Goal: Task Accomplishment & Management: Manage account settings

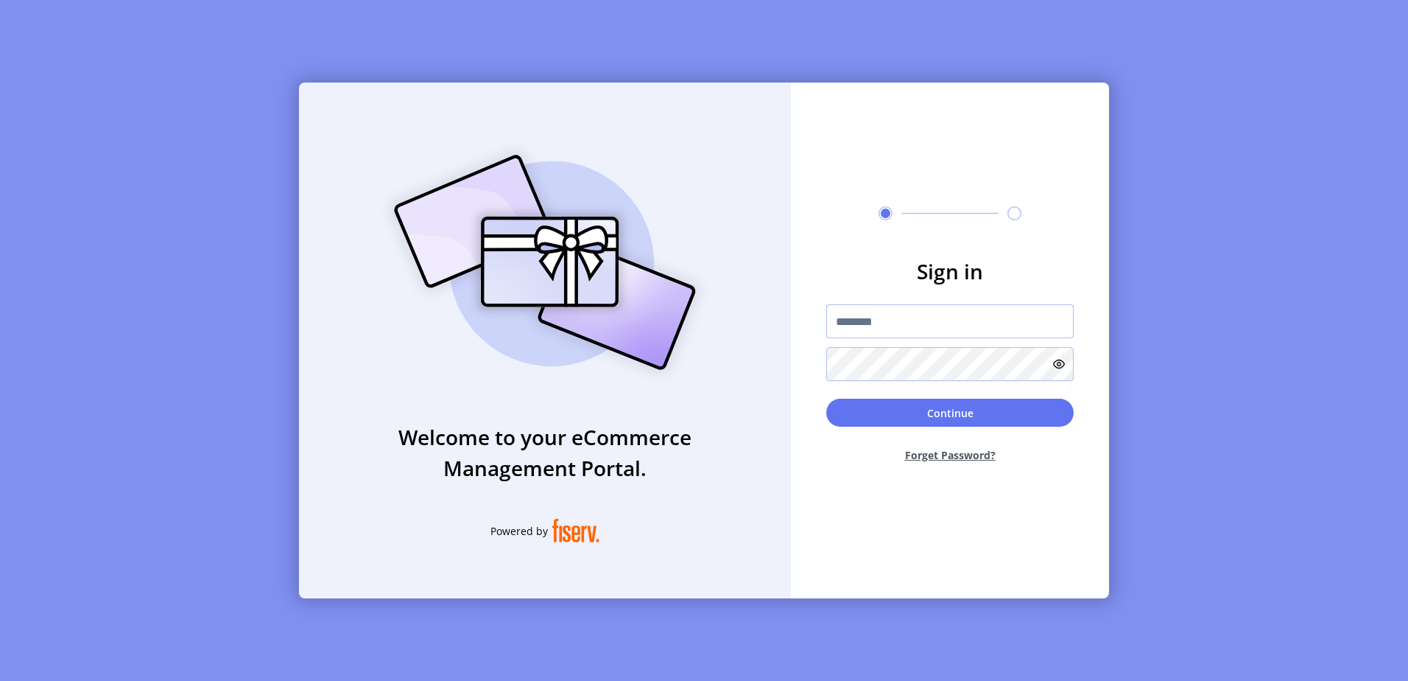
click at [931, 322] on input "text" at bounding box center [949, 321] width 247 height 34
type input "**********"
click at [988, 406] on button "Continue" at bounding box center [949, 412] width 247 height 28
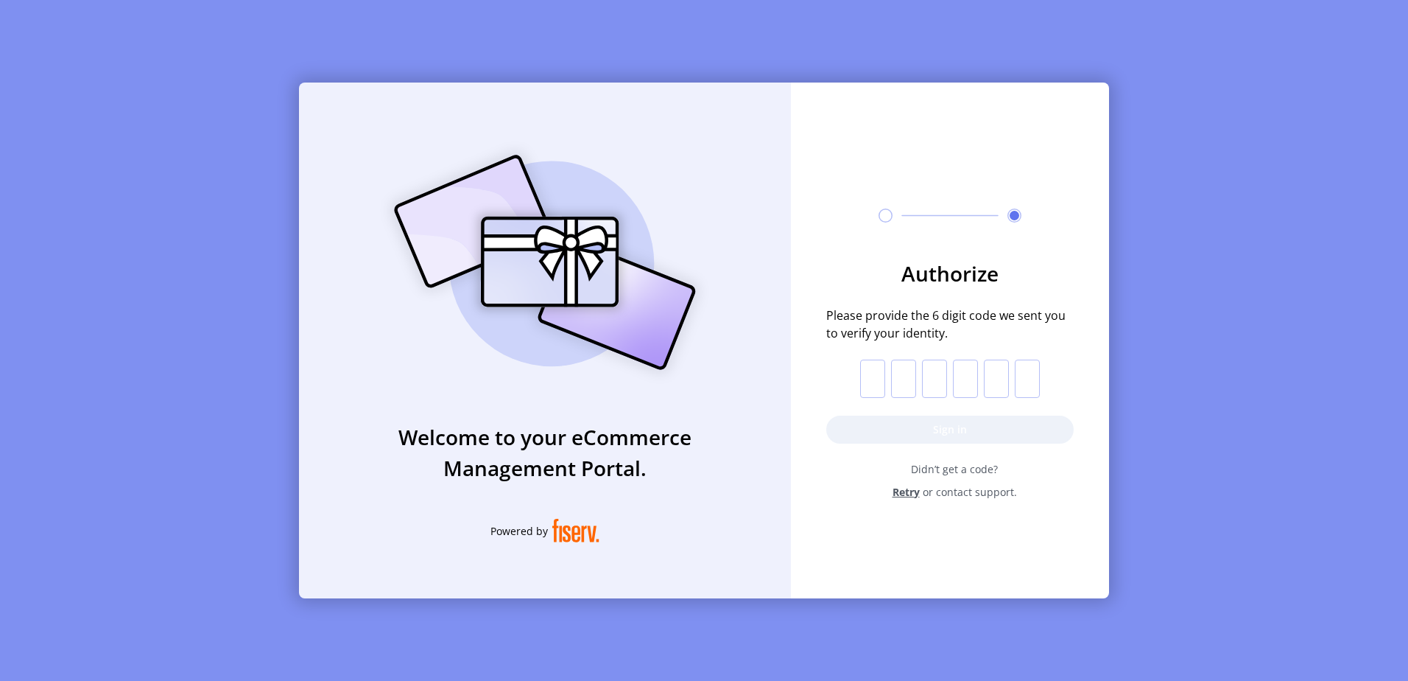
click at [885, 377] on p-inputotp at bounding box center [950, 378] width 180 height 38
click at [879, 381] on input "text" at bounding box center [872, 378] width 25 height 38
paste input "*"
type input "*"
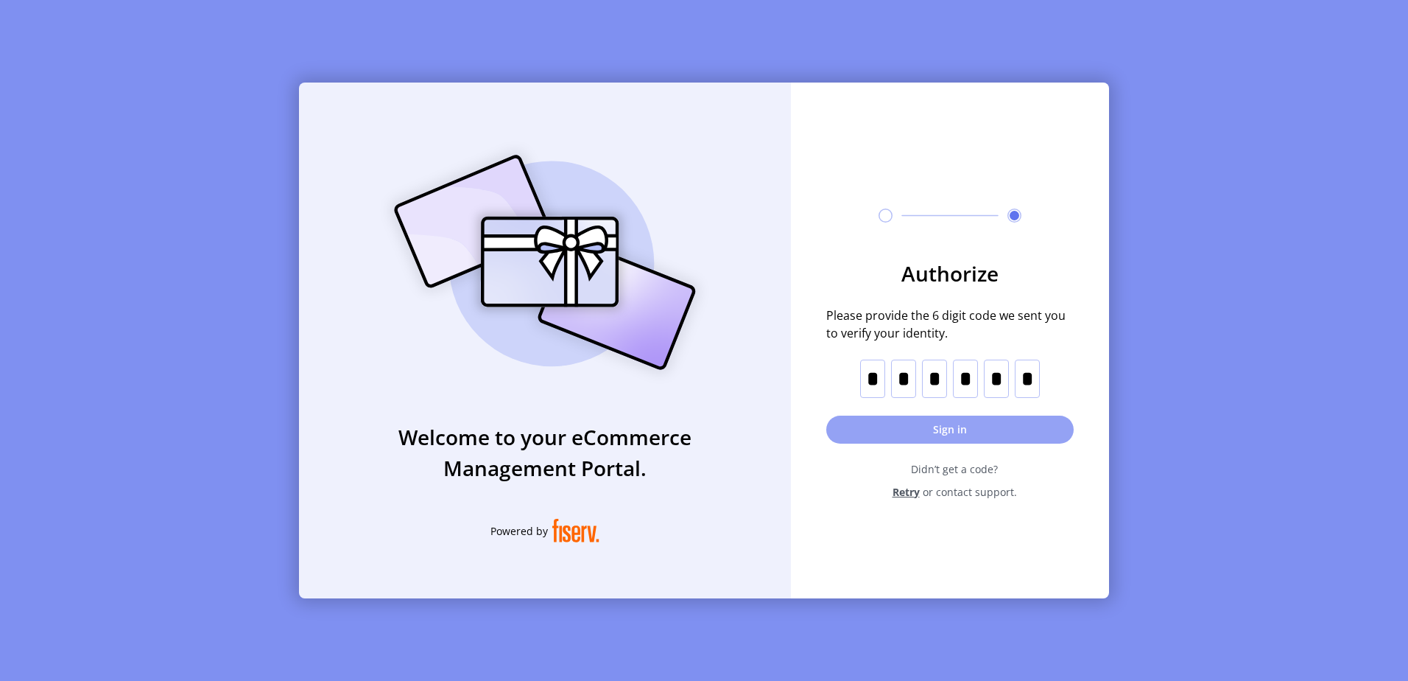
click at [907, 425] on button "Sign in" at bounding box center [949, 429] width 247 height 28
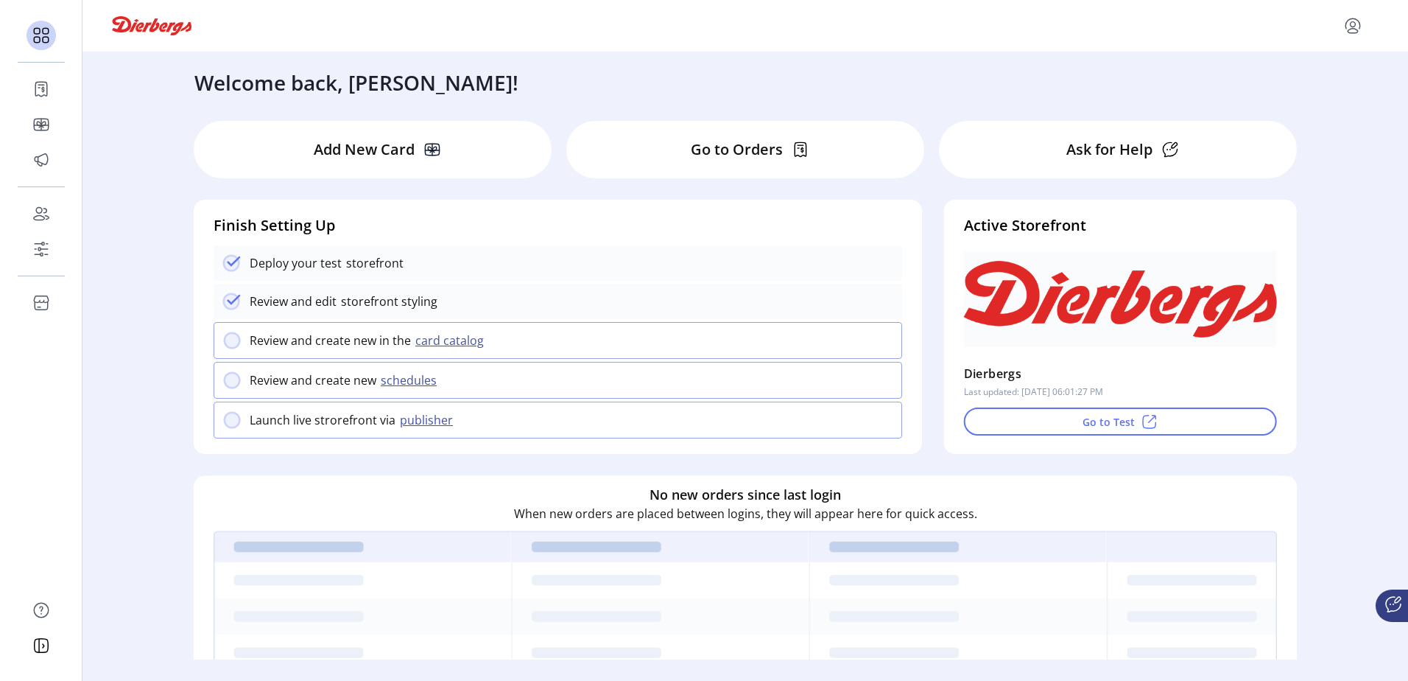
click at [373, 150] on p "Add New Card" at bounding box center [364, 149] width 101 height 22
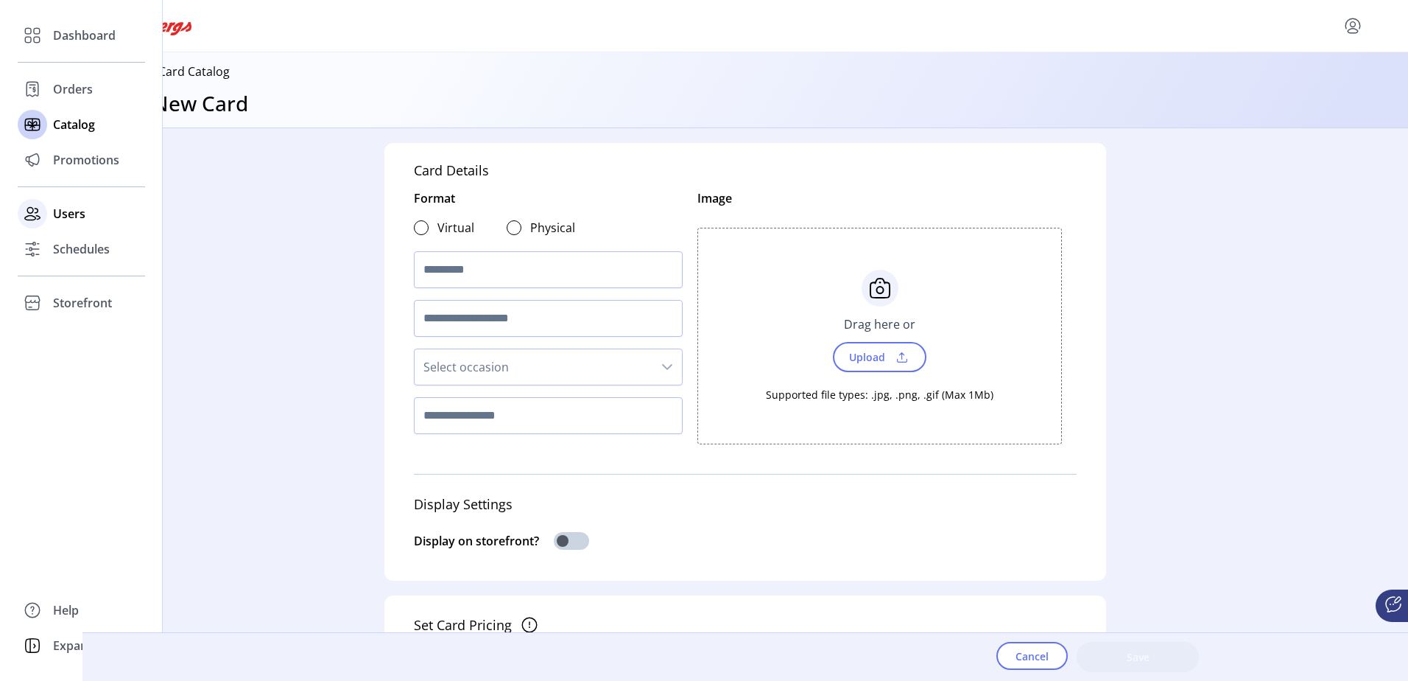
click at [84, 208] on span "Users" at bounding box center [69, 214] width 32 height 18
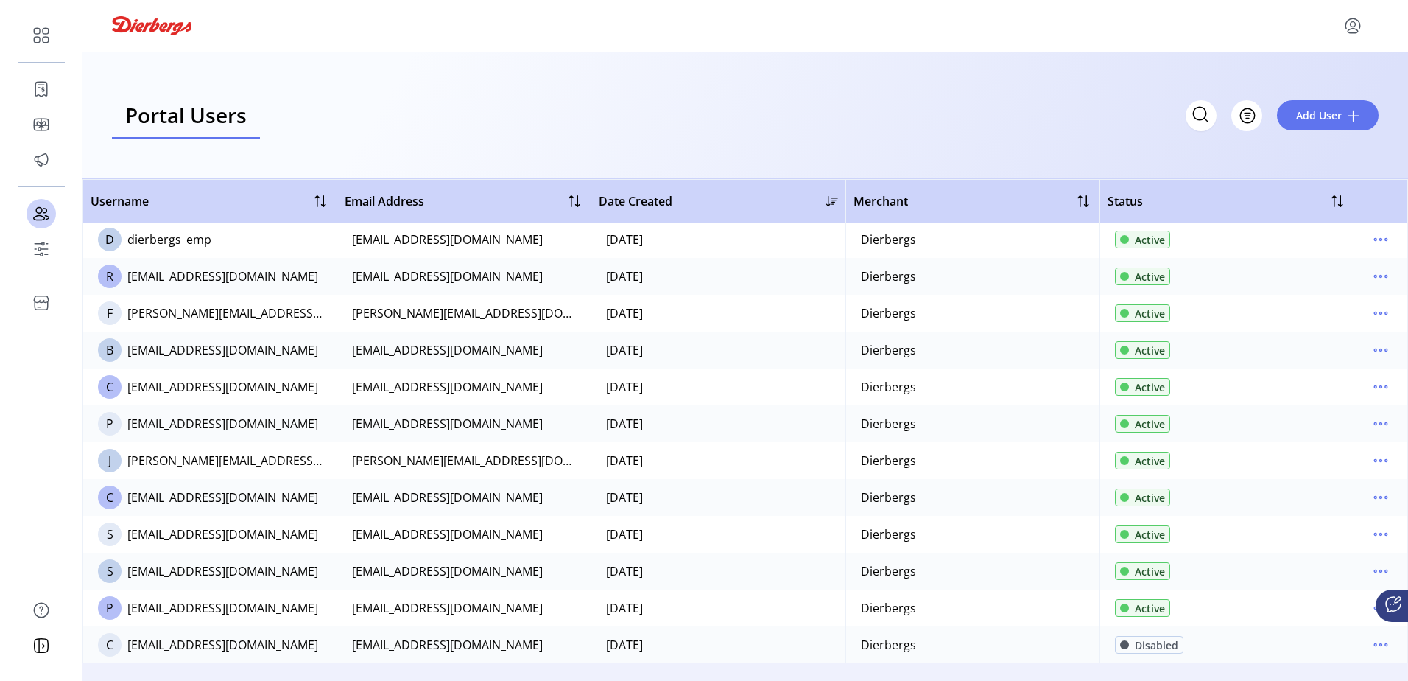
scroll to position [150, 0]
click at [1376, 455] on icon "menu" at bounding box center [1381, 460] width 24 height 24
click at [1340, 557] on span "Disable User" at bounding box center [1312, 559] width 122 height 12
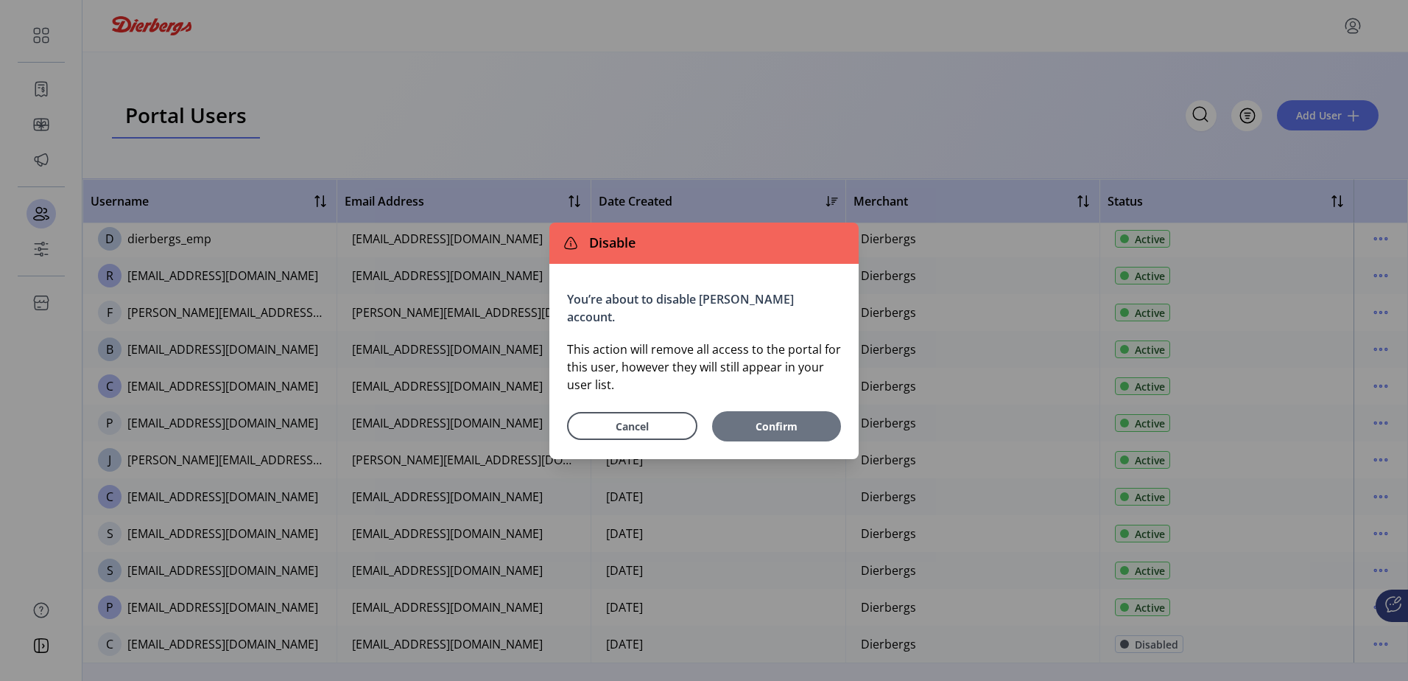
click at [745, 423] on span "Confirm" at bounding box center [777, 425] width 114 height 15
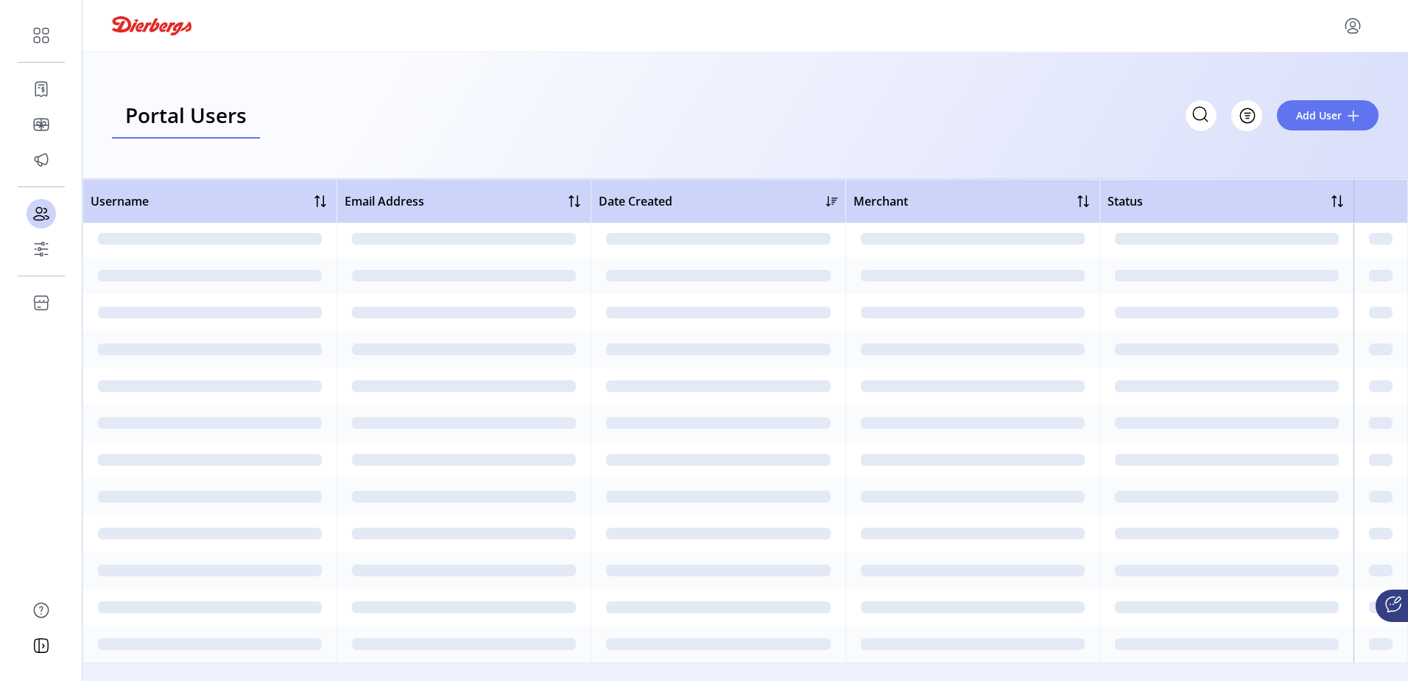
scroll to position [0, 0]
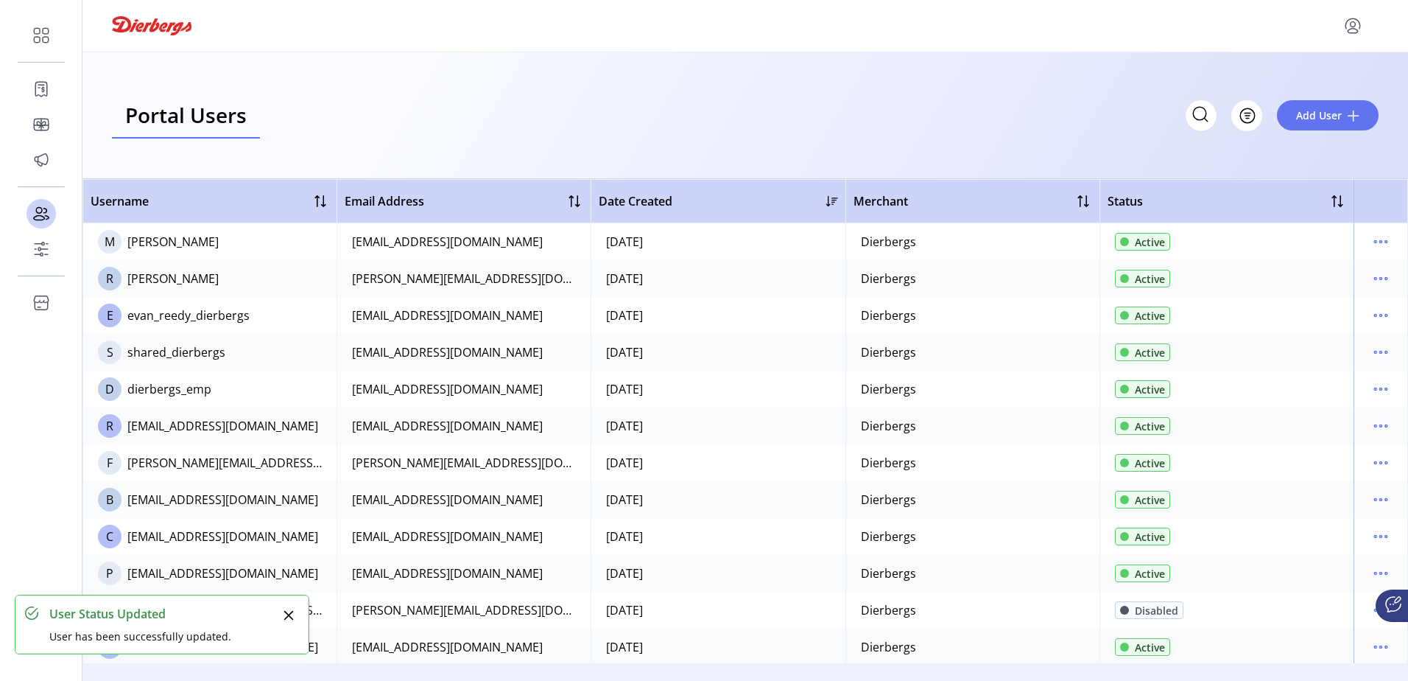
click at [288, 607] on button "Close" at bounding box center [288, 615] width 21 height 21
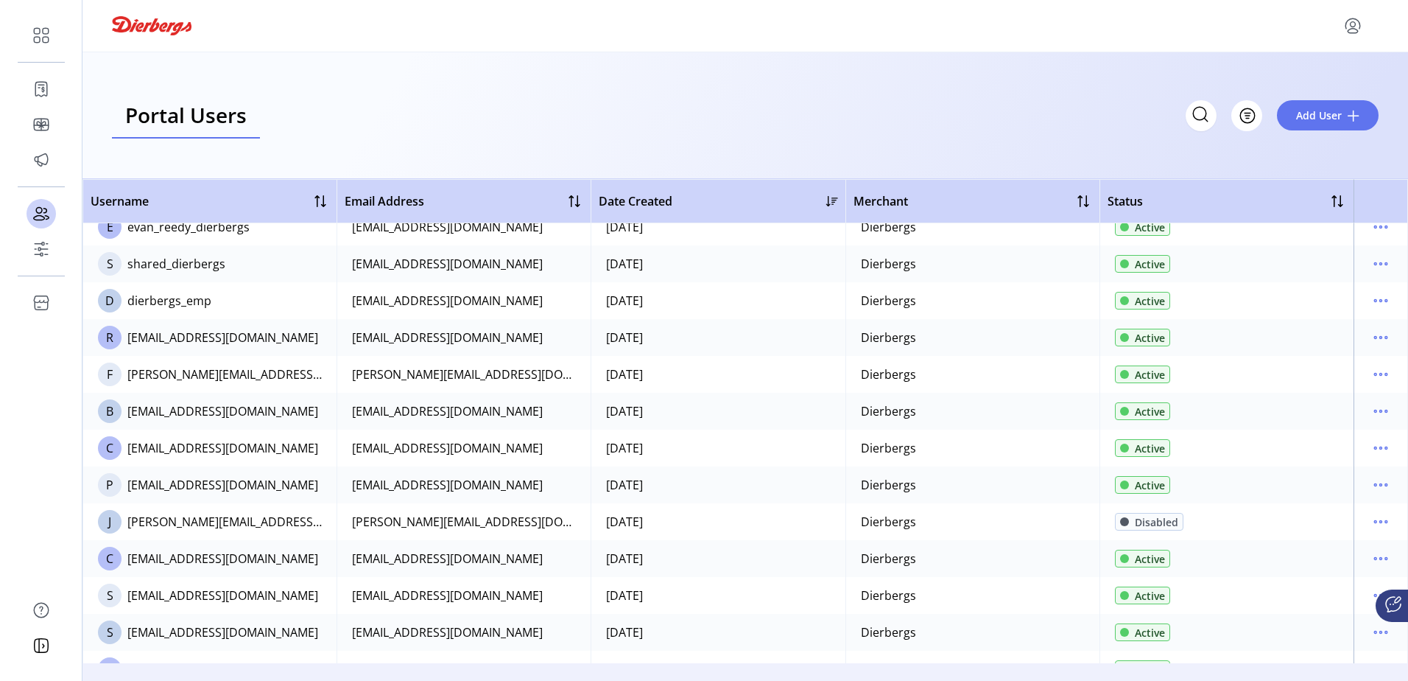
scroll to position [3, 0]
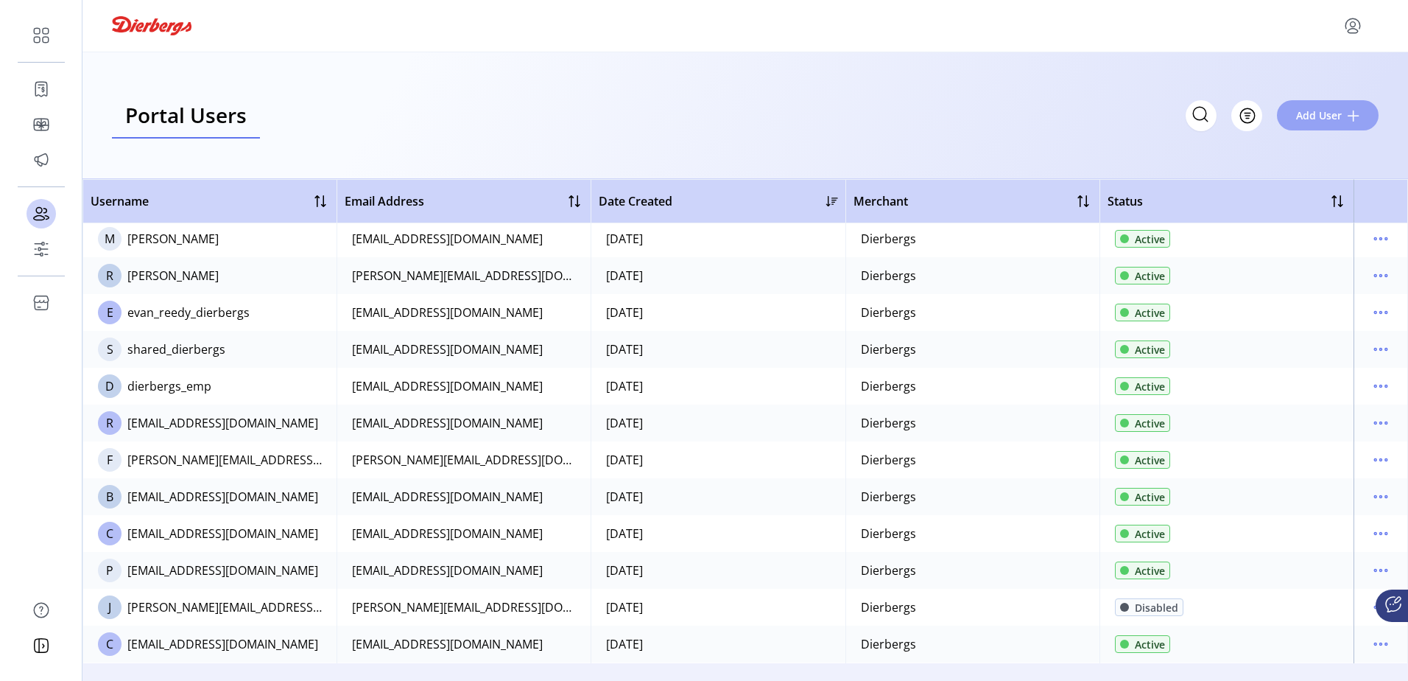
click at [1317, 122] on span "Add User" at bounding box center [1319, 115] width 46 height 15
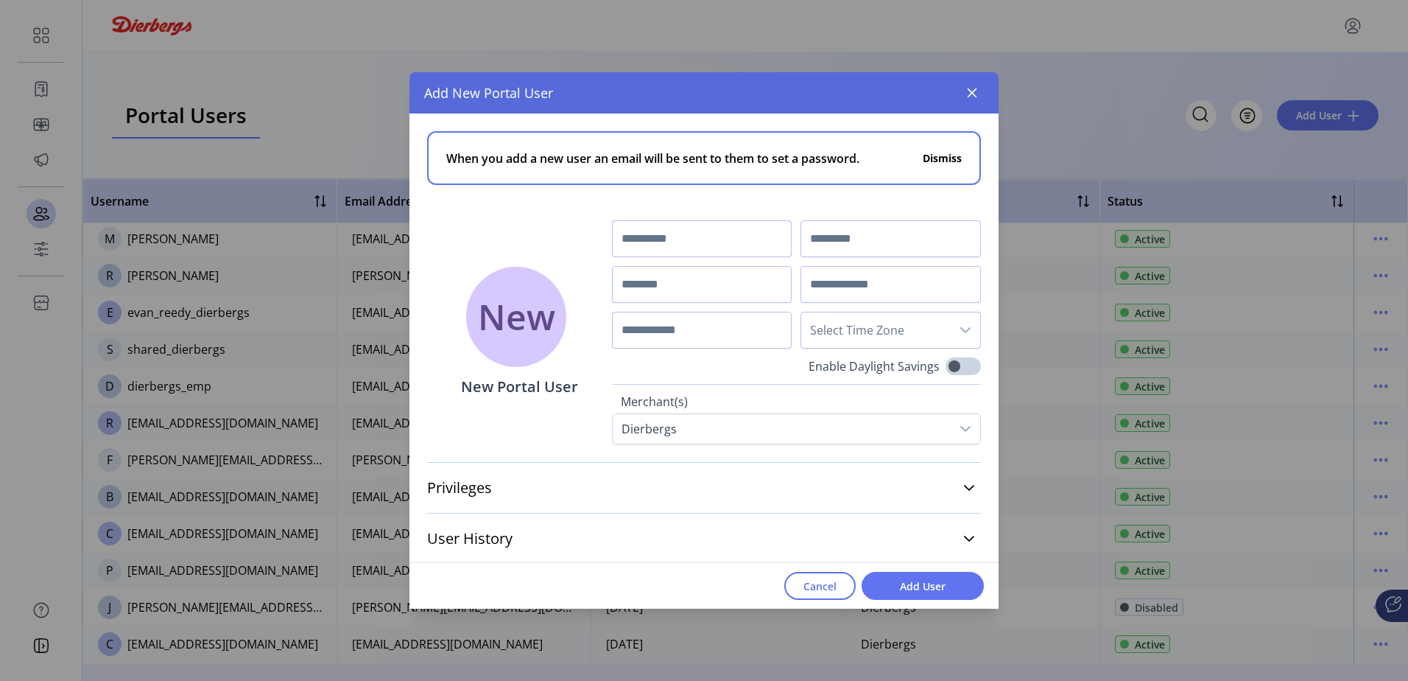
click at [686, 250] on input "text" at bounding box center [702, 238] width 180 height 37
type input "*****"
type input "*"
drag, startPoint x: 630, startPoint y: 250, endPoint x: 647, endPoint y: 241, distance: 18.5
click at [630, 247] on input "*****" at bounding box center [702, 238] width 180 height 37
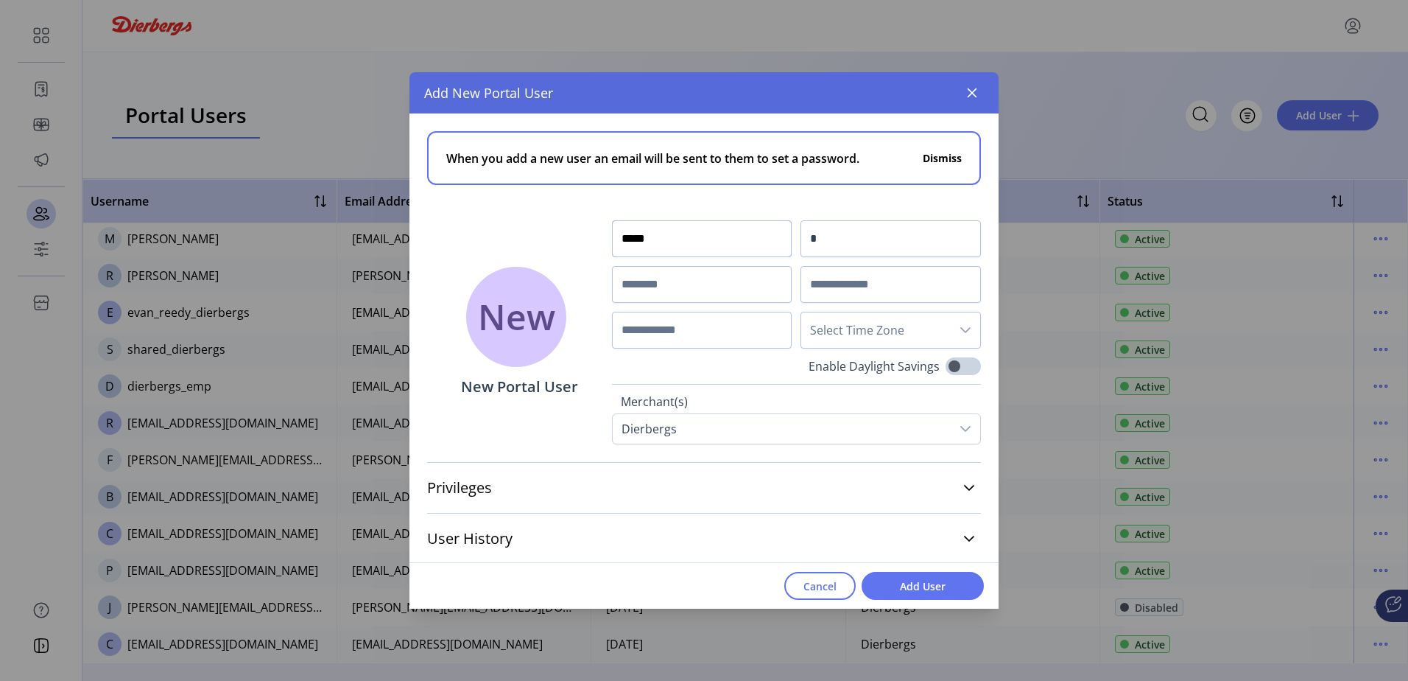
type input "*****"
type input "*******"
drag, startPoint x: 720, startPoint y: 283, endPoint x: 717, endPoint y: 263, distance: 20.0
click at [720, 283] on input "********" at bounding box center [702, 284] width 180 height 37
type input "********"
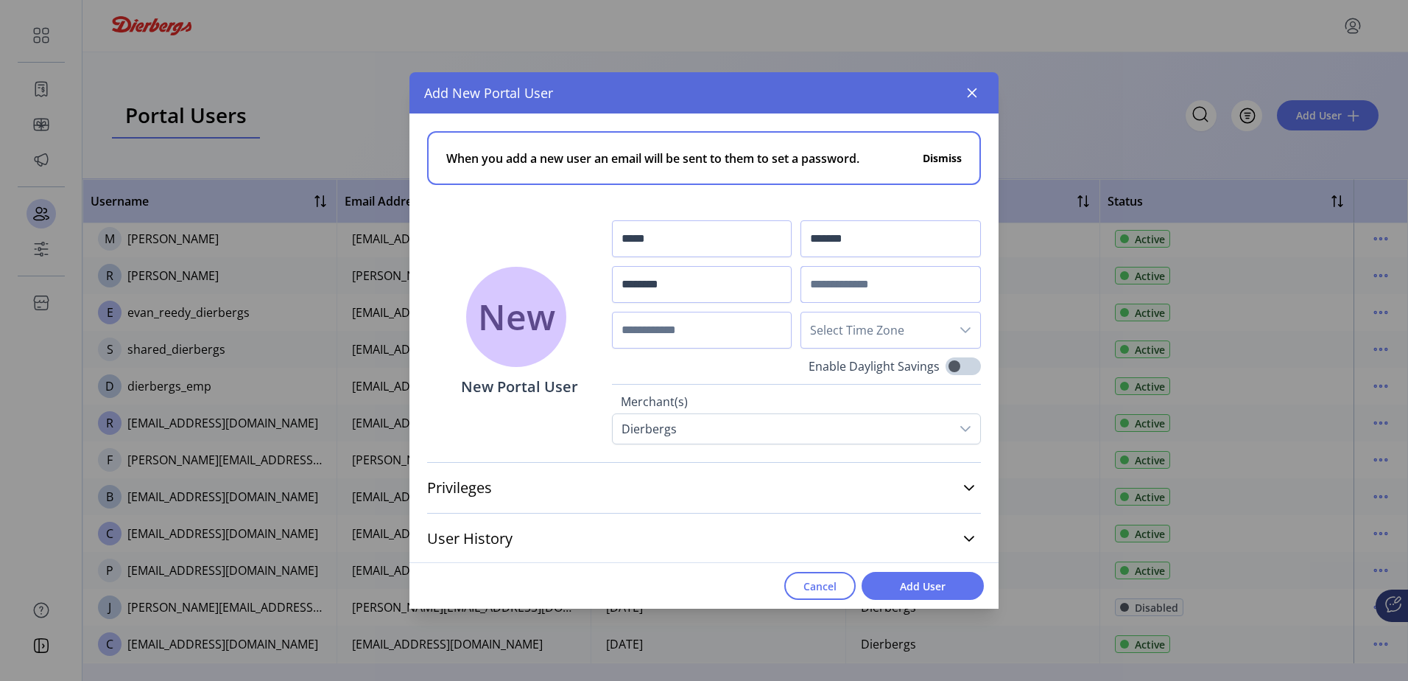
click at [842, 278] on input "text" at bounding box center [891, 284] width 180 height 37
type input "**********"
click at [774, 322] on input "text" at bounding box center [702, 330] width 180 height 37
type input "**********"
click at [917, 328] on span "Select Time Zone" at bounding box center [876, 329] width 150 height 35
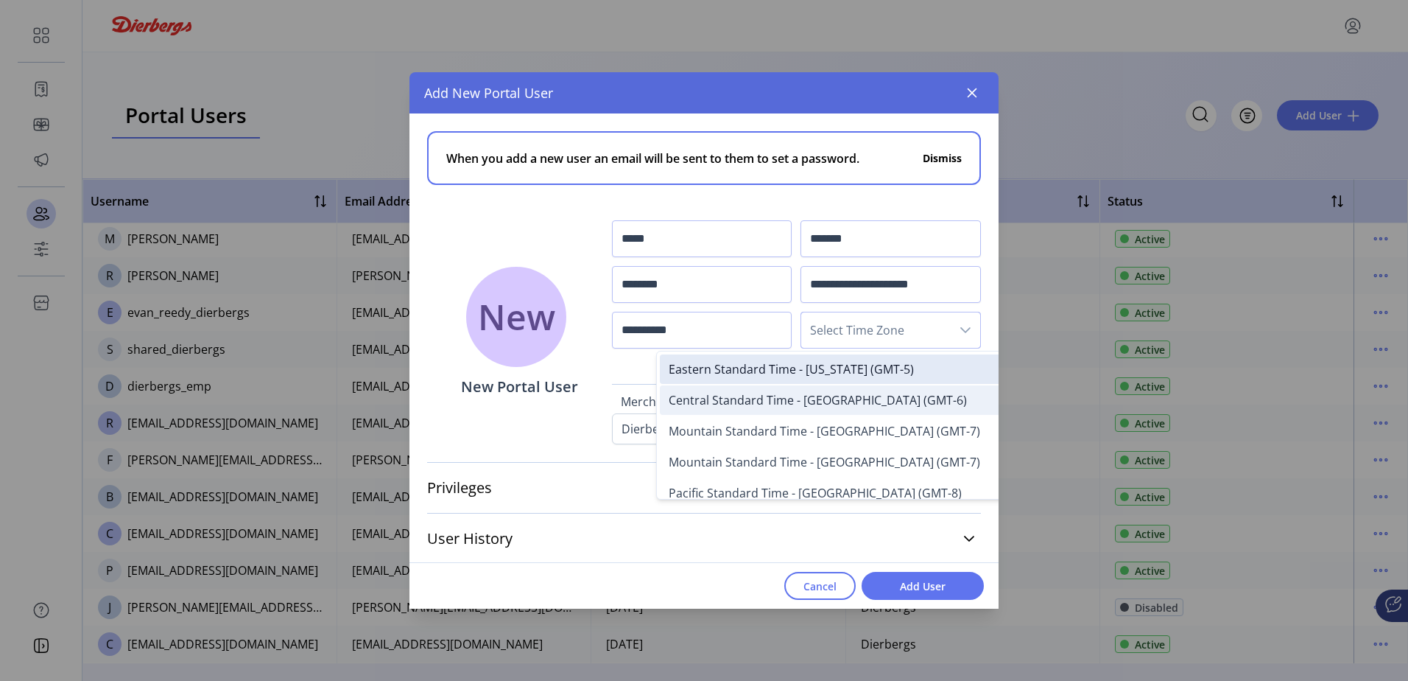
click at [907, 399] on li "Central Standard Time - [GEOGRAPHIC_DATA] (GMT-6)" at bounding box center [856, 399] width 393 height 29
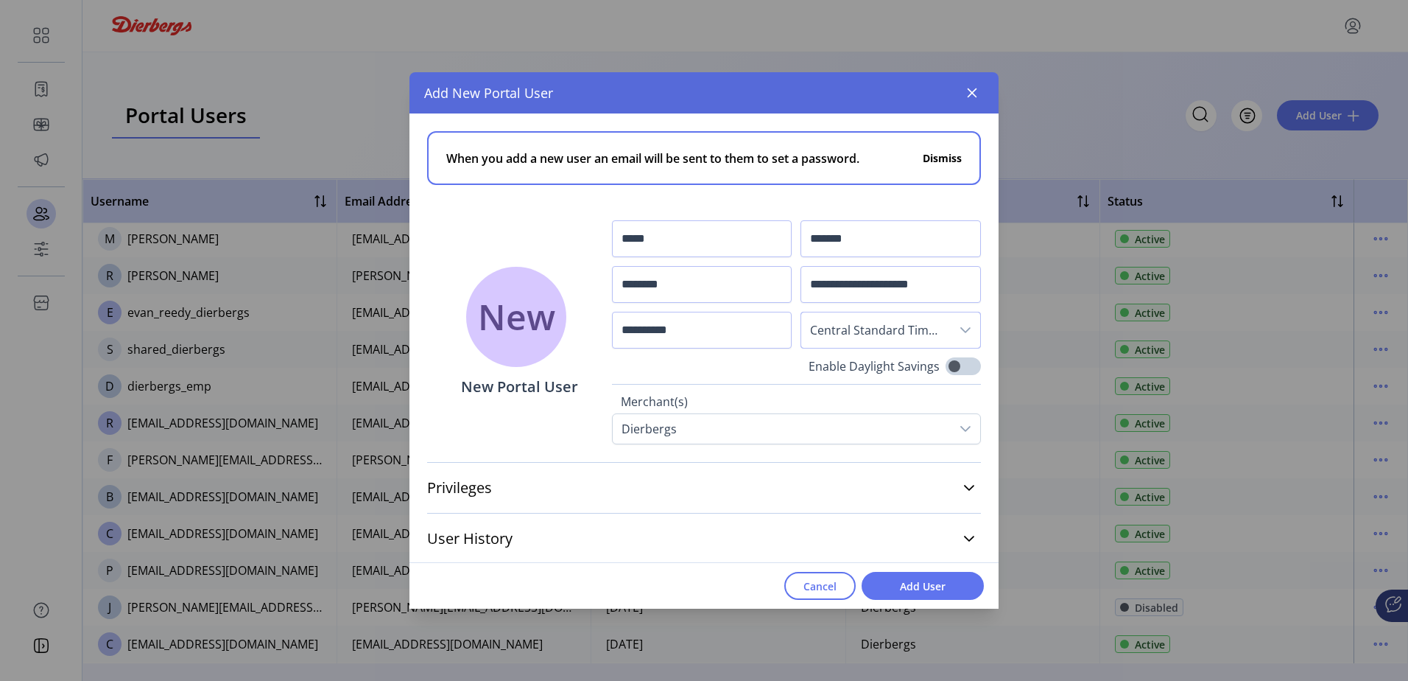
scroll to position [2, 0]
click at [965, 498] on link "Privileges" at bounding box center [704, 485] width 554 height 32
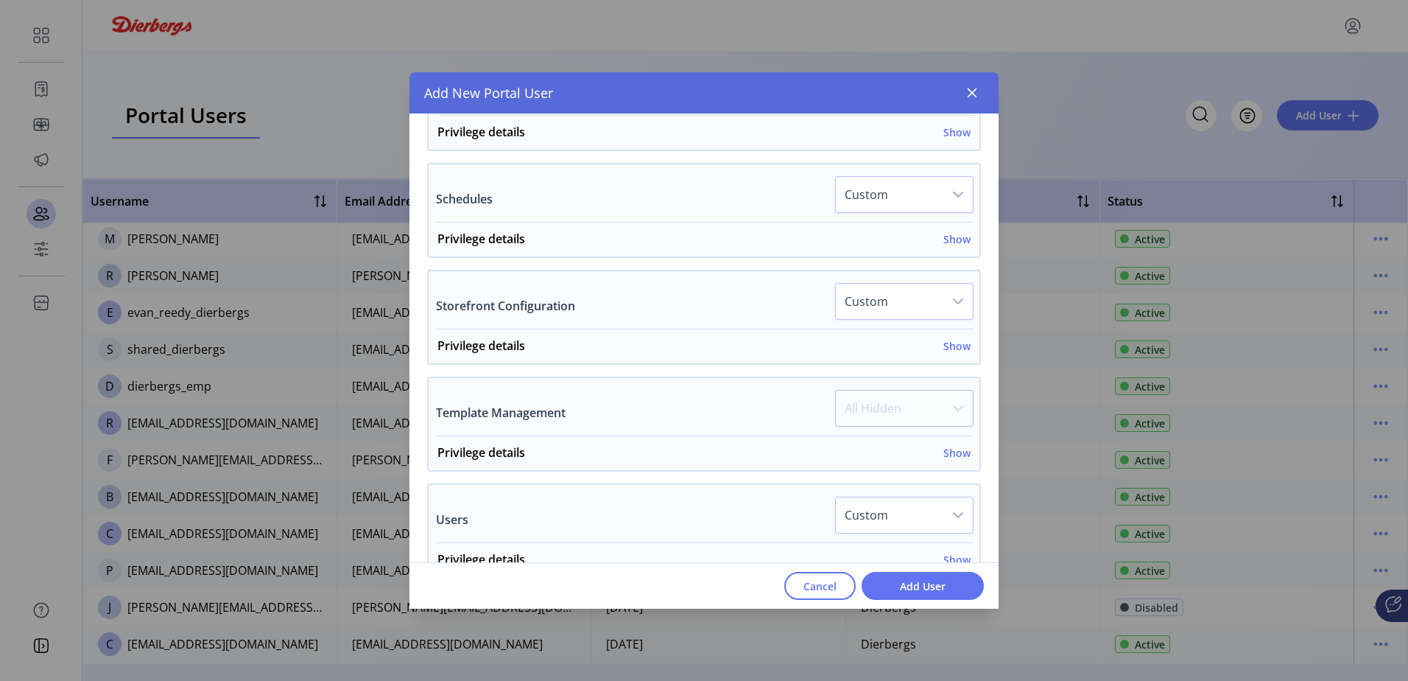
scroll to position [1104, 0]
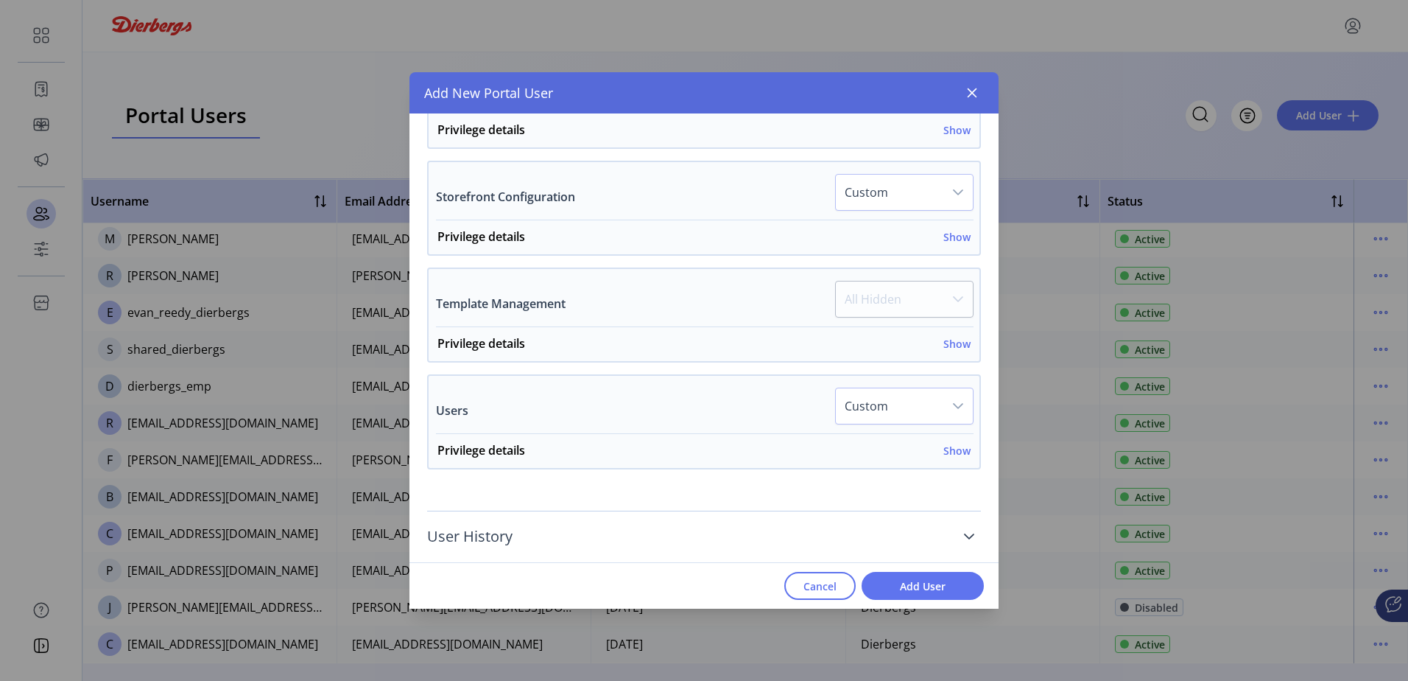
click at [943, 531] on link "User History" at bounding box center [704, 536] width 554 height 32
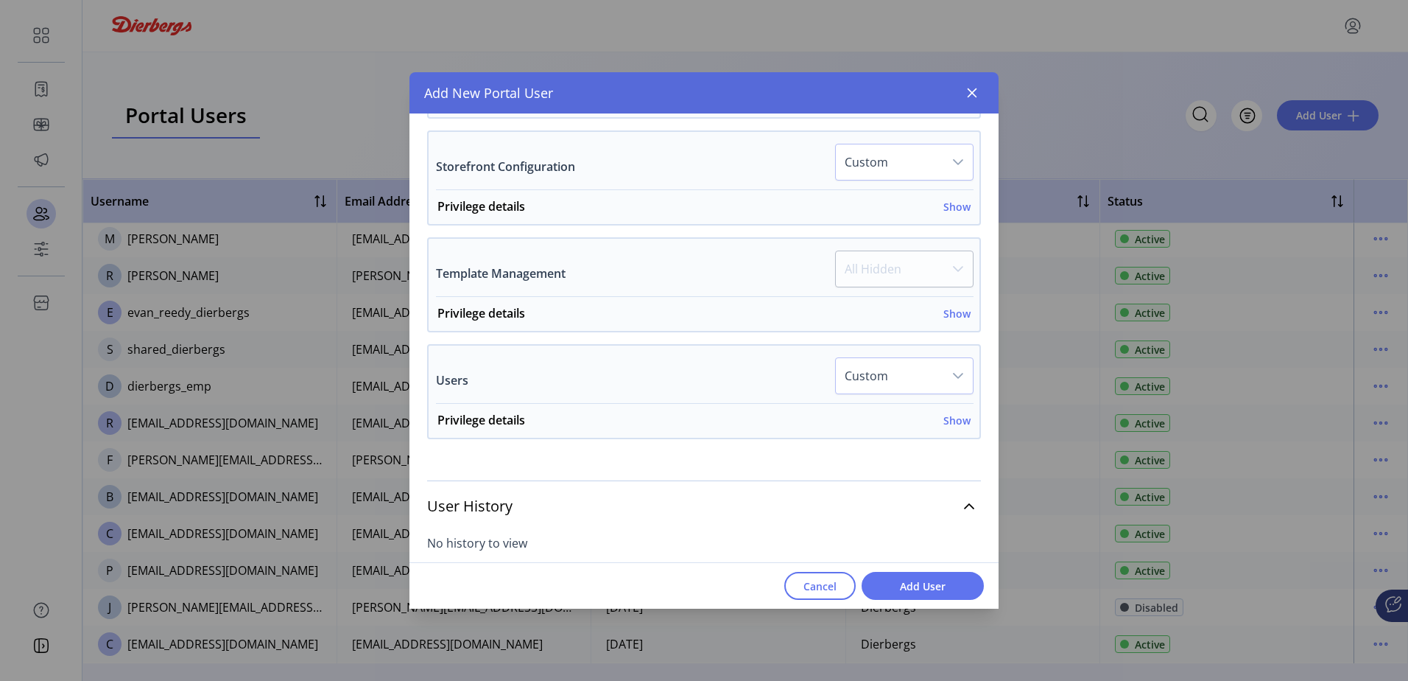
scroll to position [1151, 0]
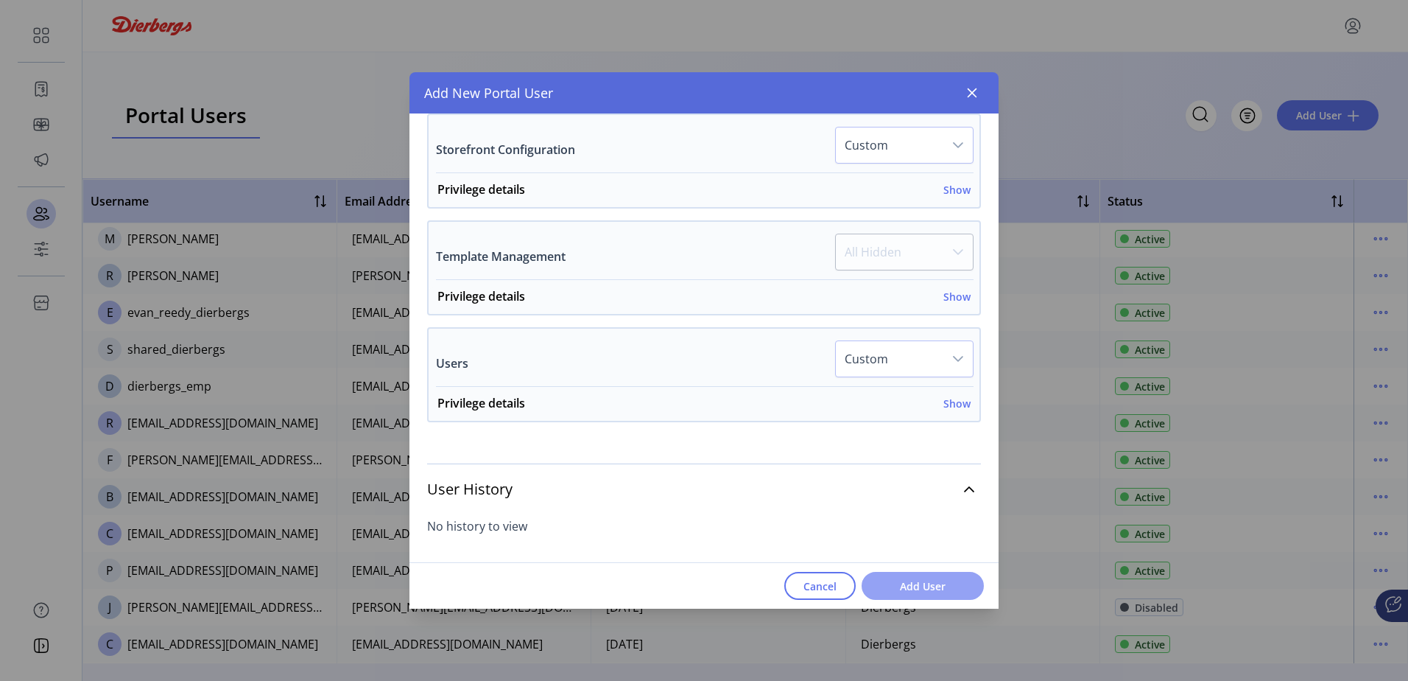
click at [935, 578] on span "Add User" at bounding box center [923, 585] width 84 height 15
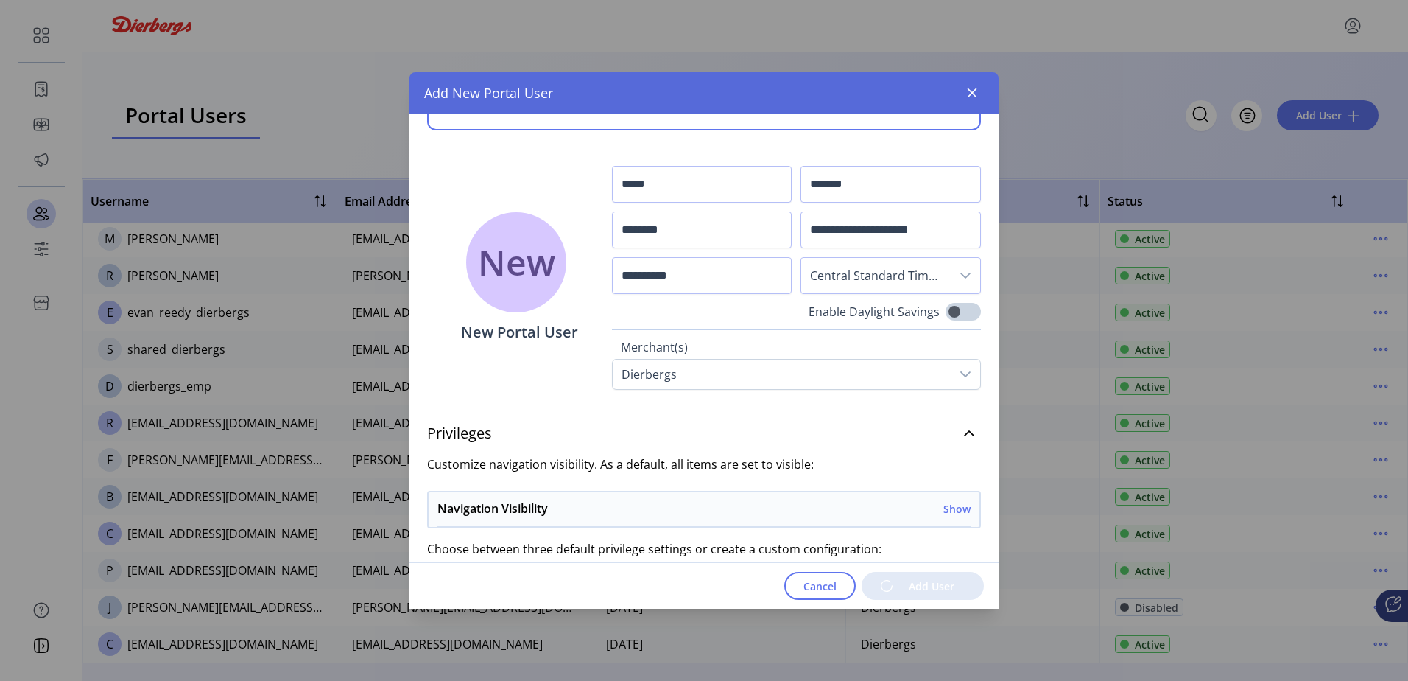
scroll to position [0, 0]
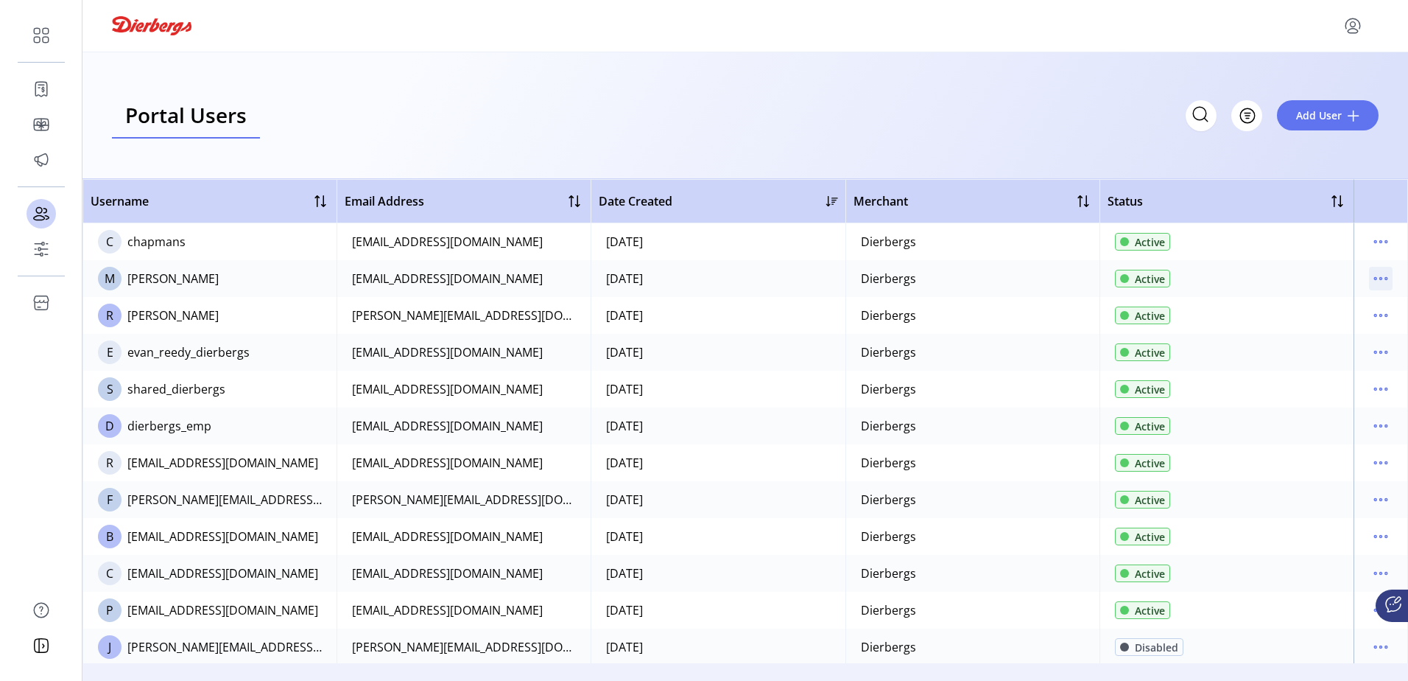
click at [1371, 272] on icon "menu" at bounding box center [1381, 279] width 24 height 24
click at [1337, 327] on span "View Details" at bounding box center [1312, 331] width 122 height 12
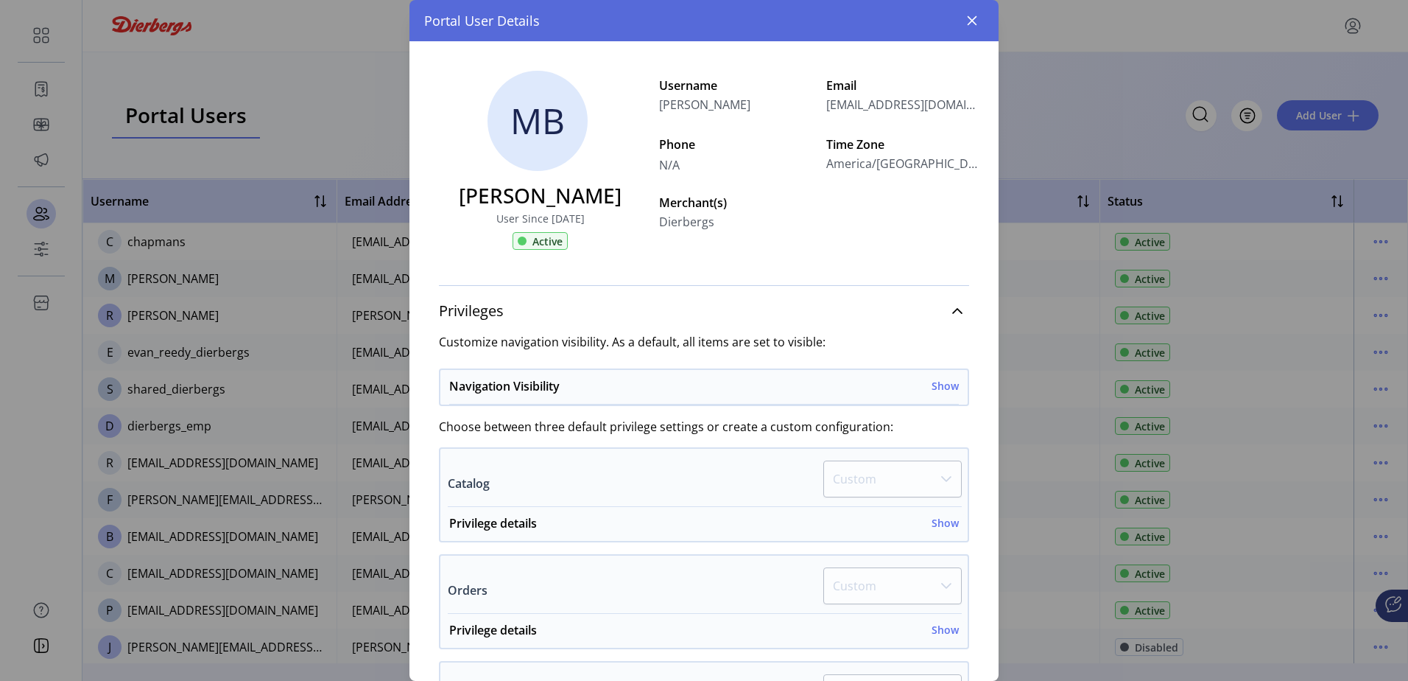
drag, startPoint x: 664, startPoint y: 106, endPoint x: 807, endPoint y: 122, distance: 143.8
click at [807, 122] on div "MB [PERSON_NAME] User Since [DATE] Active Username [PERSON_NAME] Email [EMAIL_A…" at bounding box center [703, 154] width 589 height 226
drag, startPoint x: 807, startPoint y: 122, endPoint x: 764, endPoint y: 155, distance: 54.1
click at [765, 155] on span "N/A" at bounding box center [736, 163] width 155 height 21
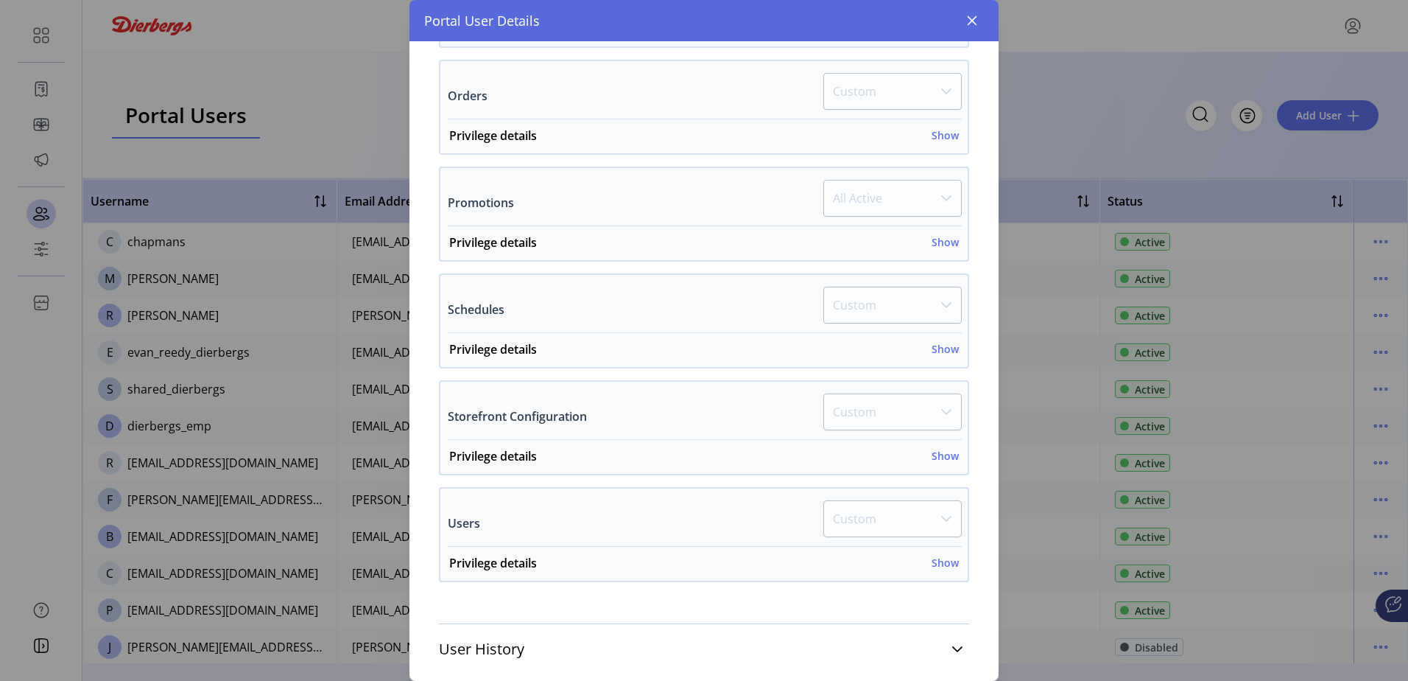
scroll to position [517, 0]
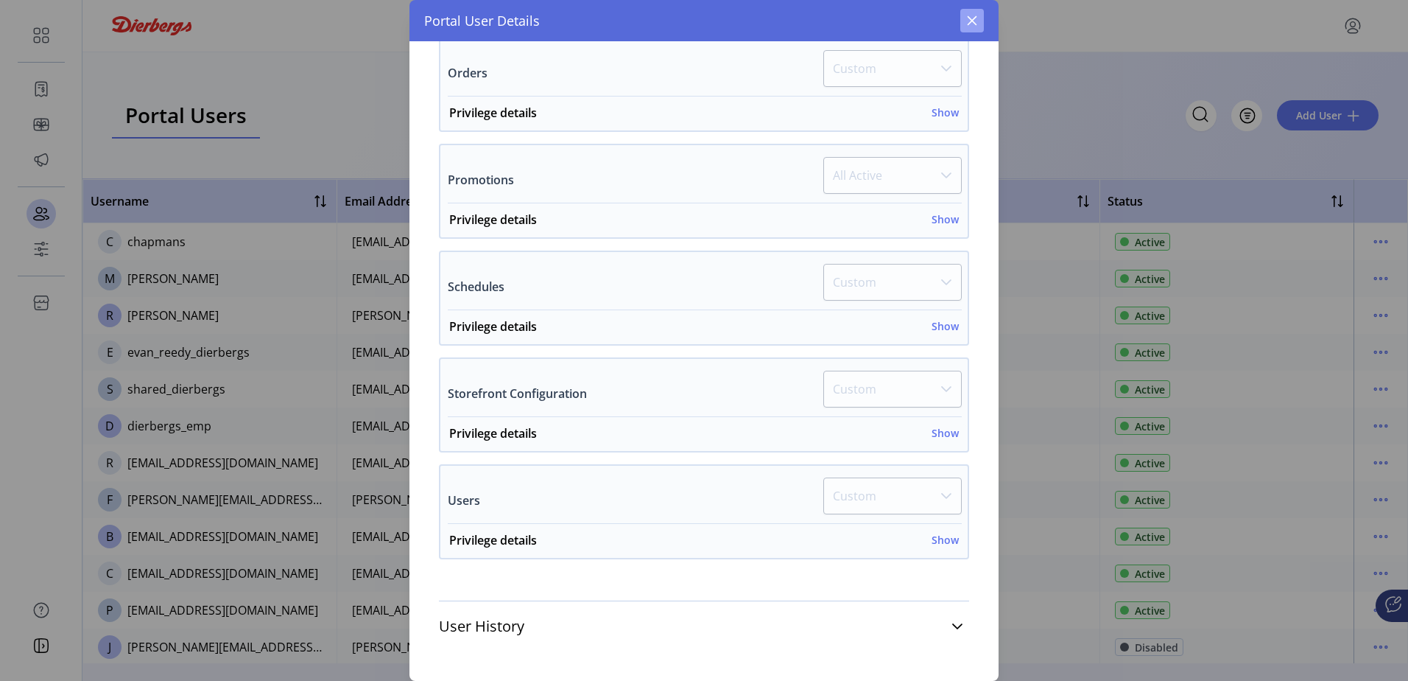
drag, startPoint x: 979, startPoint y: 21, endPoint x: 975, endPoint y: 27, distance: 7.6
click at [978, 18] on button "button" at bounding box center [972, 21] width 24 height 24
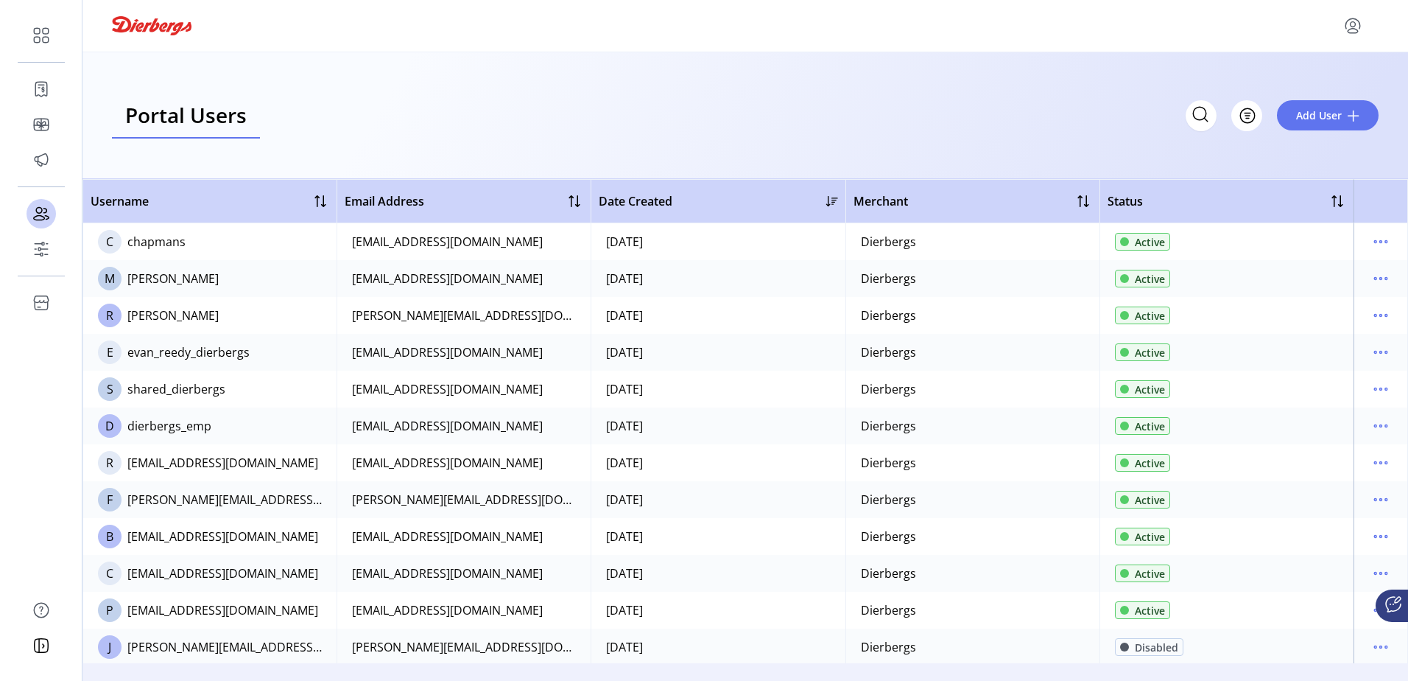
scroll to position [1041, 0]
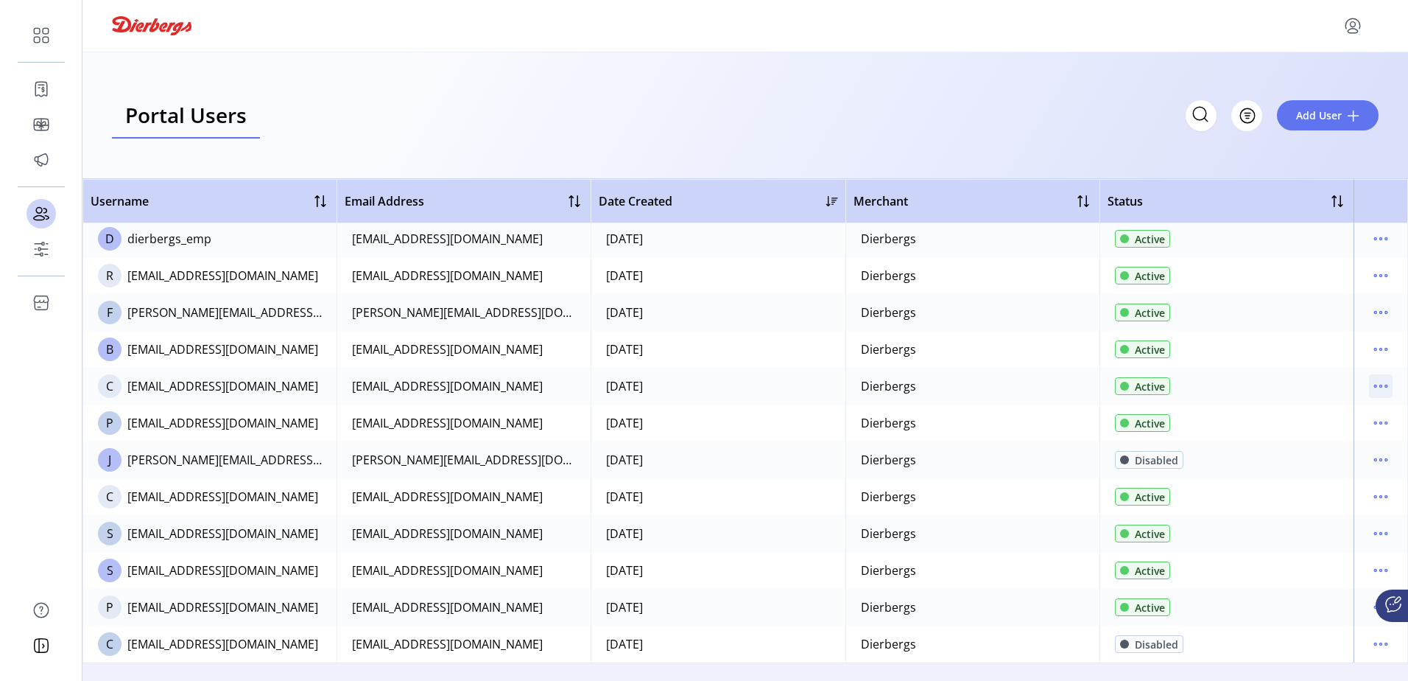
click at [1369, 379] on icon "menu" at bounding box center [1381, 386] width 24 height 24
click at [1335, 432] on span "View Details" at bounding box center [1312, 438] width 122 height 12
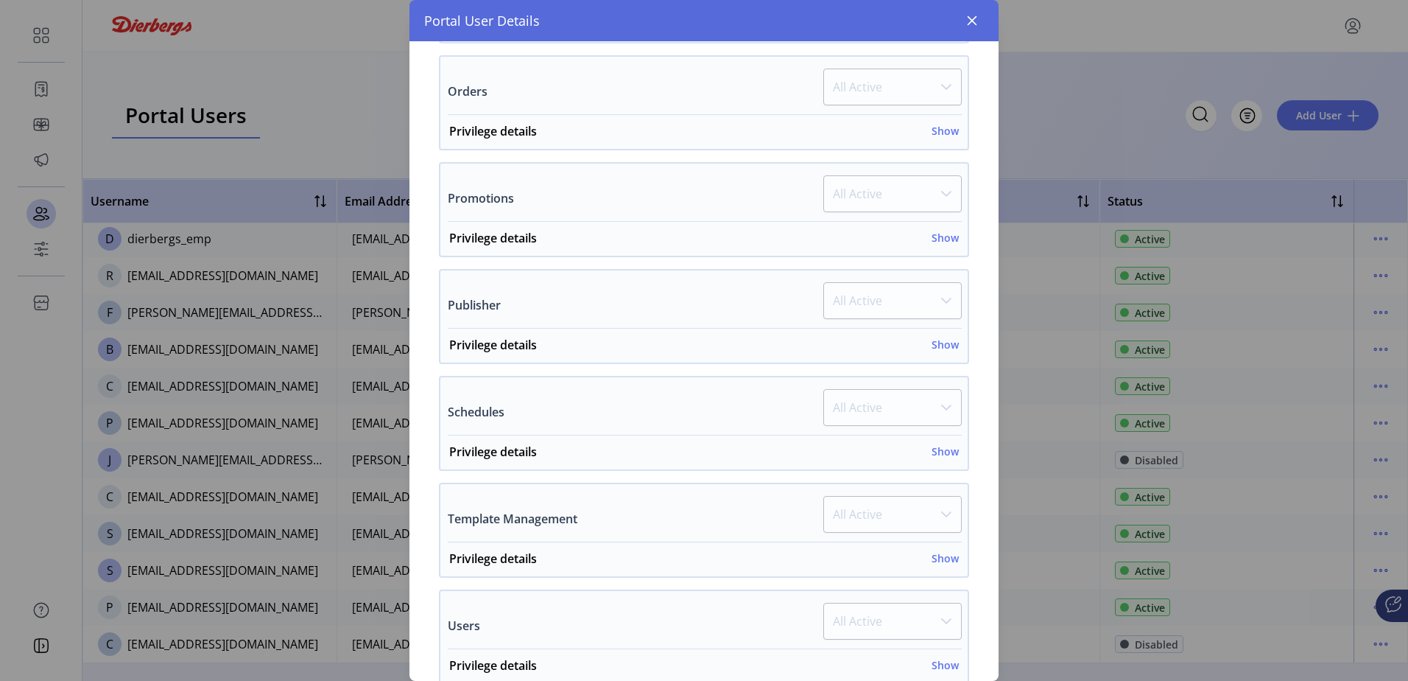
scroll to position [731, 0]
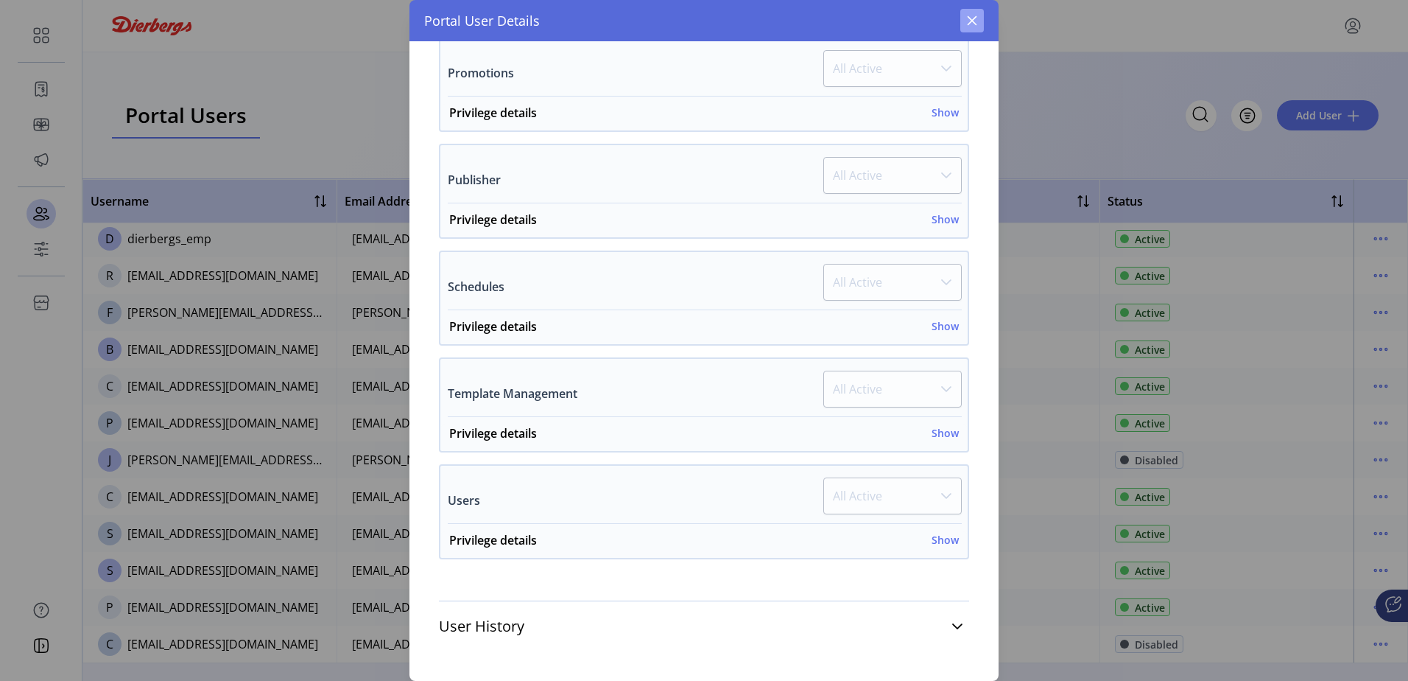
click at [968, 21] on icon "button" at bounding box center [972, 21] width 12 height 12
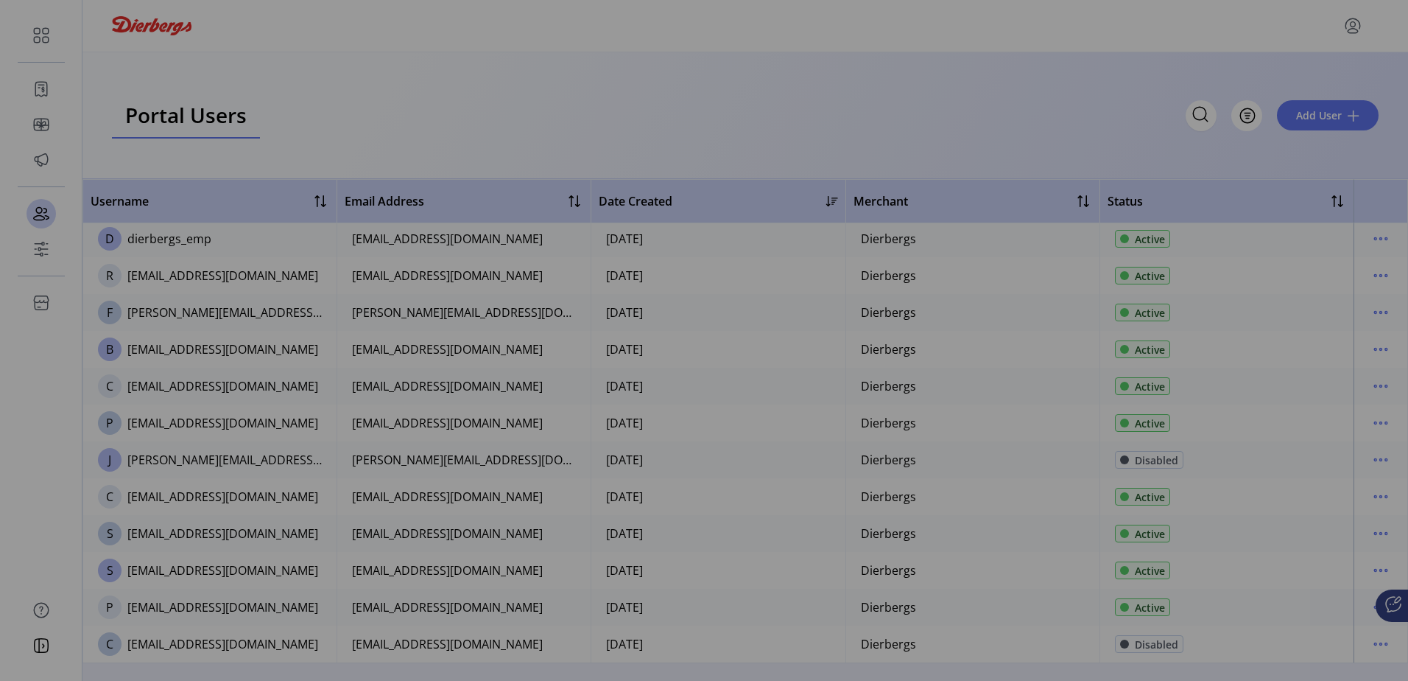
scroll to position [1773, 0]
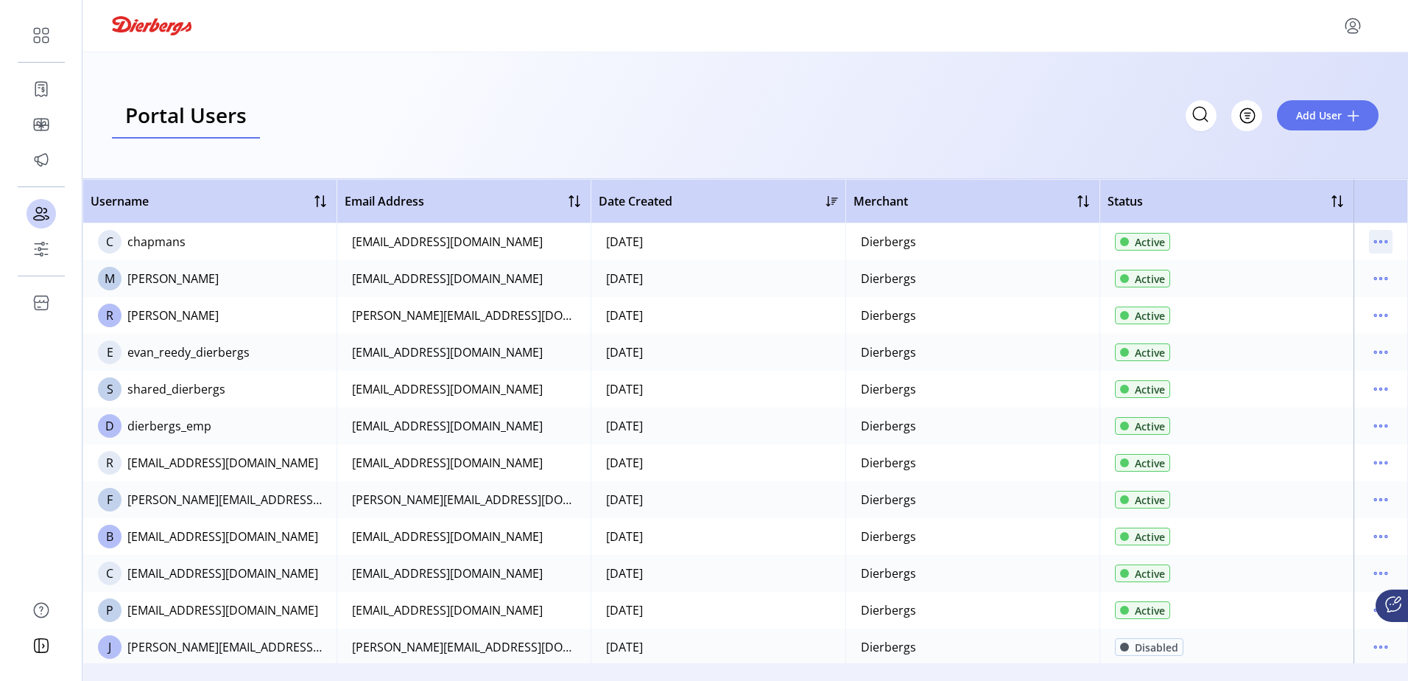
click at [1370, 242] on icon "menu" at bounding box center [1381, 242] width 24 height 24
drag, startPoint x: 1359, startPoint y: 286, endPoint x: 1359, endPoint y: 270, distance: 16.2
click at [1359, 270] on ul "Edit Details View Details Reset Password Disable User" at bounding box center [1312, 306] width 140 height 94
click at [1359, 270] on span "Edit Details" at bounding box center [1312, 270] width 122 height 12
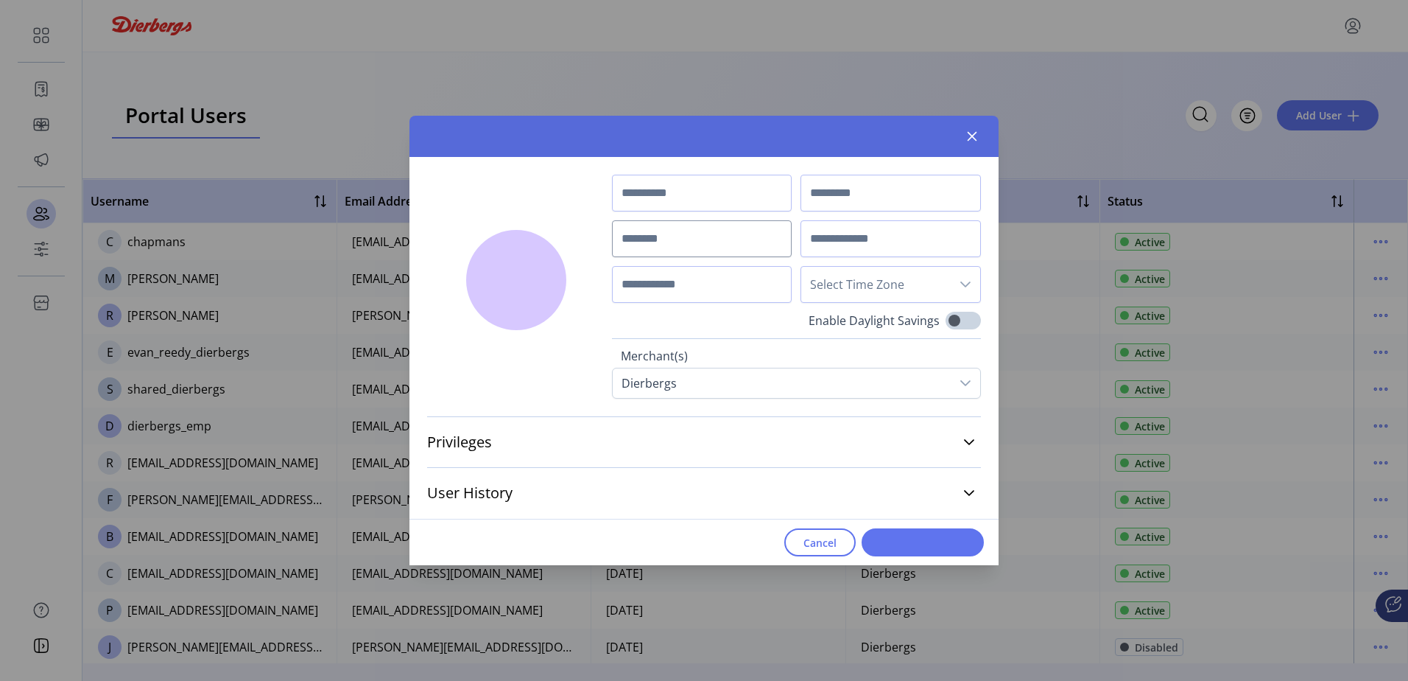
type input "*****"
type input "*******"
type input "********"
type input "**********"
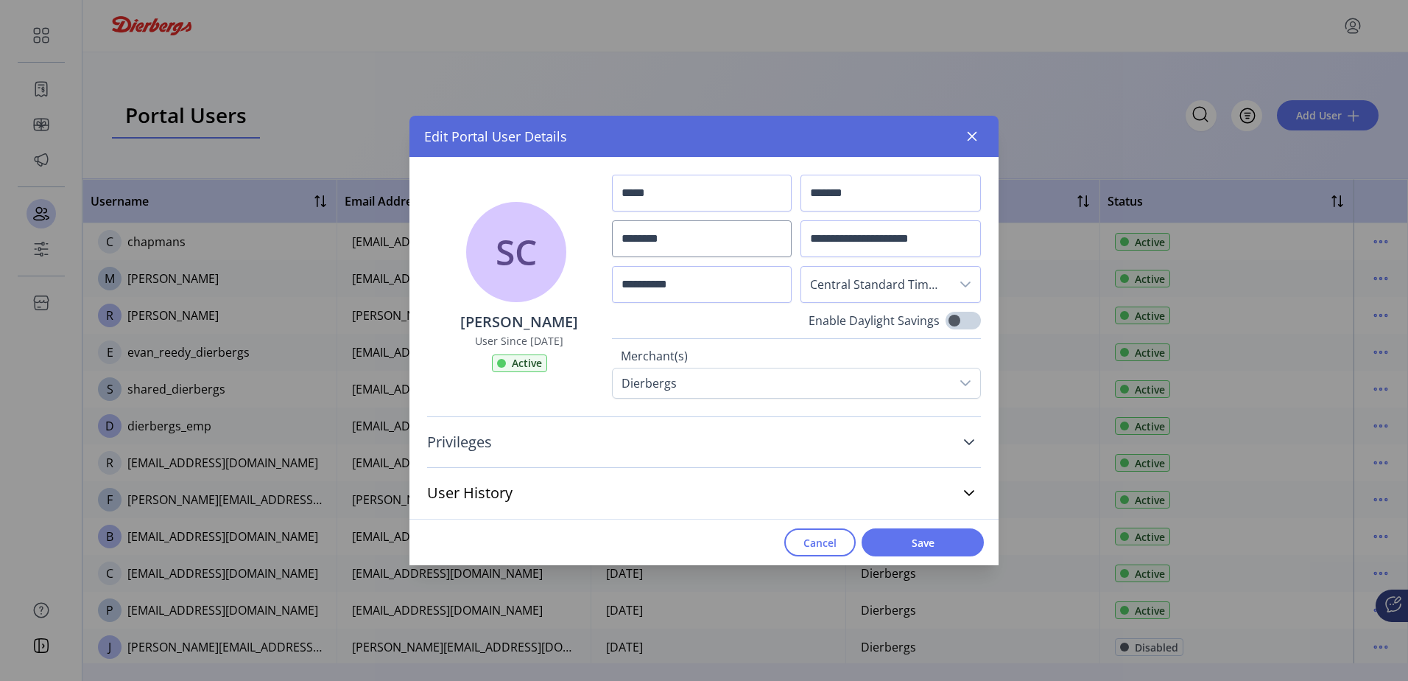
click at [965, 439] on icon at bounding box center [969, 442] width 12 height 12
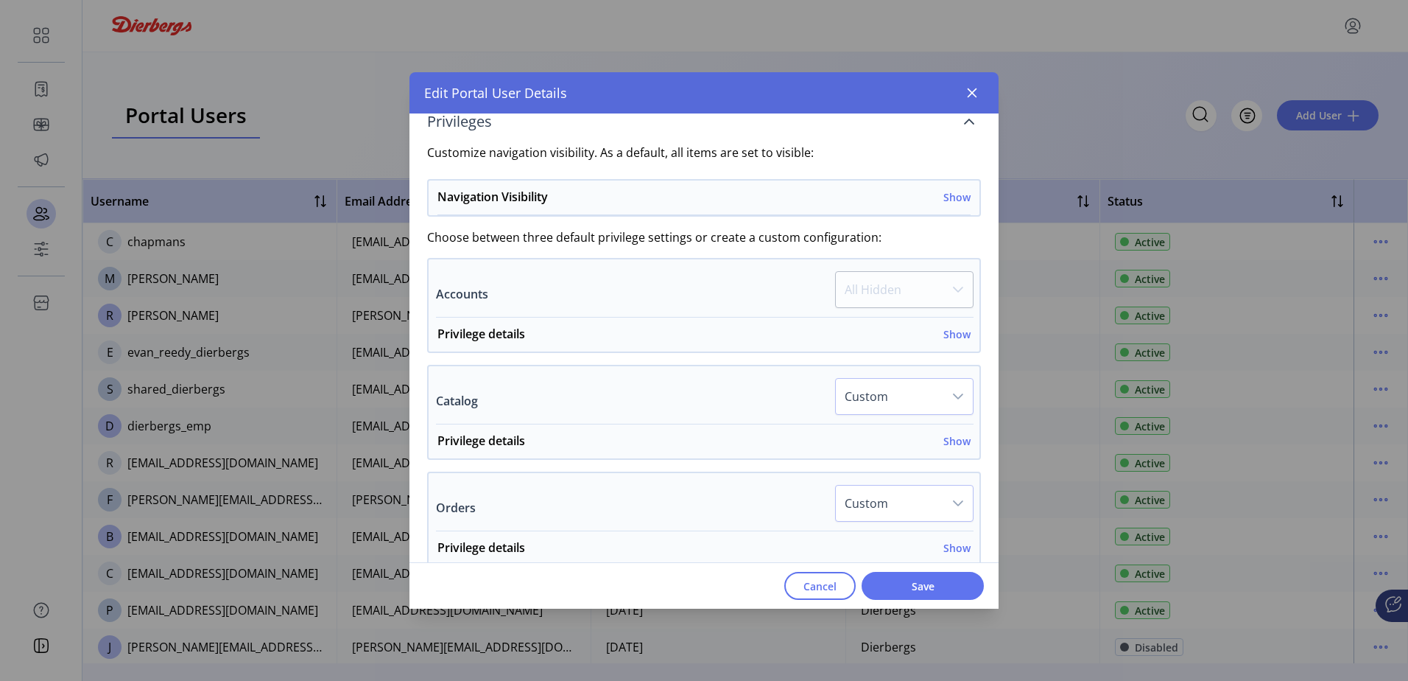
scroll to position [295, 0]
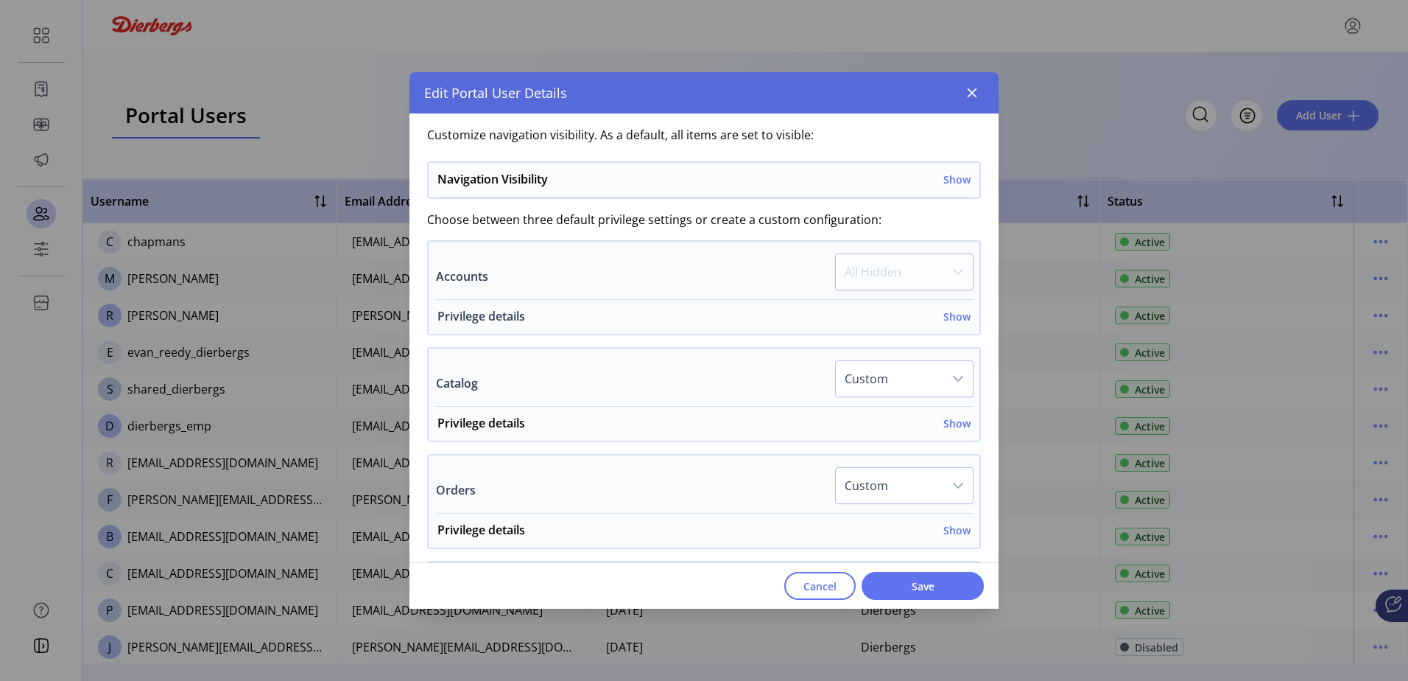
click at [949, 322] on h6 "Show" at bounding box center [956, 316] width 27 height 15
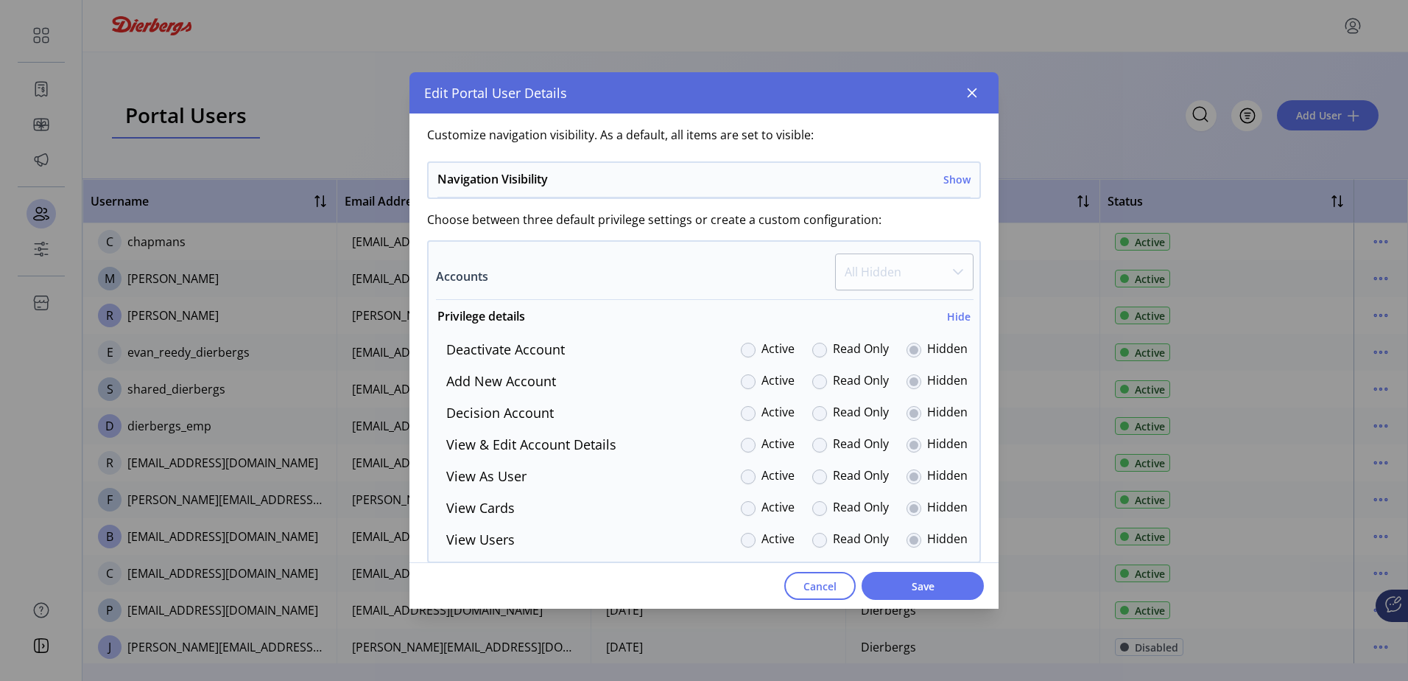
click at [762, 348] on label "Active" at bounding box center [778, 350] width 33 height 20
click at [746, 351] on div at bounding box center [748, 349] width 15 height 15
click at [741, 379] on div at bounding box center [748, 381] width 15 height 15
click at [741, 342] on div at bounding box center [748, 349] width 15 height 15
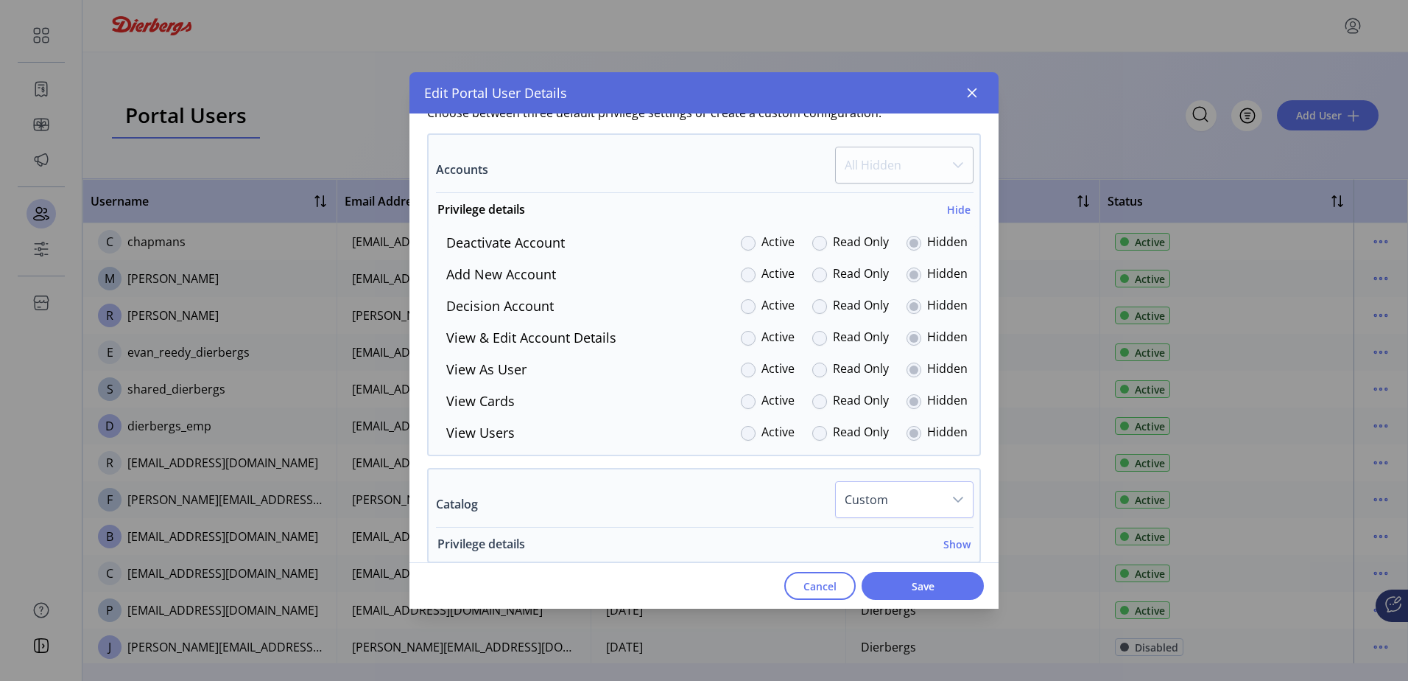
scroll to position [221, 0]
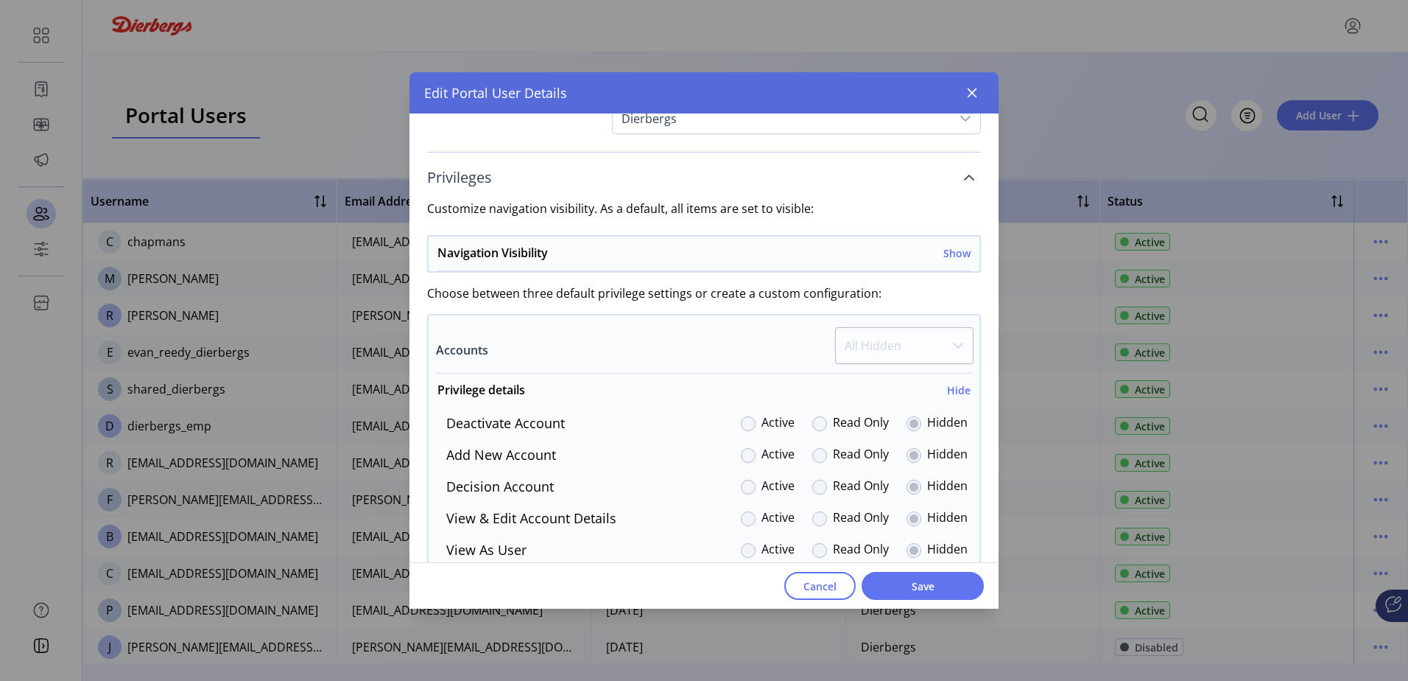
click at [950, 355] on p-dropdown "All Hidden" at bounding box center [904, 350] width 138 height 46
click at [949, 247] on h6 "Show" at bounding box center [956, 252] width 27 height 15
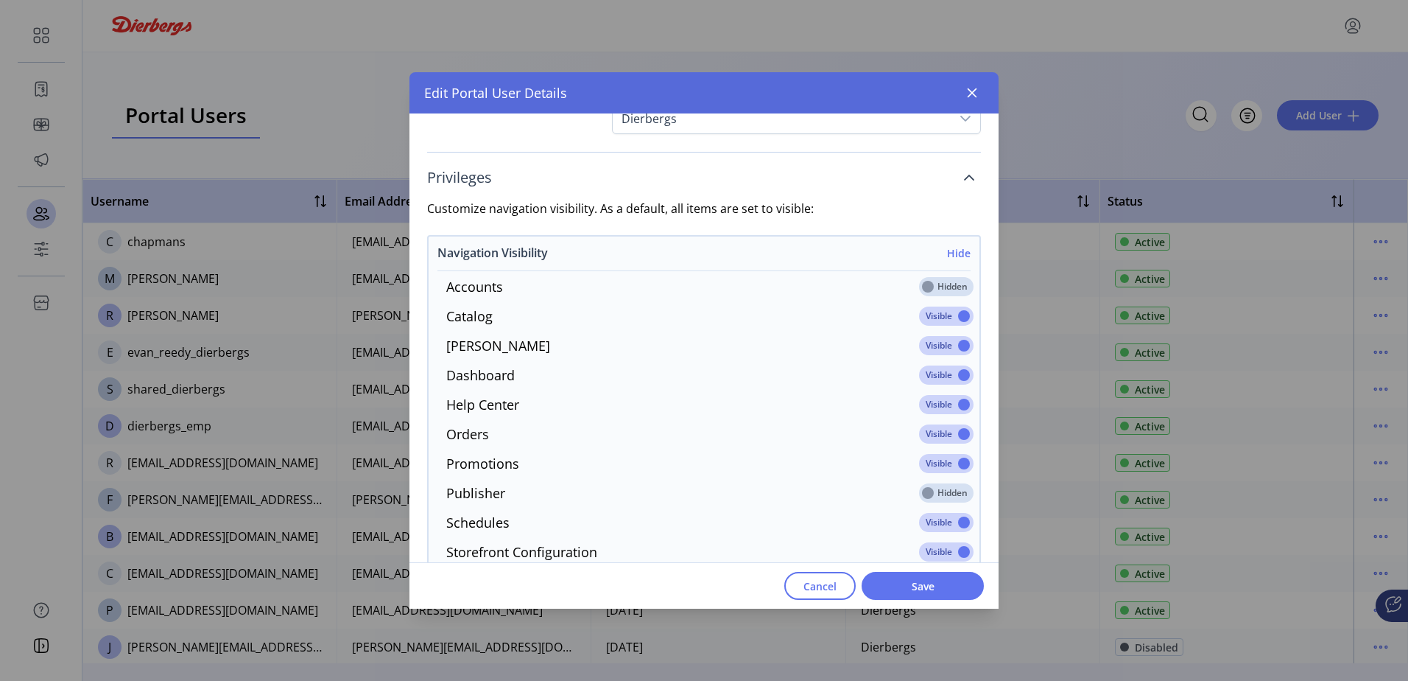
click at [949, 247] on h6 "Hide" at bounding box center [959, 252] width 24 height 15
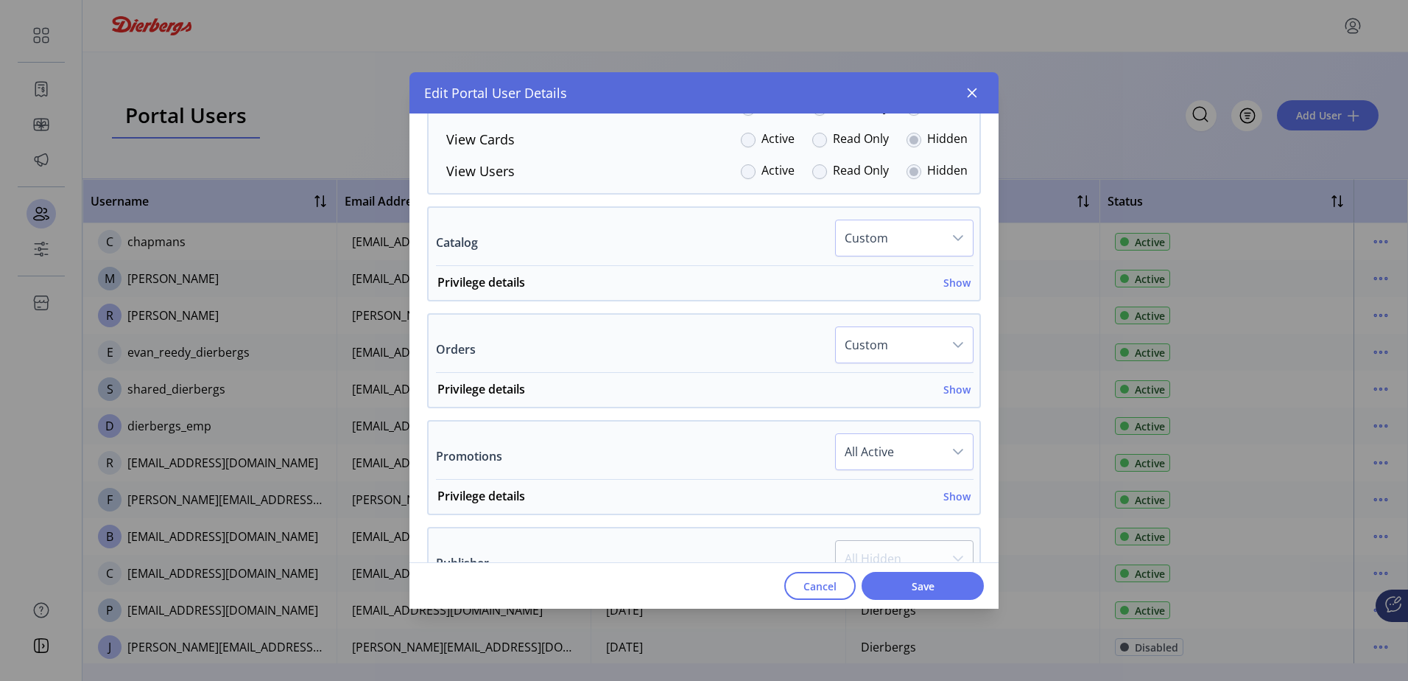
scroll to position [1105, 0]
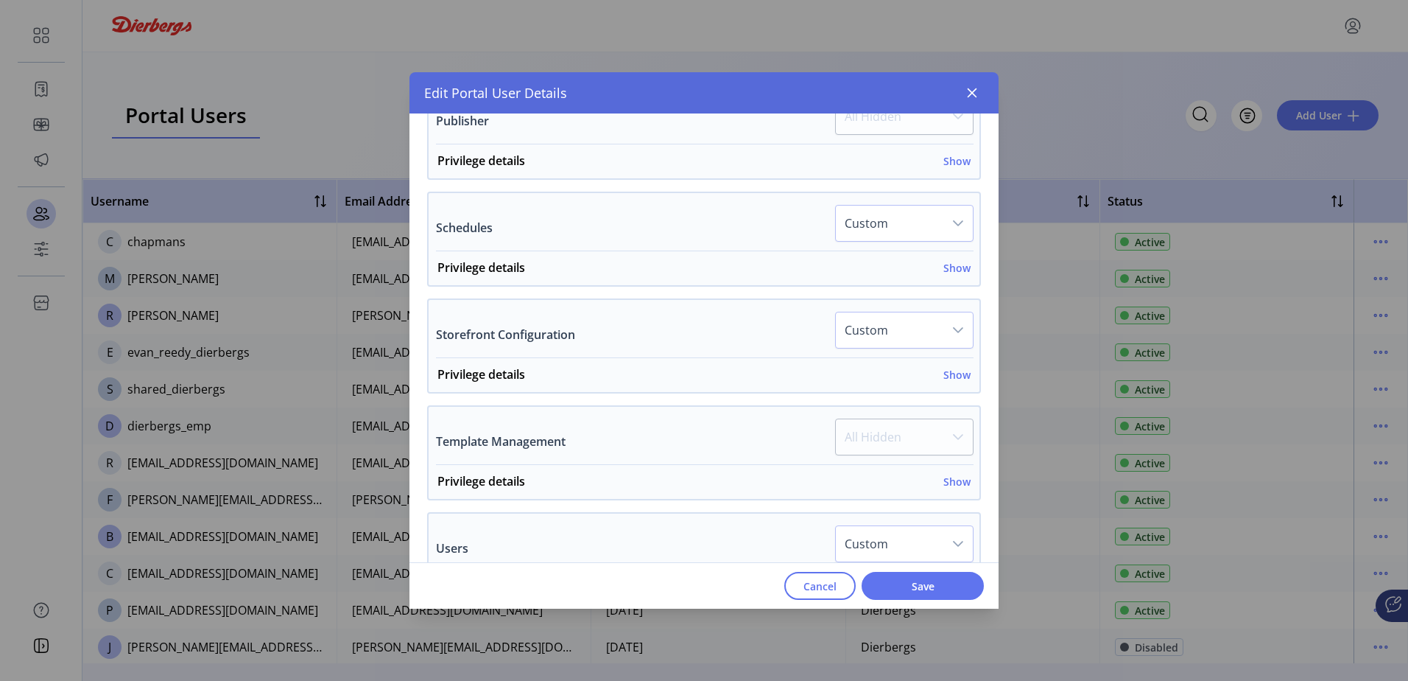
click at [875, 204] on div "Schedules Custom Privilege details Show Add New Schedule Active Read Only Hidde…" at bounding box center [704, 238] width 554 height 95
click at [882, 217] on span "Custom" at bounding box center [890, 222] width 108 height 35
click at [899, 265] on li "All Active" at bounding box center [905, 261] width 131 height 29
click at [910, 329] on span "Custom" at bounding box center [890, 329] width 108 height 35
click at [911, 371] on li "All Active" at bounding box center [905, 368] width 131 height 29
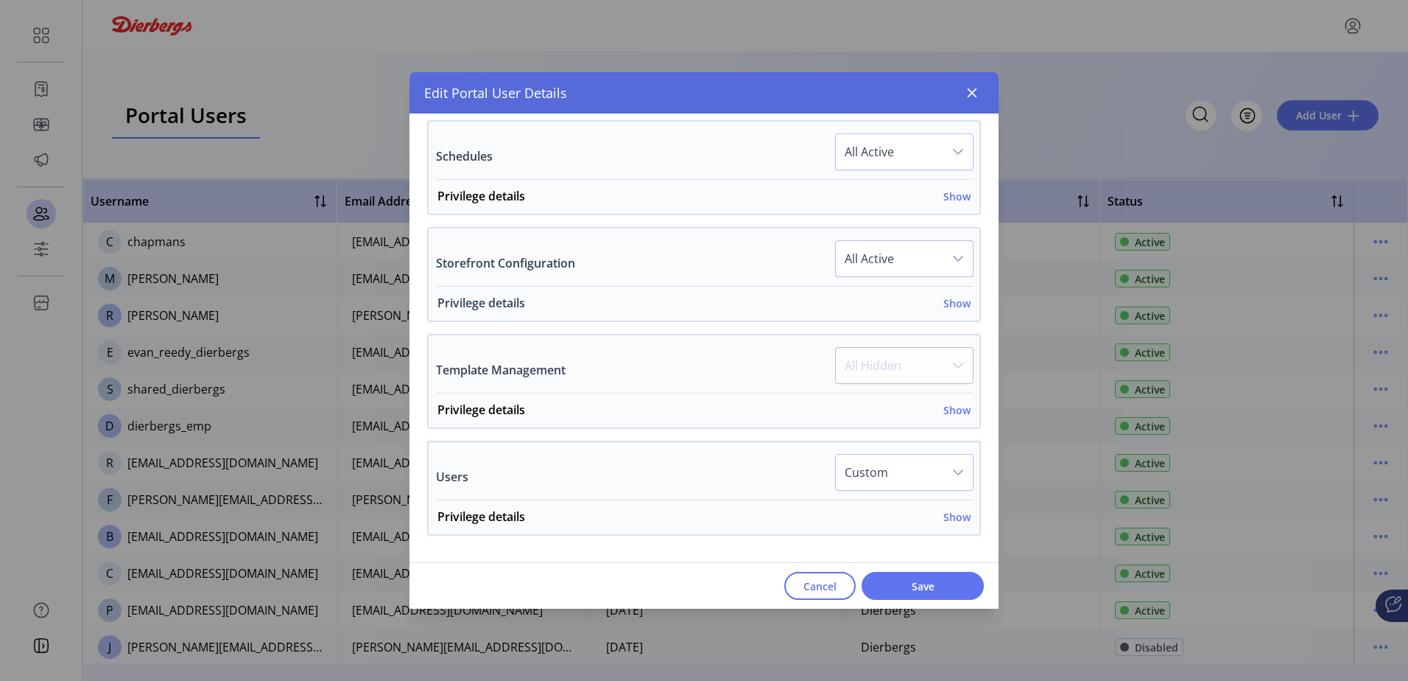
scroll to position [1242, 0]
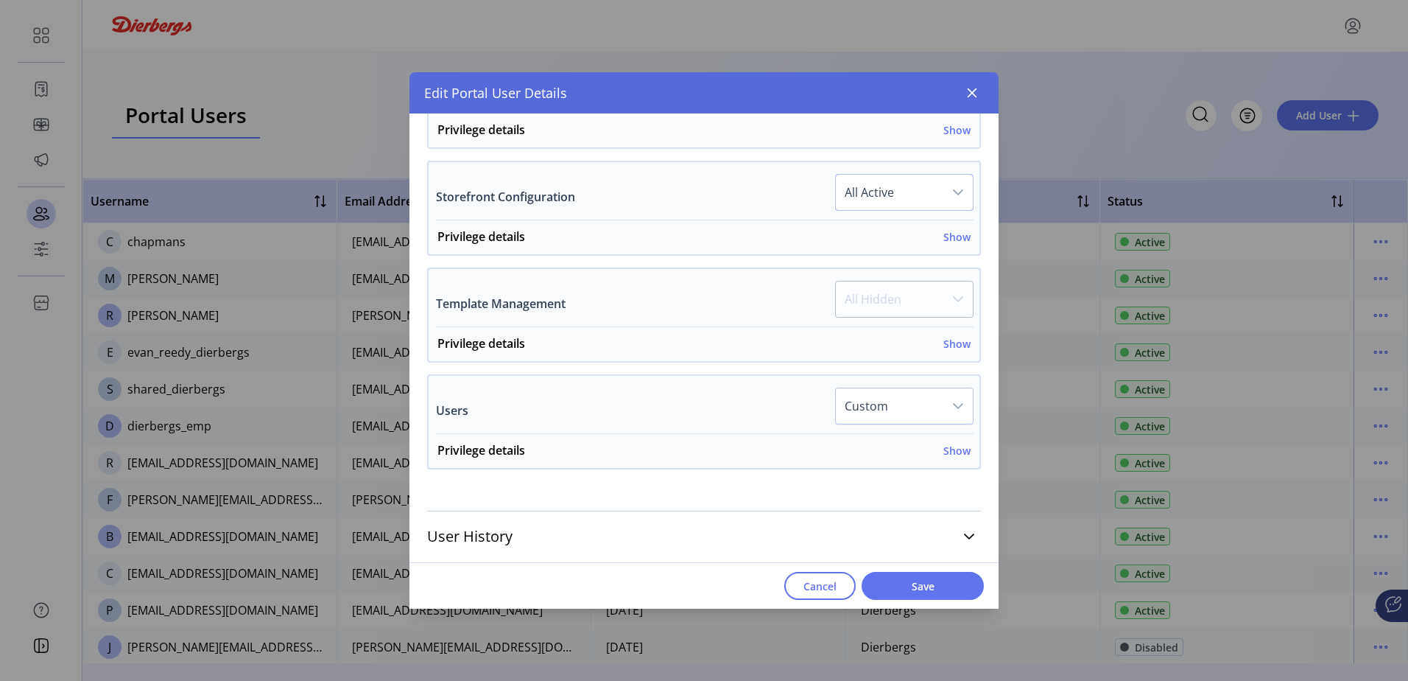
click at [871, 401] on span "Custom" at bounding box center [890, 405] width 108 height 35
click at [871, 440] on span "All Active" at bounding box center [872, 445] width 49 height 16
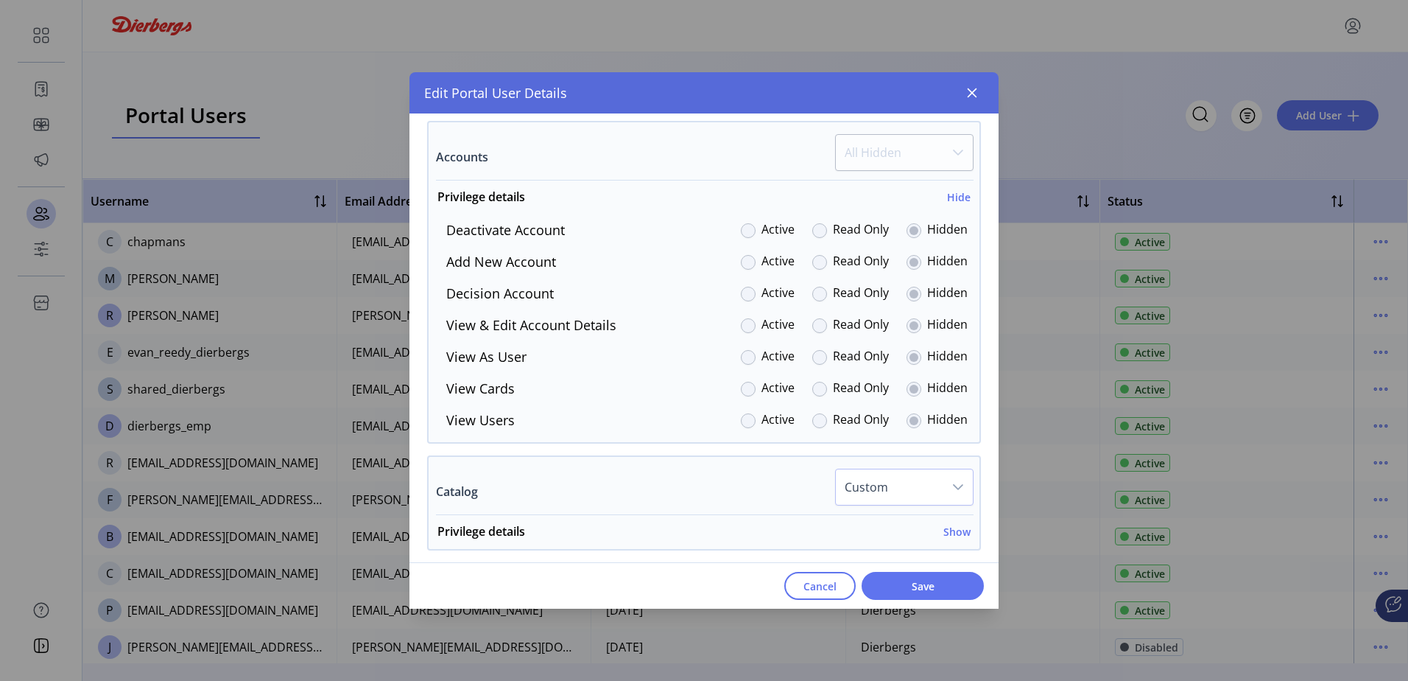
scroll to position [506, 0]
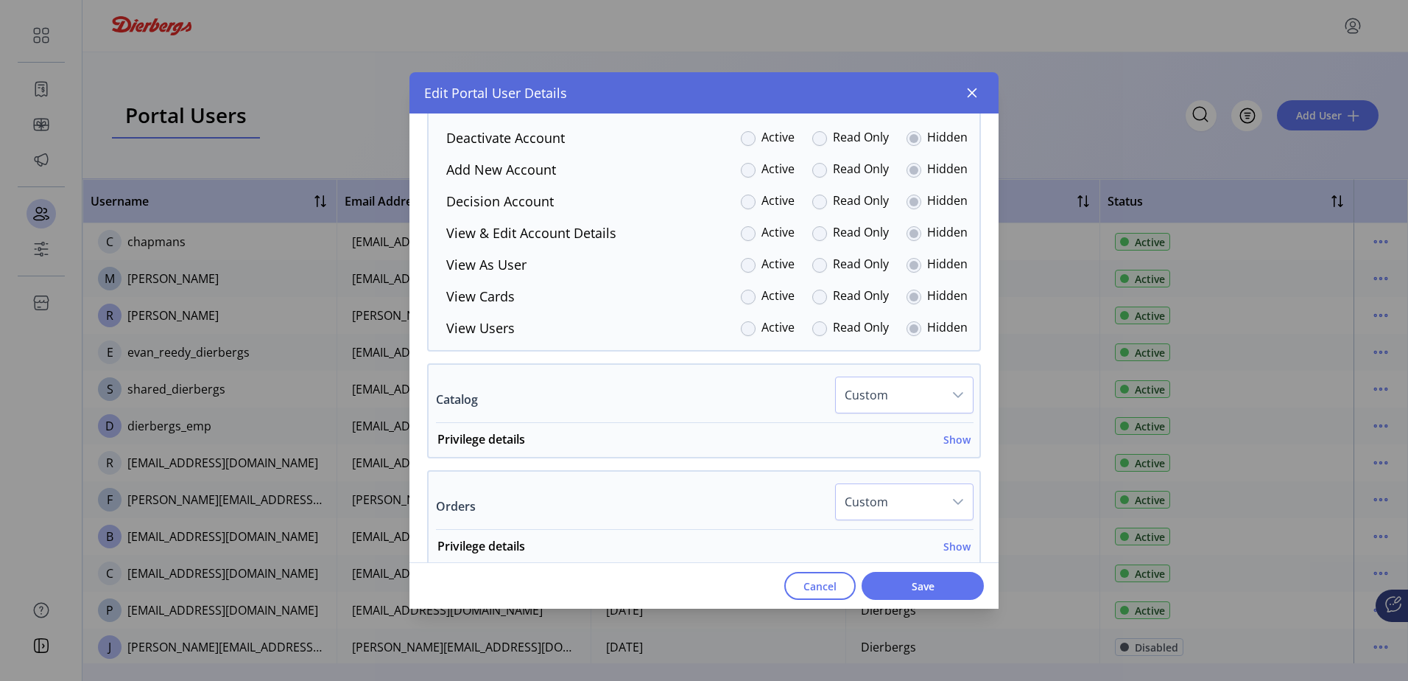
click at [915, 397] on span "Custom" at bounding box center [890, 394] width 108 height 35
click at [900, 433] on li "All Active" at bounding box center [905, 433] width 131 height 29
click at [885, 497] on span "Custom" at bounding box center [890, 501] width 108 height 35
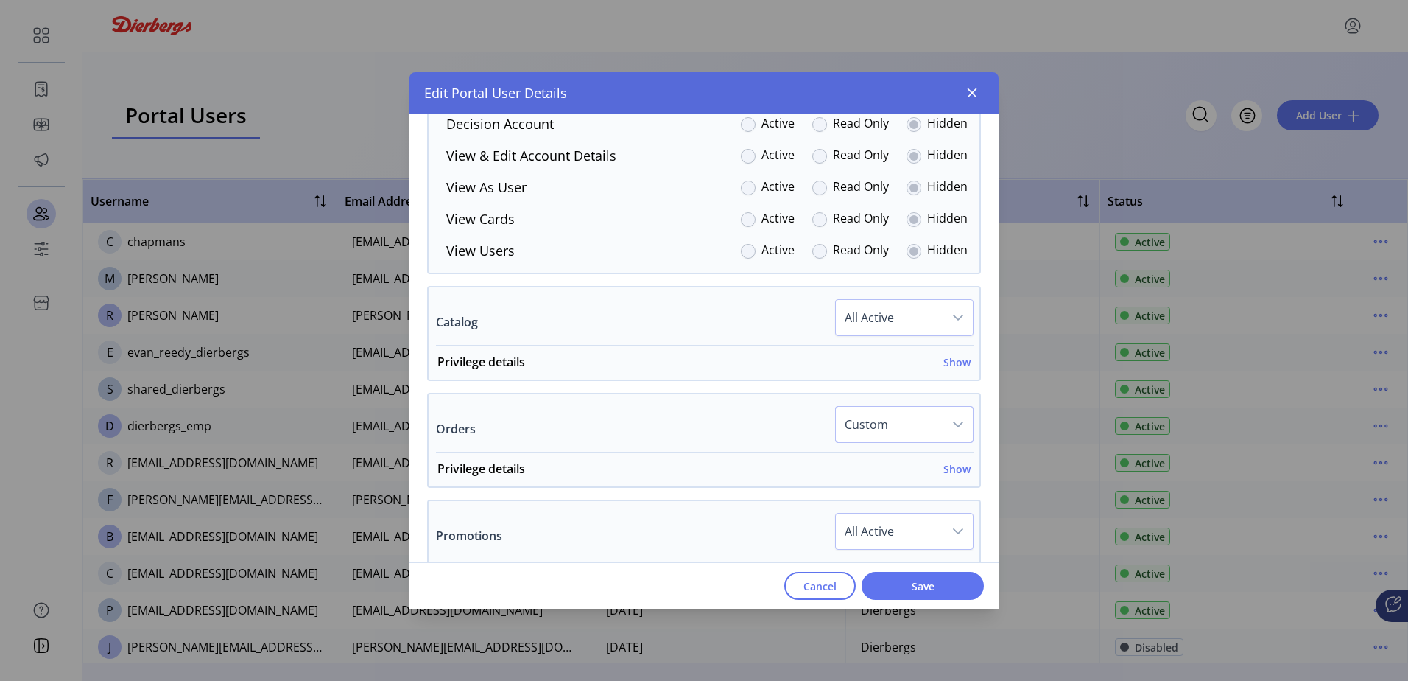
scroll to position [742, 0]
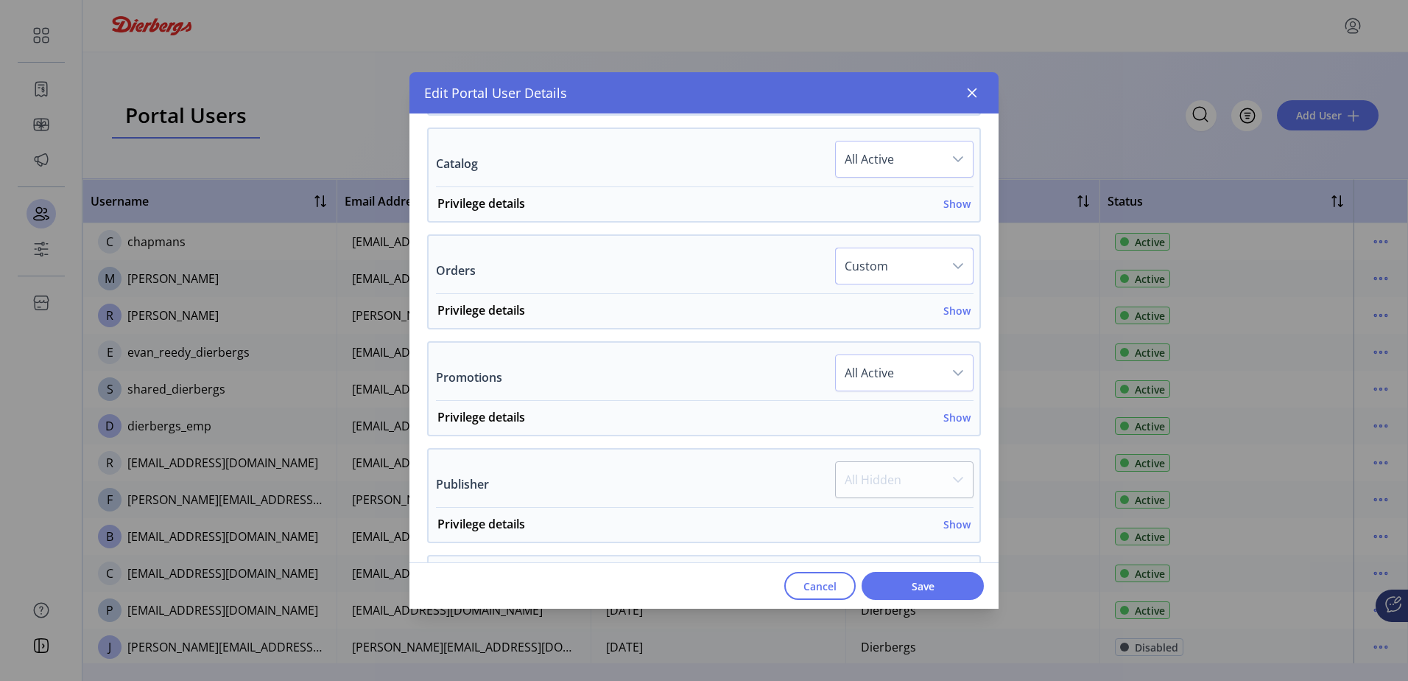
click at [874, 277] on span "Custom" at bounding box center [890, 265] width 108 height 35
click at [876, 306] on span "All Active" at bounding box center [872, 305] width 49 height 16
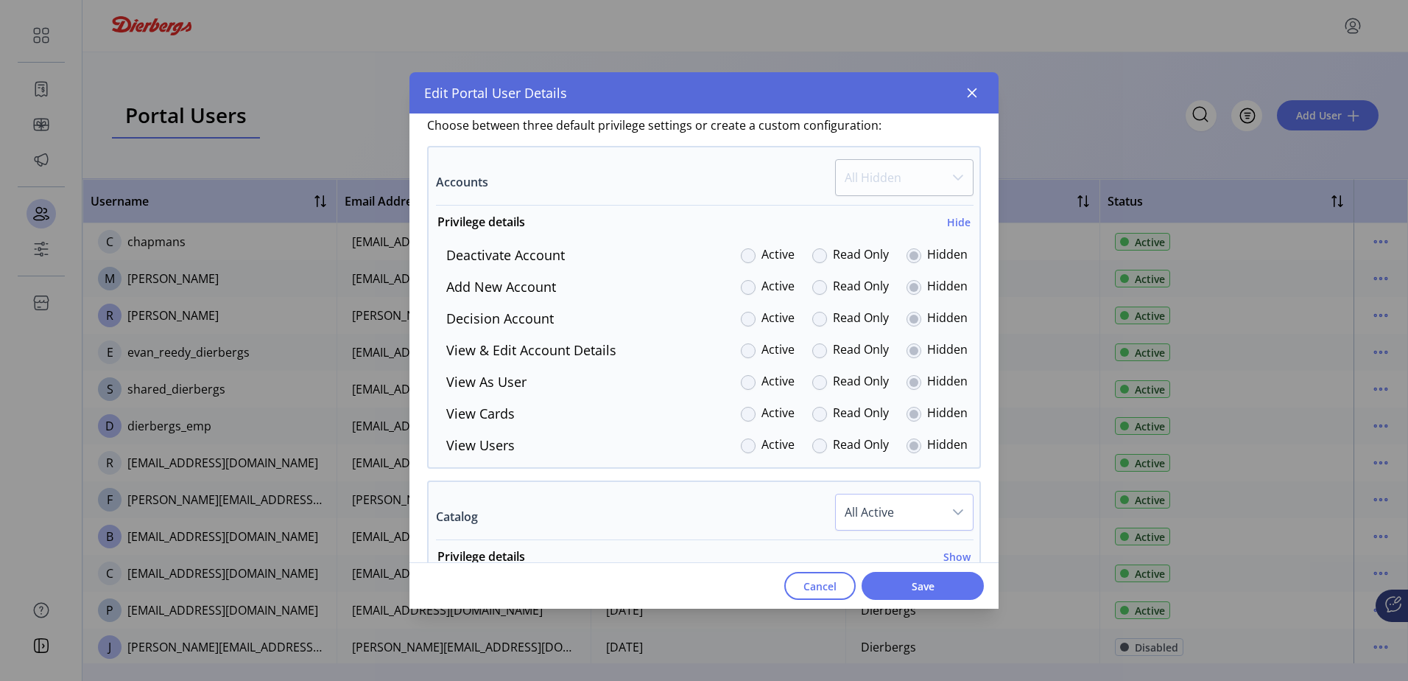
scroll to position [373, 0]
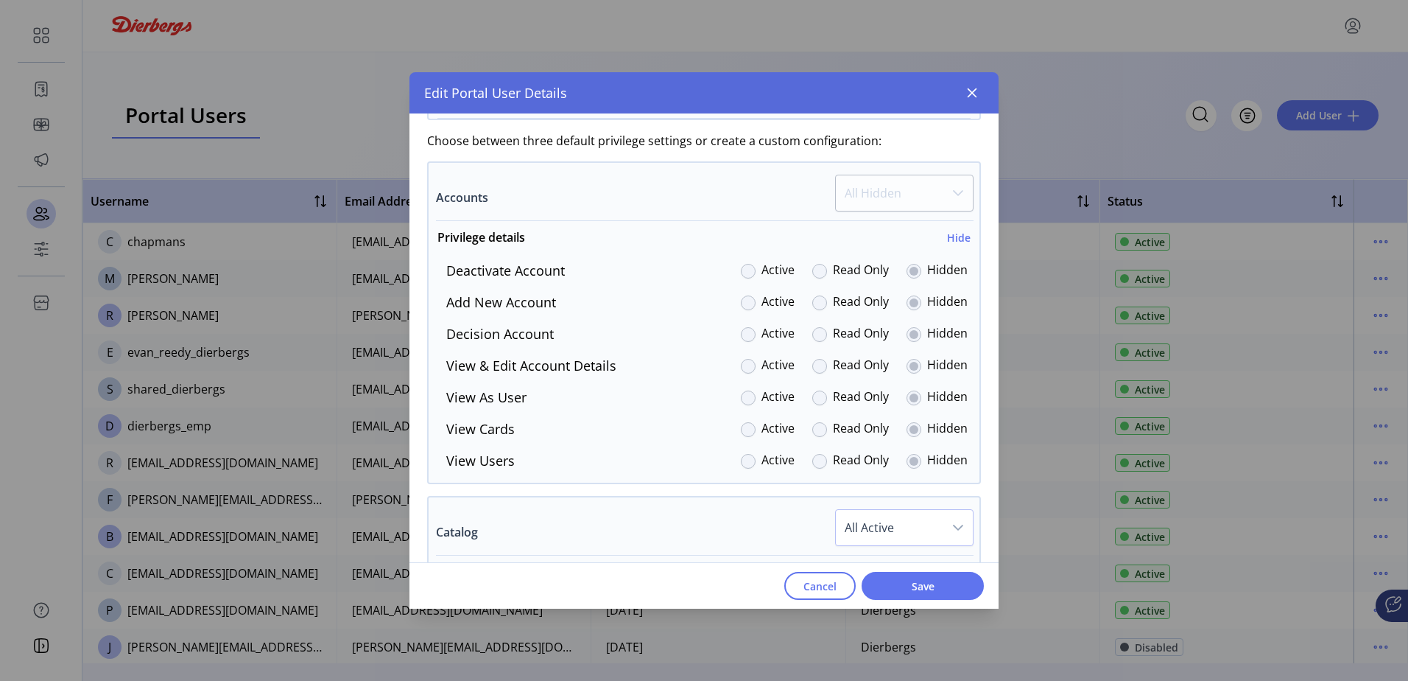
click at [946, 206] on p-dropdown "All Hidden" at bounding box center [904, 198] width 138 height 46
click at [949, 191] on p-dropdown "All Hidden" at bounding box center [904, 198] width 138 height 46
click at [957, 237] on h6 "Hide" at bounding box center [959, 237] width 24 height 15
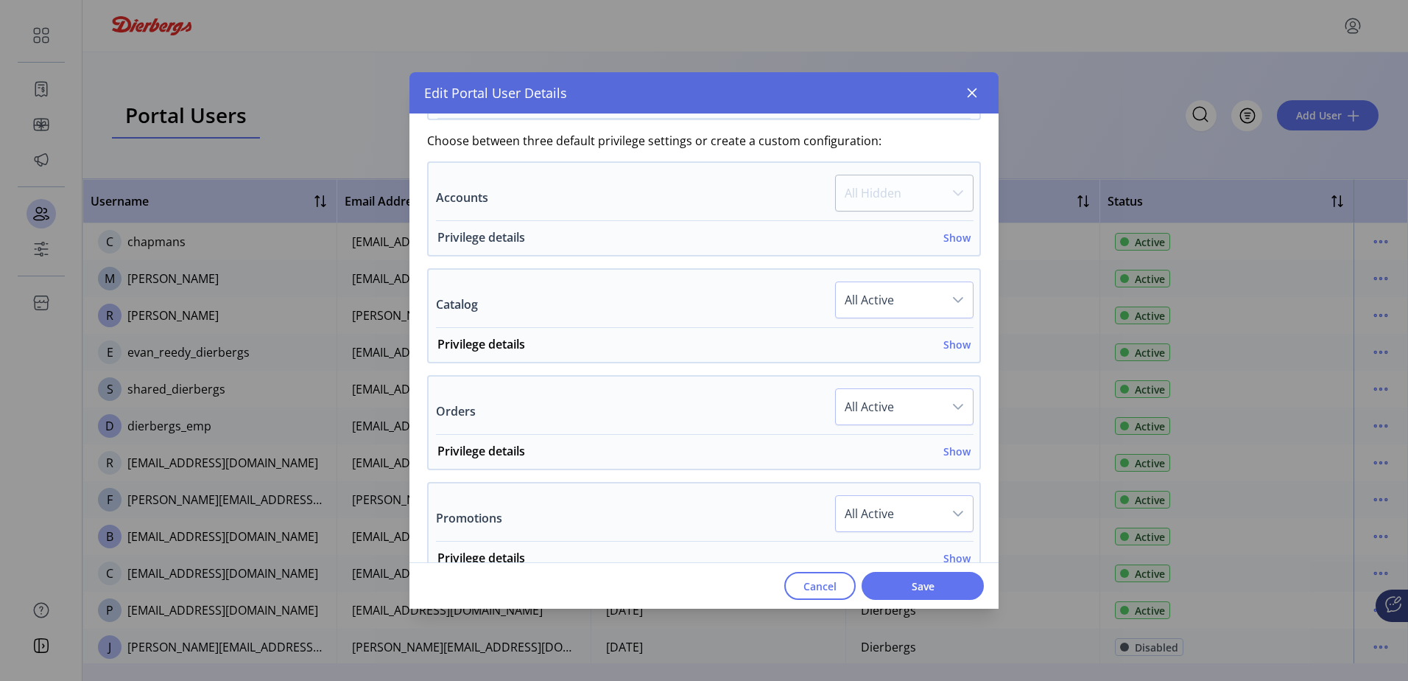
click at [957, 237] on h6 "Show" at bounding box center [956, 237] width 27 height 15
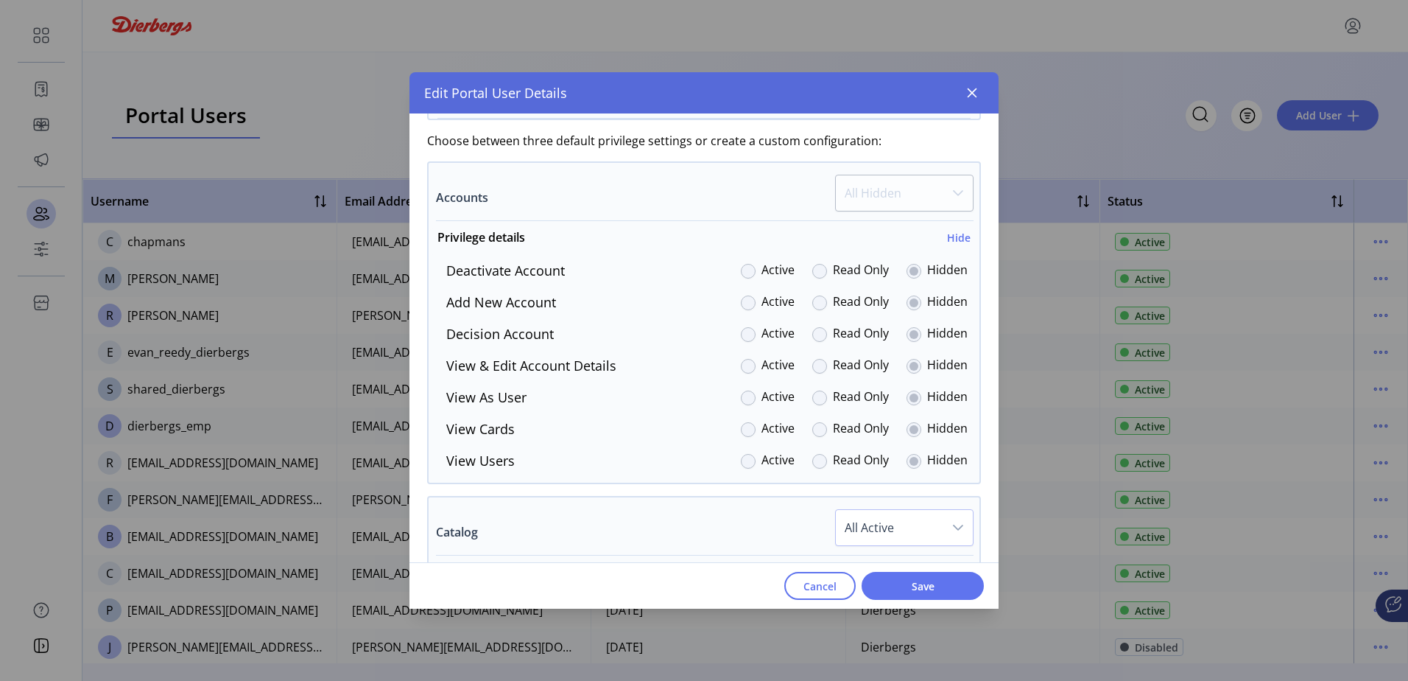
click at [762, 267] on label "Active" at bounding box center [778, 271] width 33 height 20
click at [958, 242] on h6 "Hide" at bounding box center [959, 237] width 24 height 15
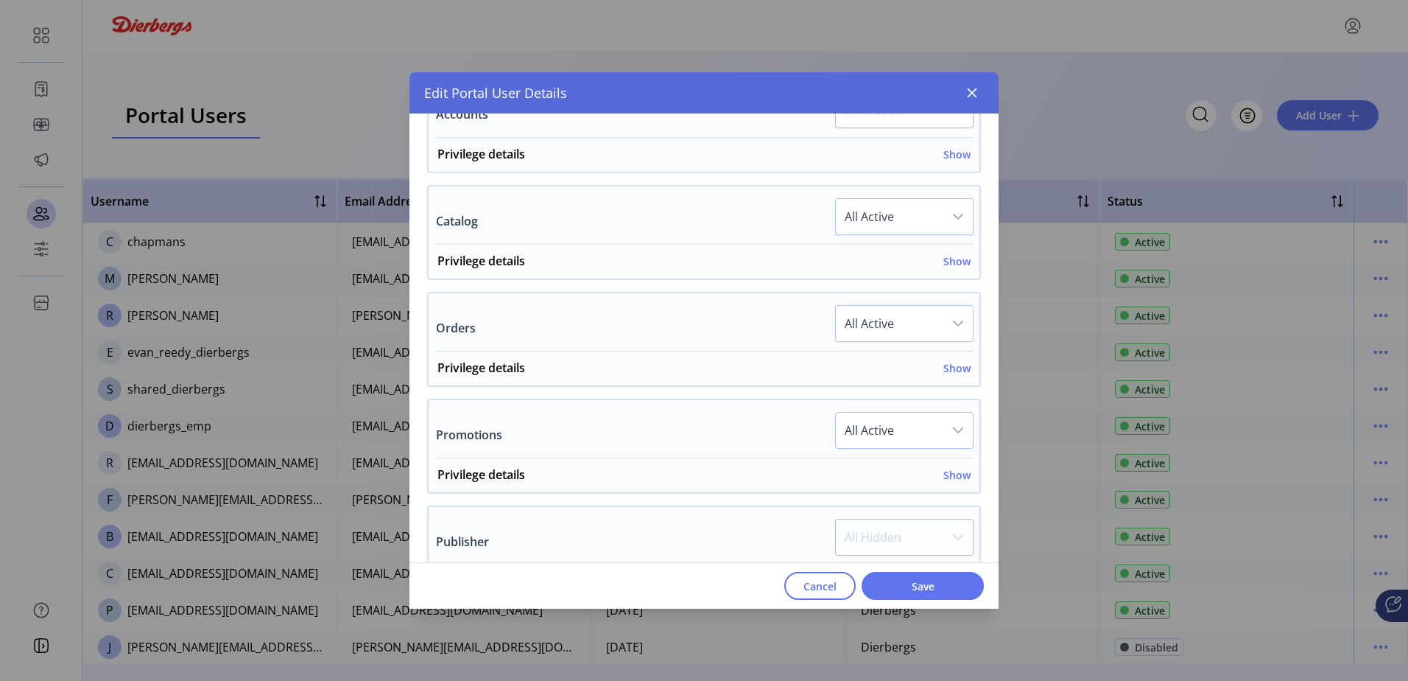
scroll to position [668, 0]
click at [963, 360] on div "Privilege details Show Accounts Active Read Only Hidden Card Catalog Active Rea…" at bounding box center [704, 371] width 551 height 34
click at [954, 365] on h6 "Show" at bounding box center [956, 369] width 27 height 15
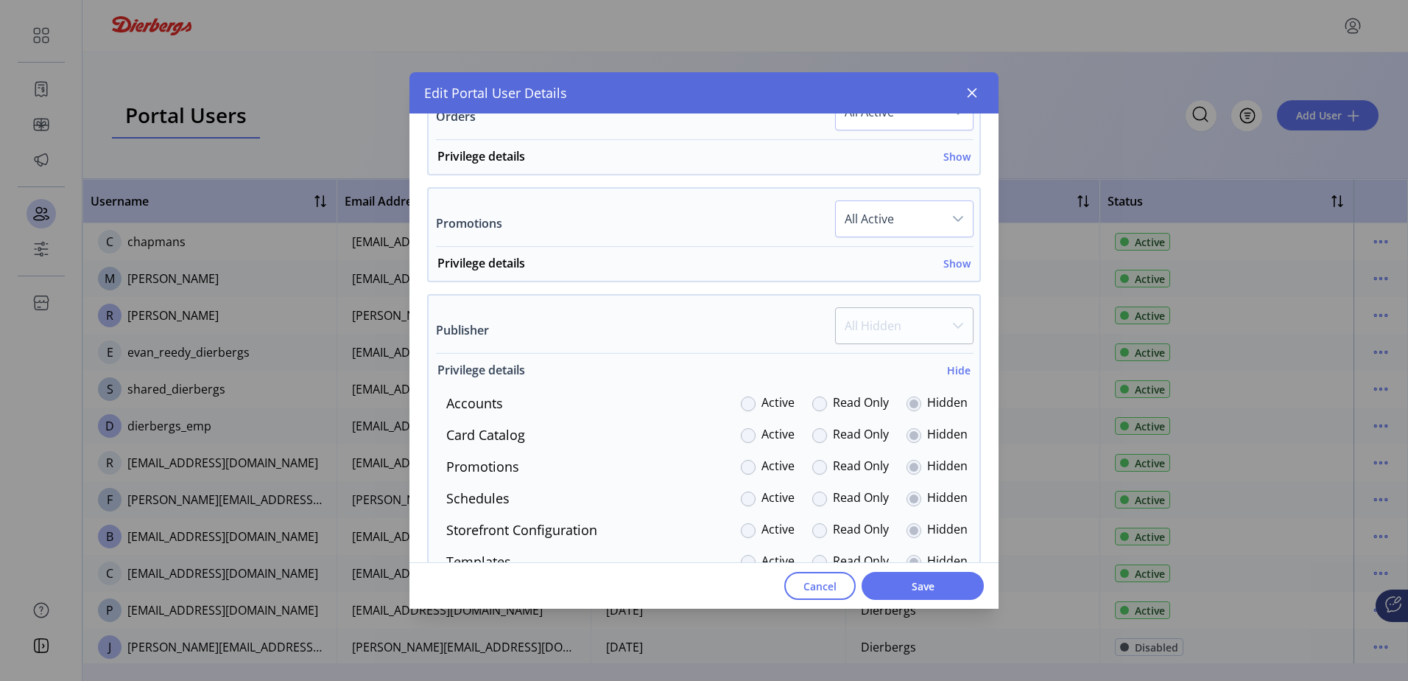
click at [954, 368] on h6 "Hide" at bounding box center [959, 369] width 24 height 15
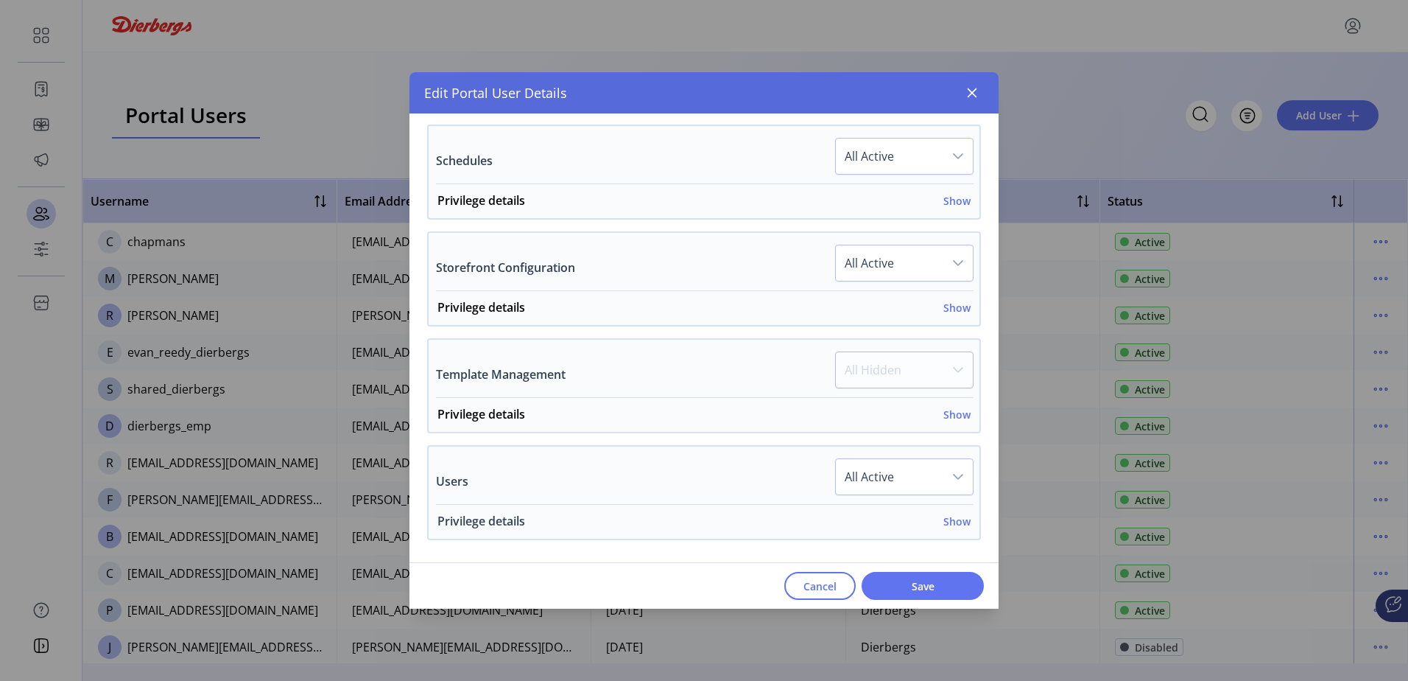
scroll to position [963, 0]
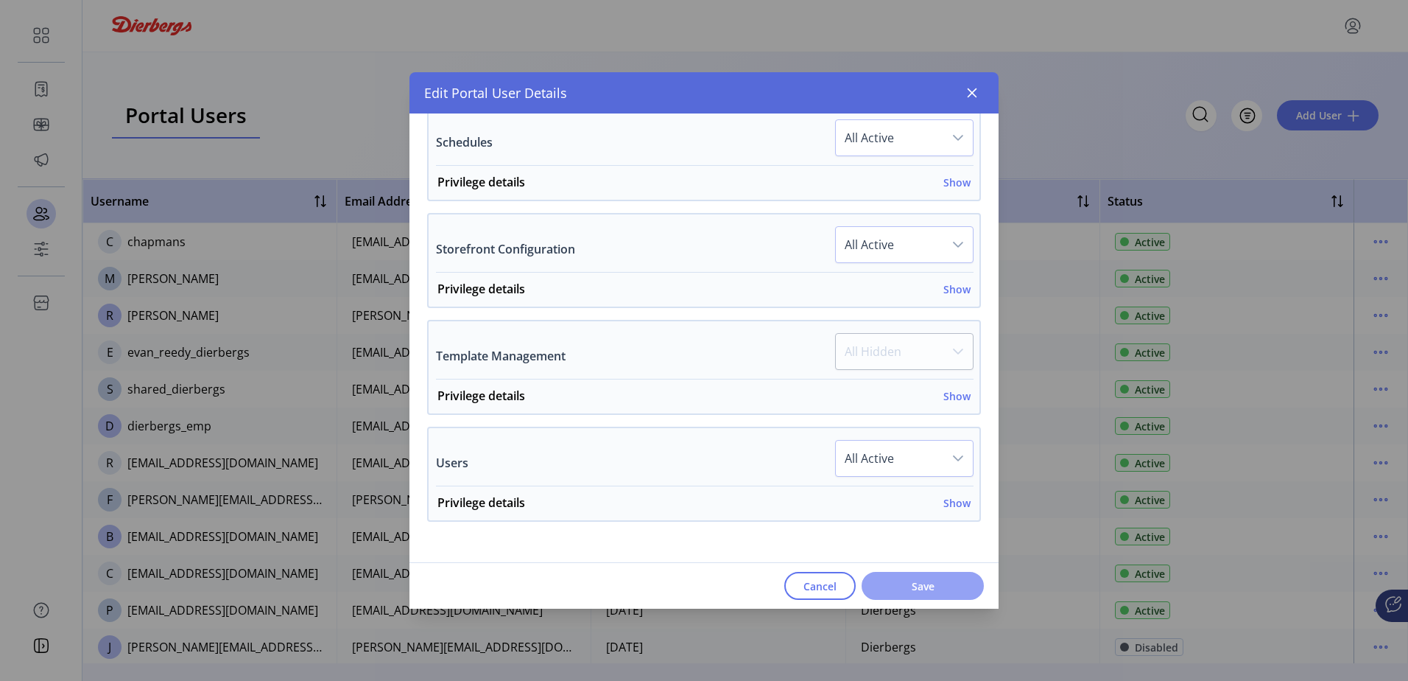
click at [913, 583] on span "Save" at bounding box center [923, 585] width 84 height 15
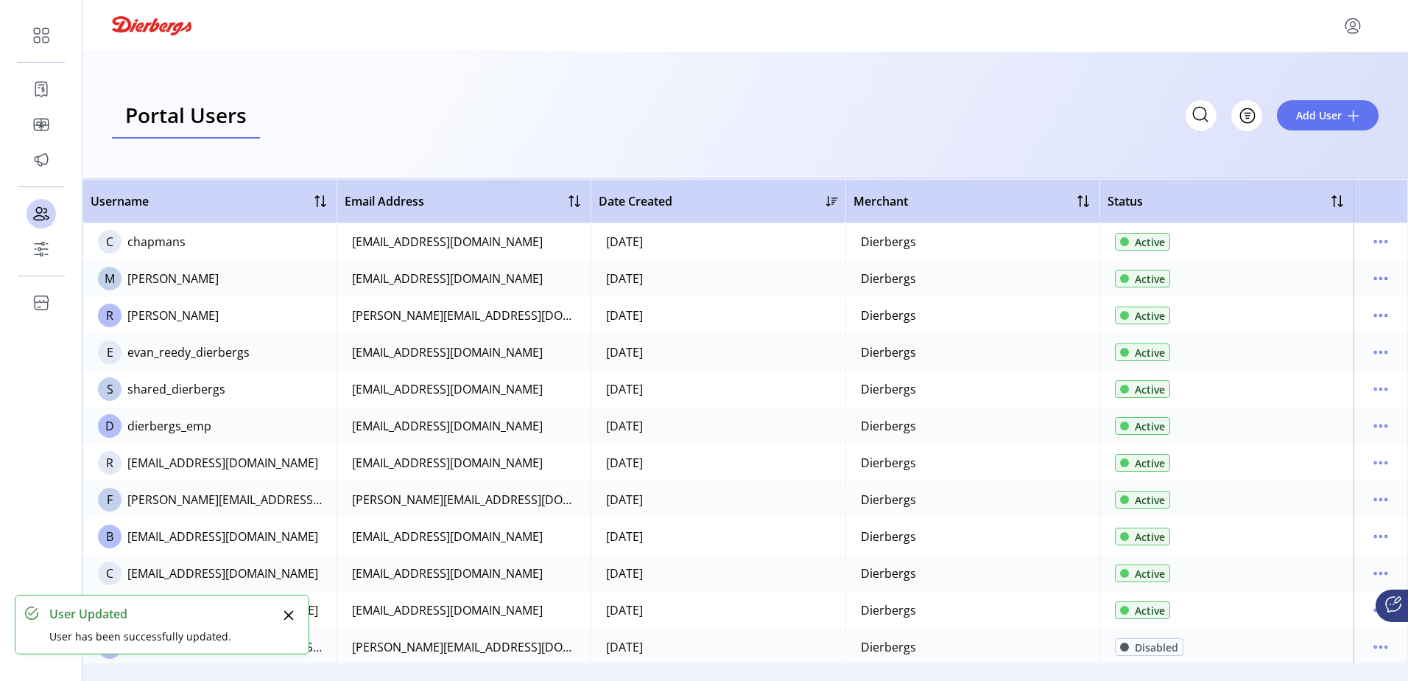
click at [295, 616] on button "Close" at bounding box center [288, 615] width 21 height 21
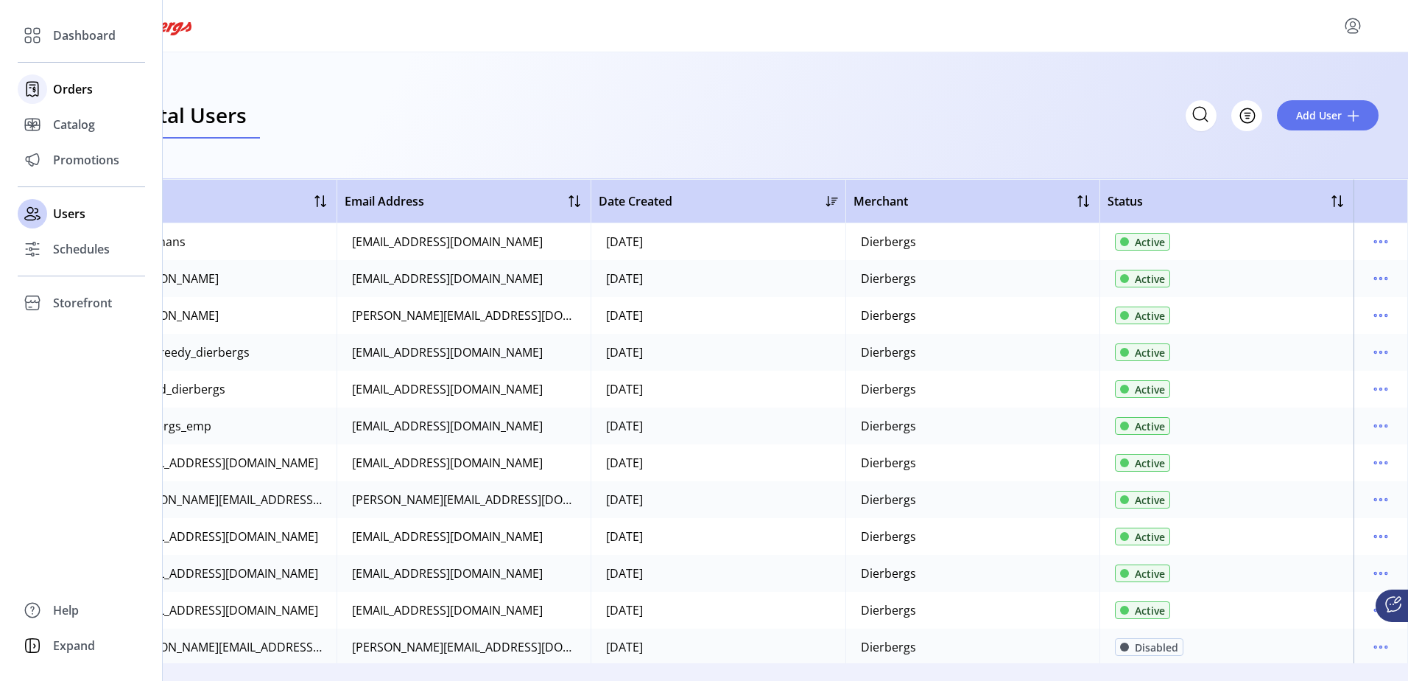
click at [49, 82] on div "Orders" at bounding box center [81, 88] width 127 height 35
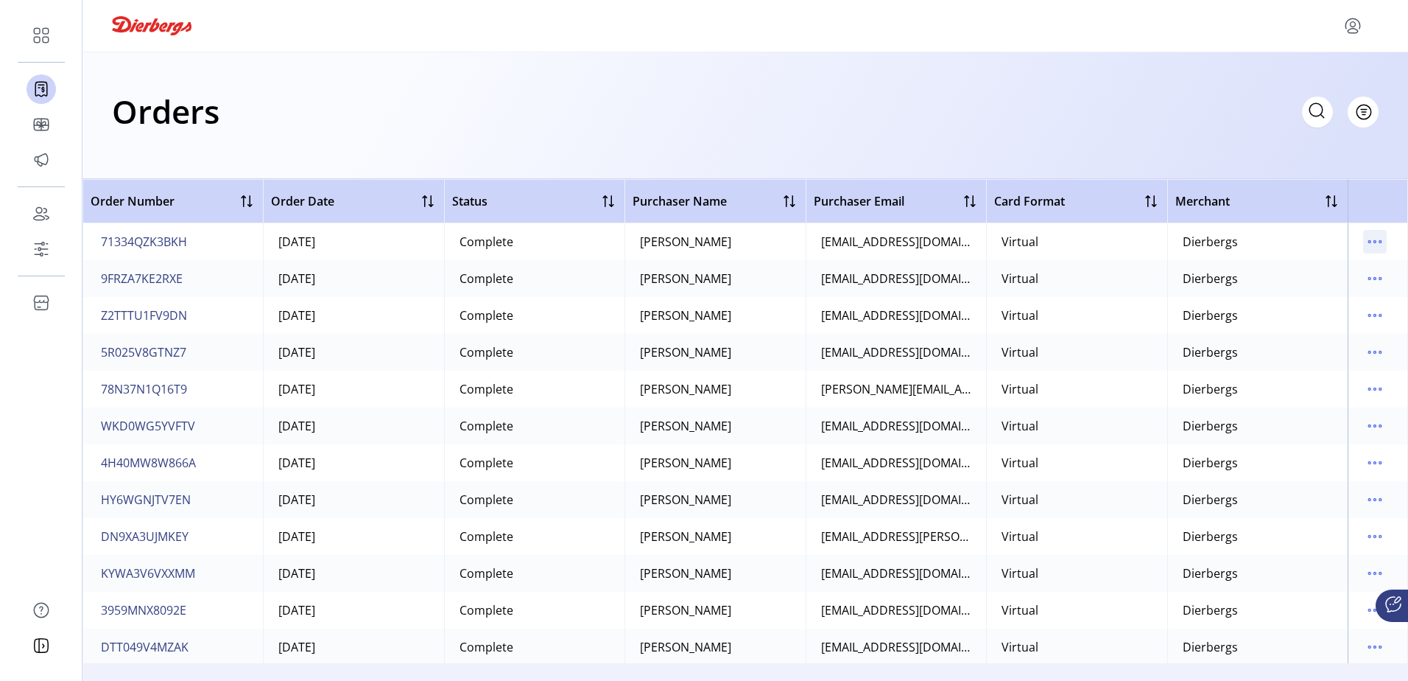
click at [1366, 246] on icon "menu" at bounding box center [1375, 242] width 24 height 24
click at [1366, 235] on icon "menu" at bounding box center [1375, 242] width 24 height 24
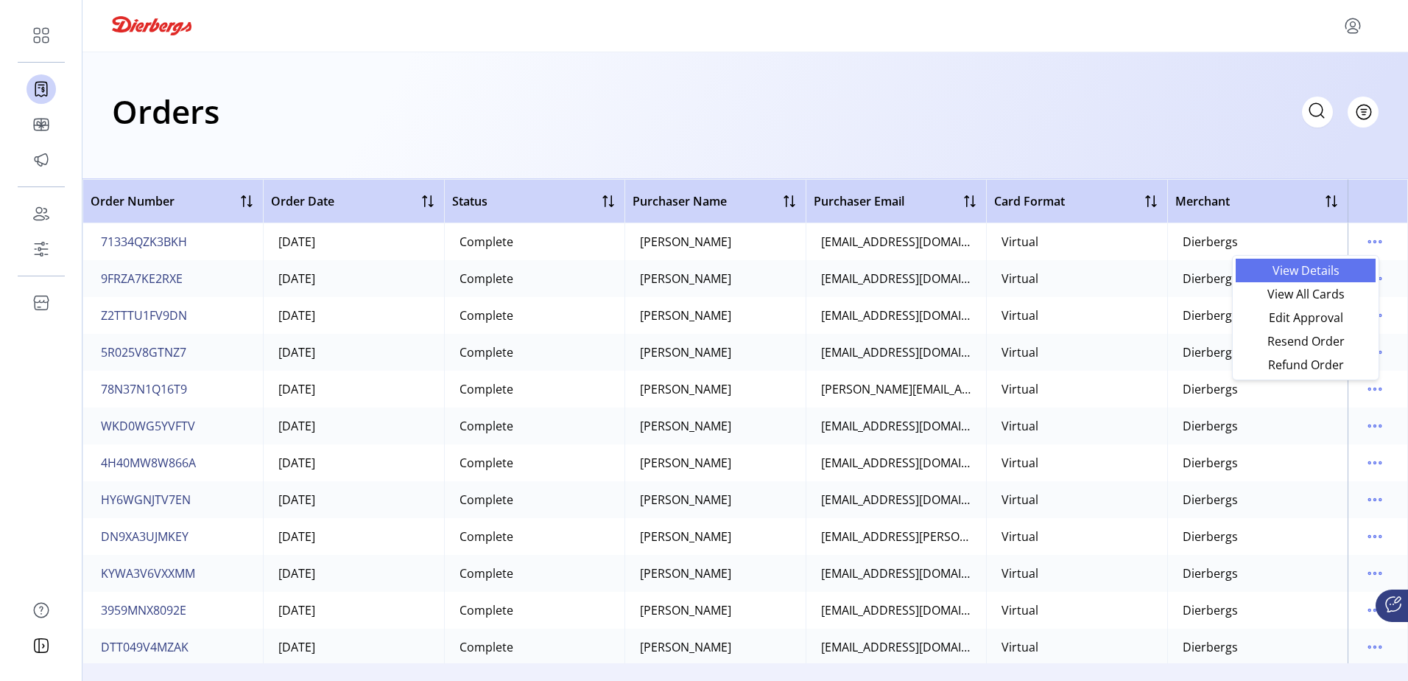
click at [1348, 270] on span "View Details" at bounding box center [1306, 270] width 122 height 12
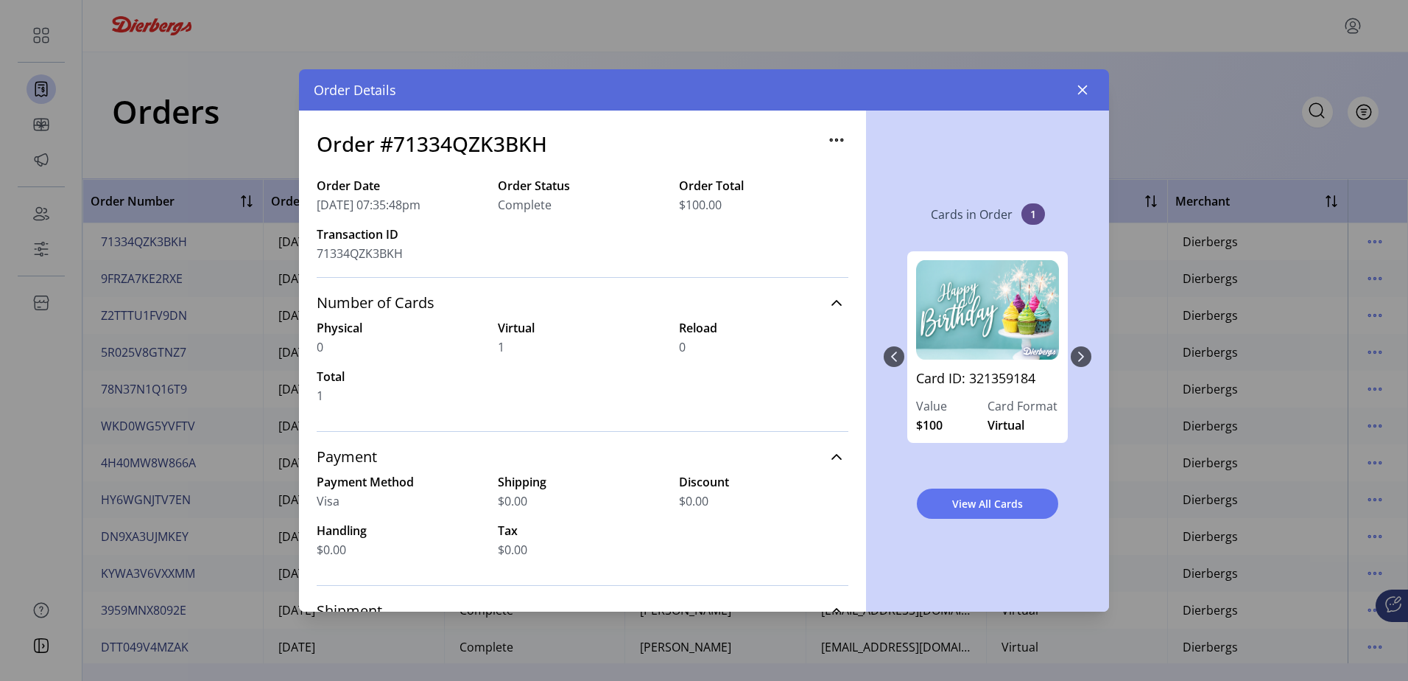
click at [826, 133] on icon "button" at bounding box center [837, 140] width 24 height 24
click at [856, 194] on span "Resend Order" at bounding box center [891, 192] width 122 height 12
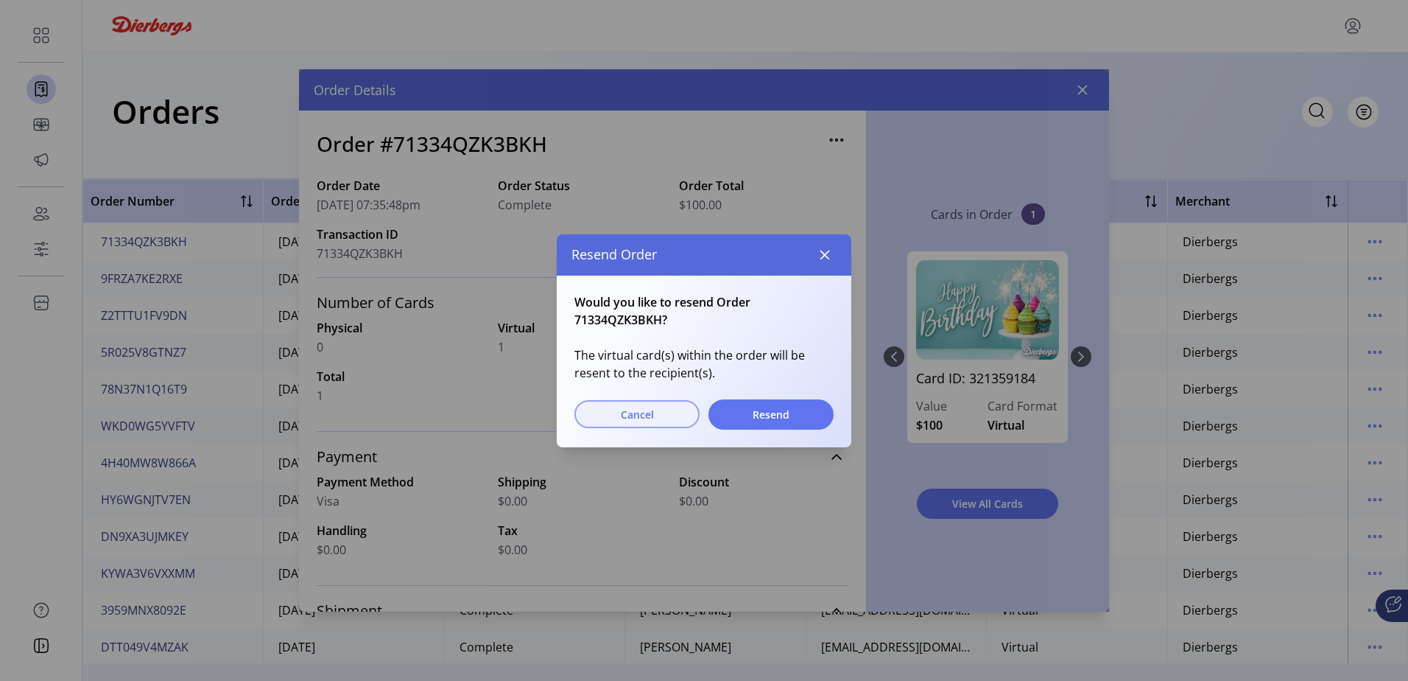
click at [633, 412] on span "Cancel" at bounding box center [637, 414] width 87 height 15
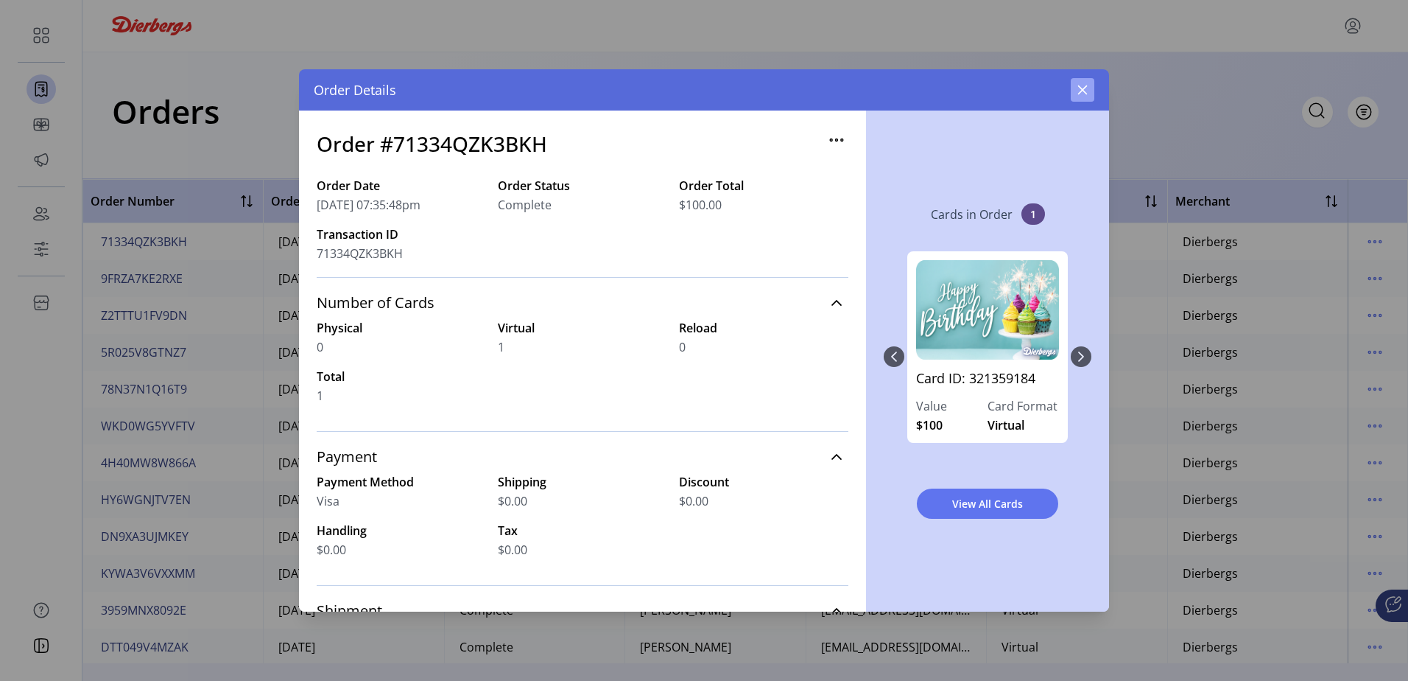
click at [1084, 85] on icon "button" at bounding box center [1083, 90] width 12 height 12
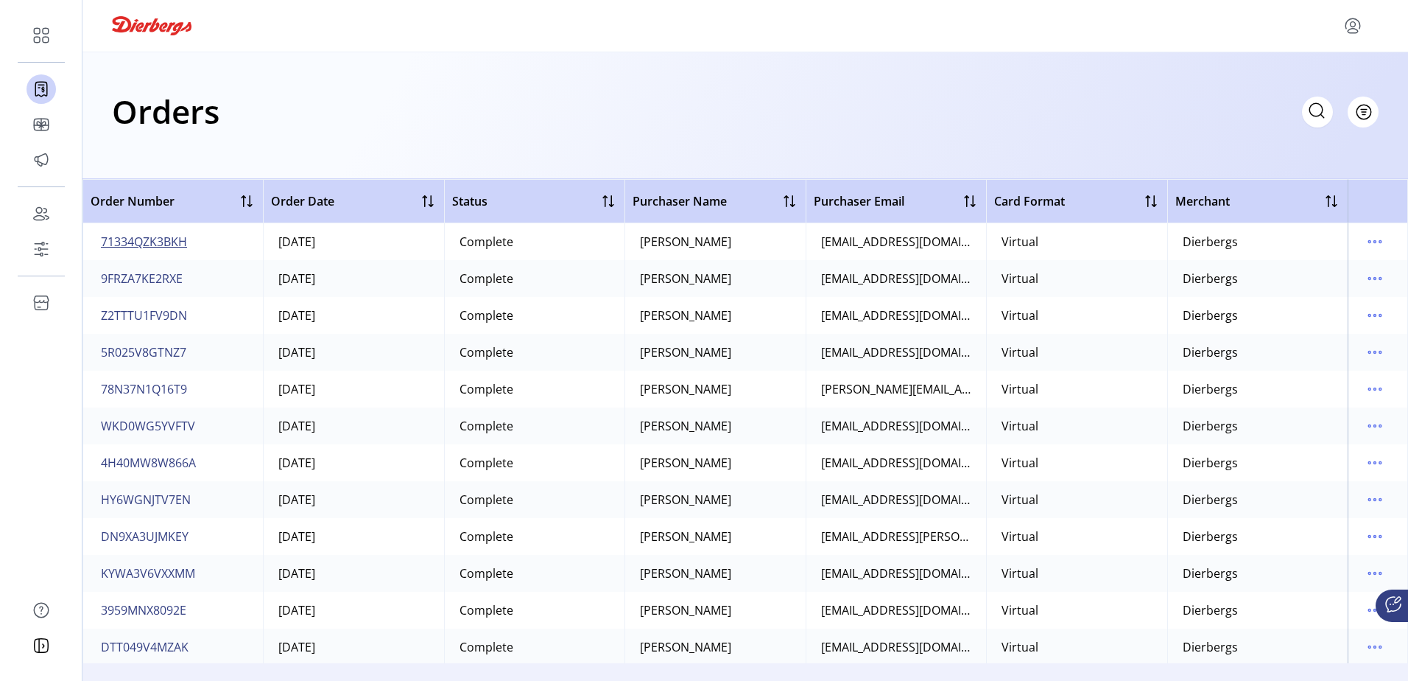
click at [133, 253] on button "71334QZK3BKH" at bounding box center [144, 242] width 92 height 24
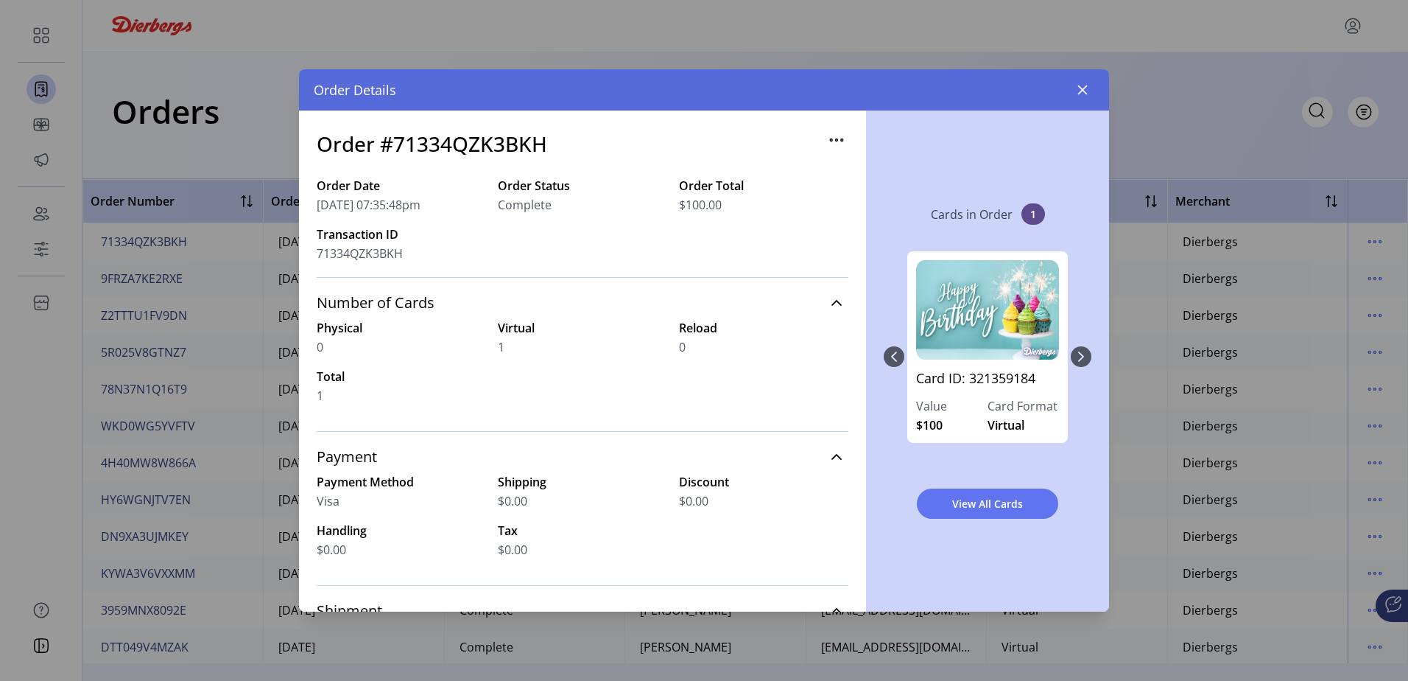
click at [845, 141] on div "Order #71334QZK3BKH Order Date [DATE] 07:35:48pm Order Status Complete Order To…" at bounding box center [582, 360] width 567 height 501
click at [838, 135] on icon "button" at bounding box center [837, 140] width 24 height 24
click at [847, 170] on span "Edit Approval" at bounding box center [891, 169] width 122 height 12
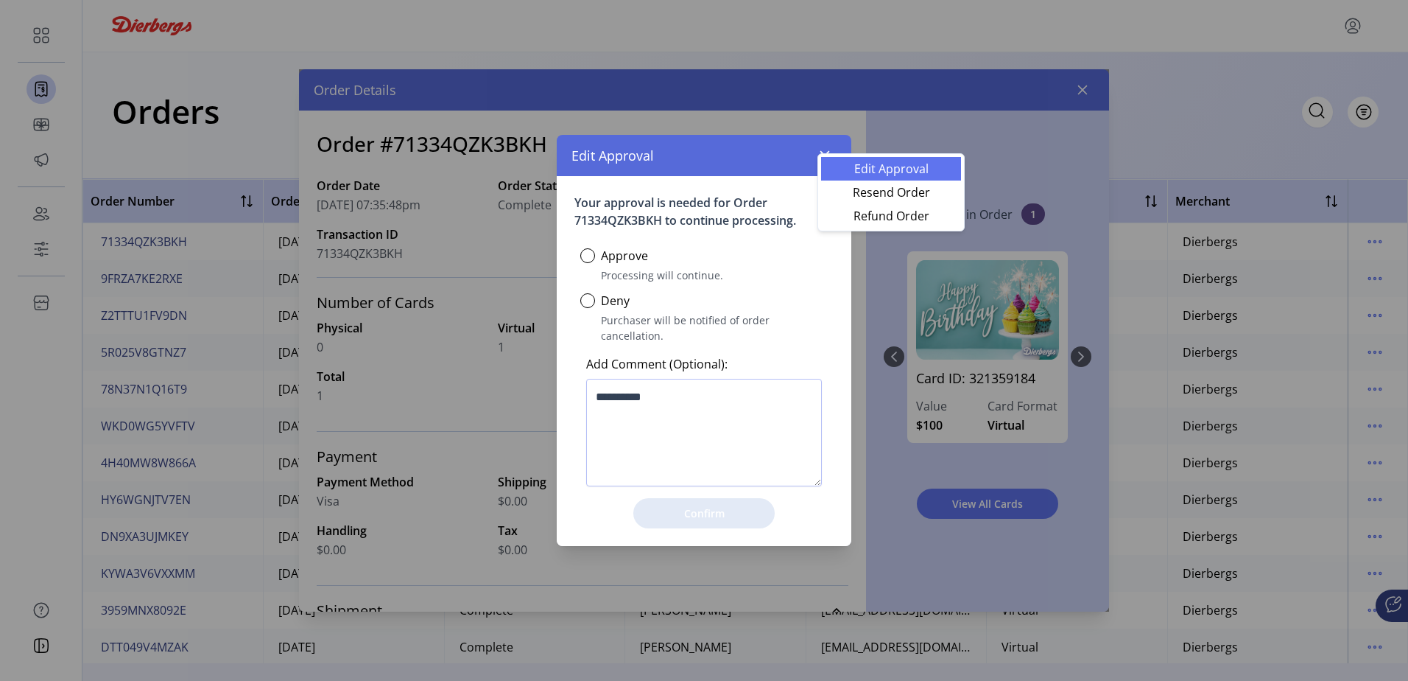
scroll to position [9, 5]
click at [816, 162] on button "button" at bounding box center [825, 156] width 24 height 24
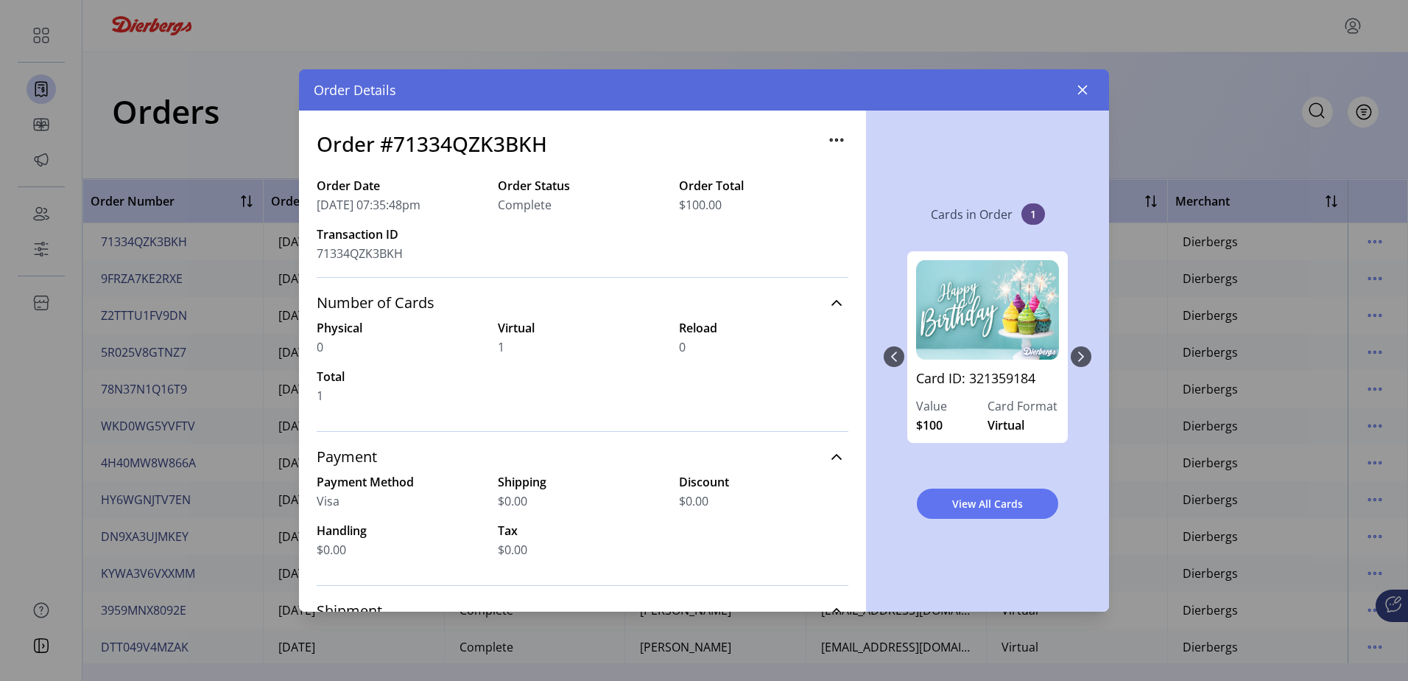
click at [825, 136] on icon "button" at bounding box center [837, 140] width 24 height 24
click at [826, 201] on link "Resend Order" at bounding box center [891, 192] width 140 height 24
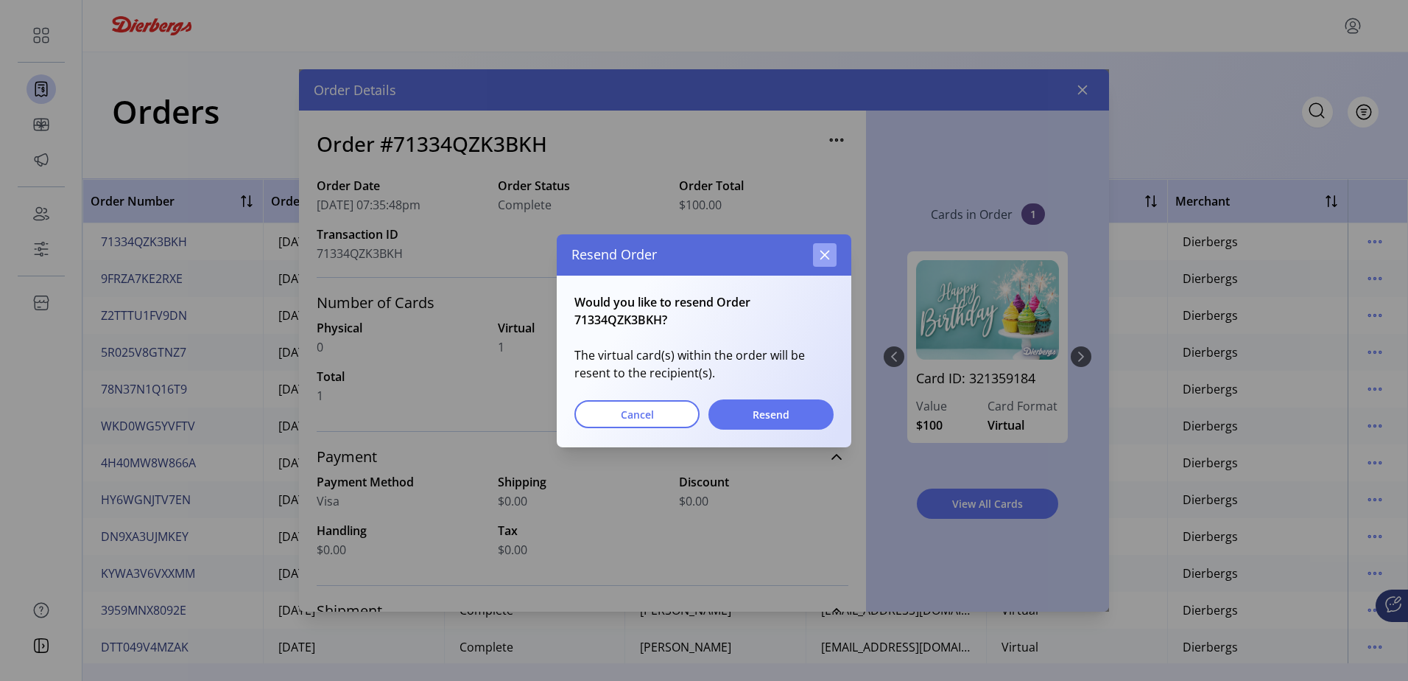
click at [830, 260] on icon "button" at bounding box center [825, 255] width 12 height 12
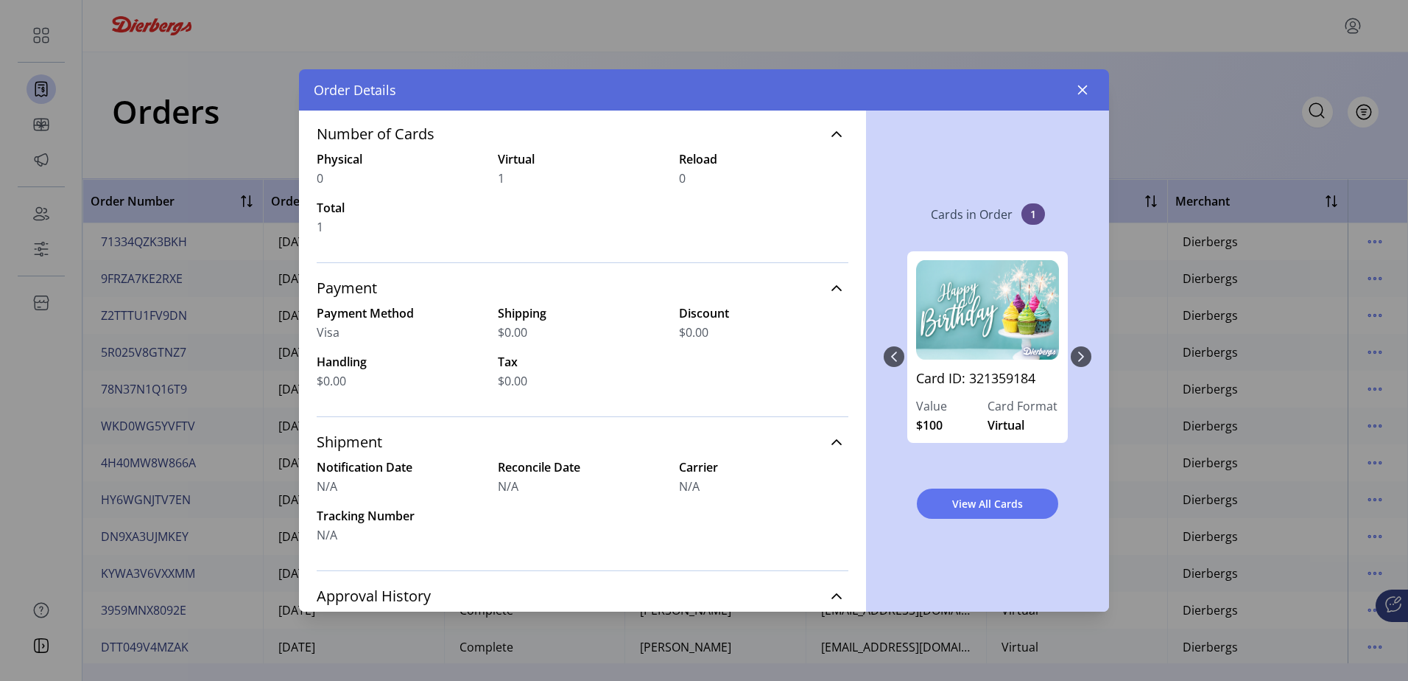
scroll to position [516, 0]
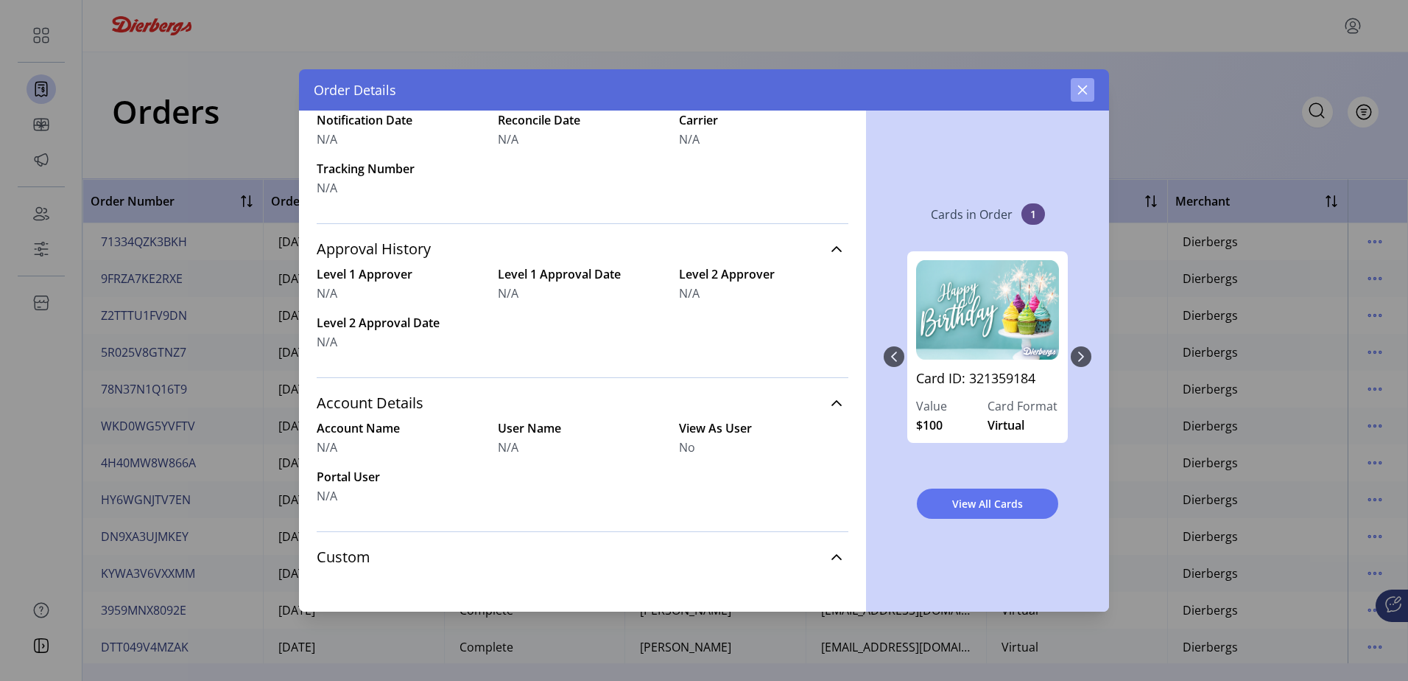
click at [1080, 98] on button "button" at bounding box center [1083, 90] width 24 height 24
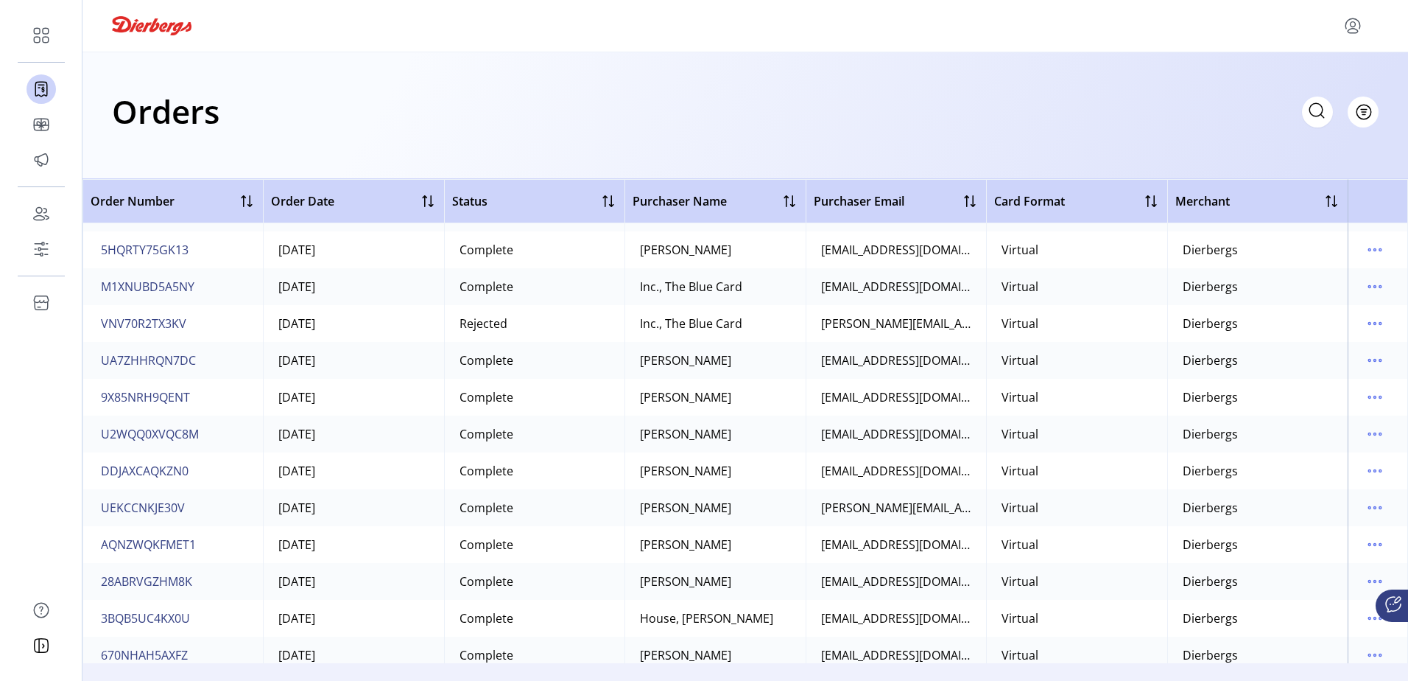
scroll to position [2725, 0]
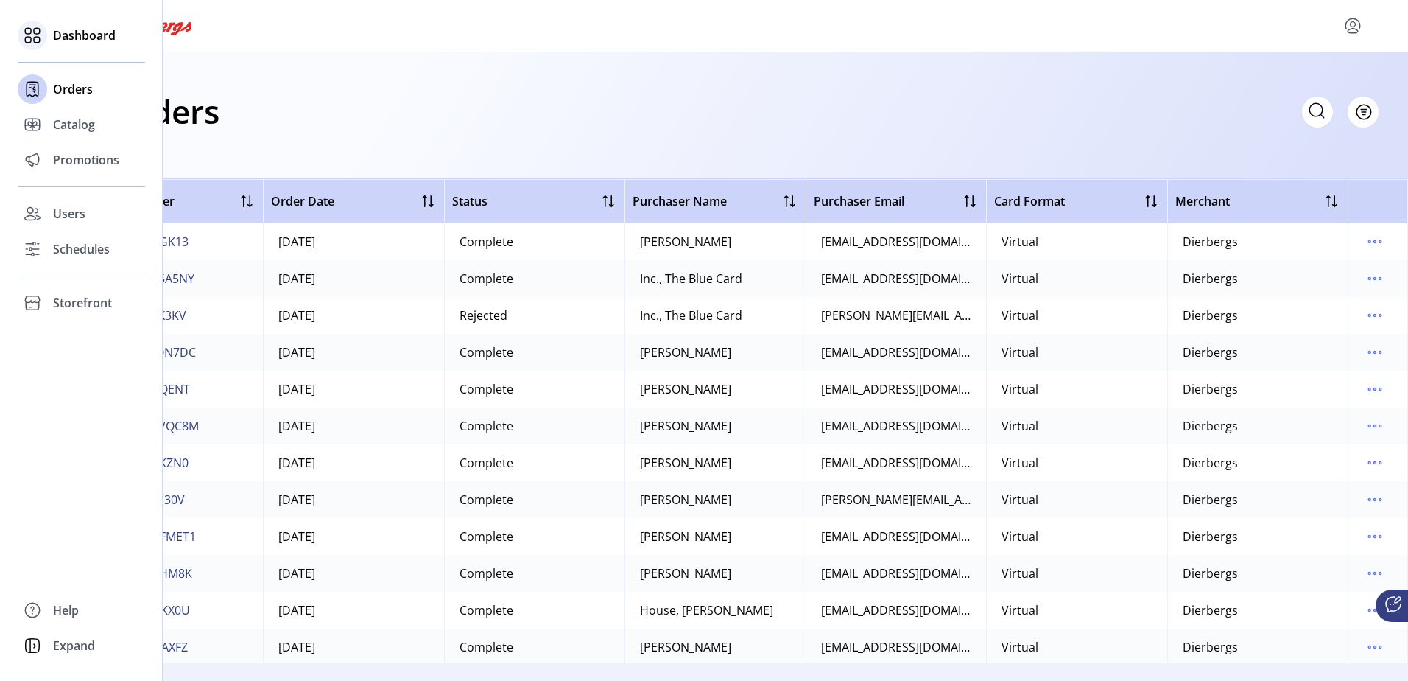
click at [48, 38] on div "Dashboard" at bounding box center [81, 35] width 127 height 35
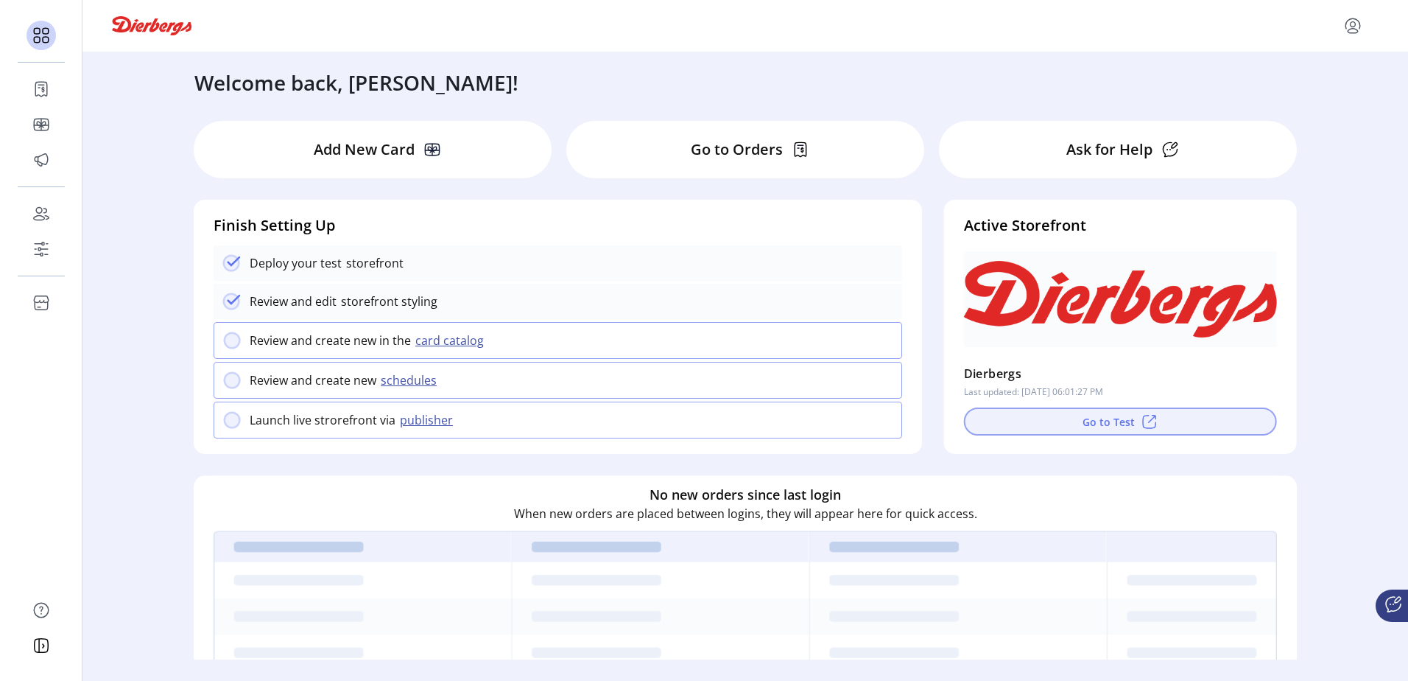
click at [1055, 426] on button "Go to Test" at bounding box center [1120, 421] width 313 height 28
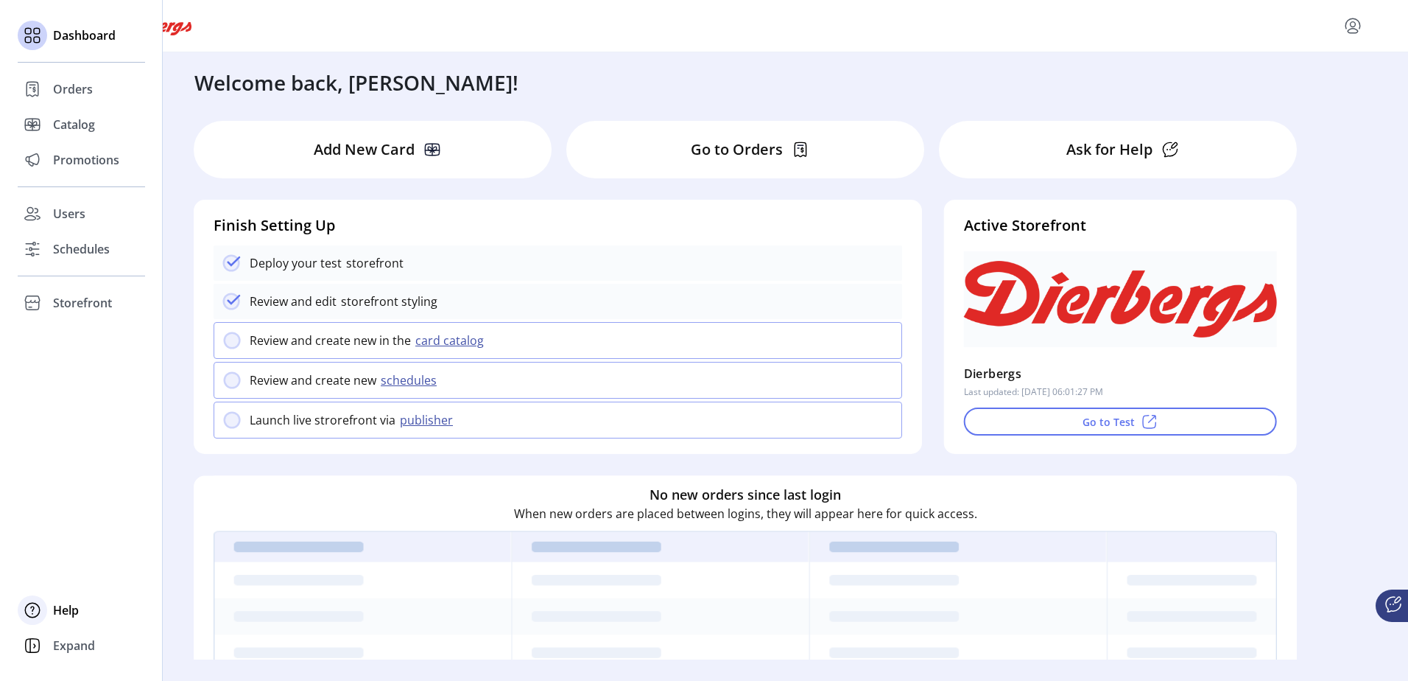
click at [38, 609] on icon at bounding box center [33, 610] width 24 height 24
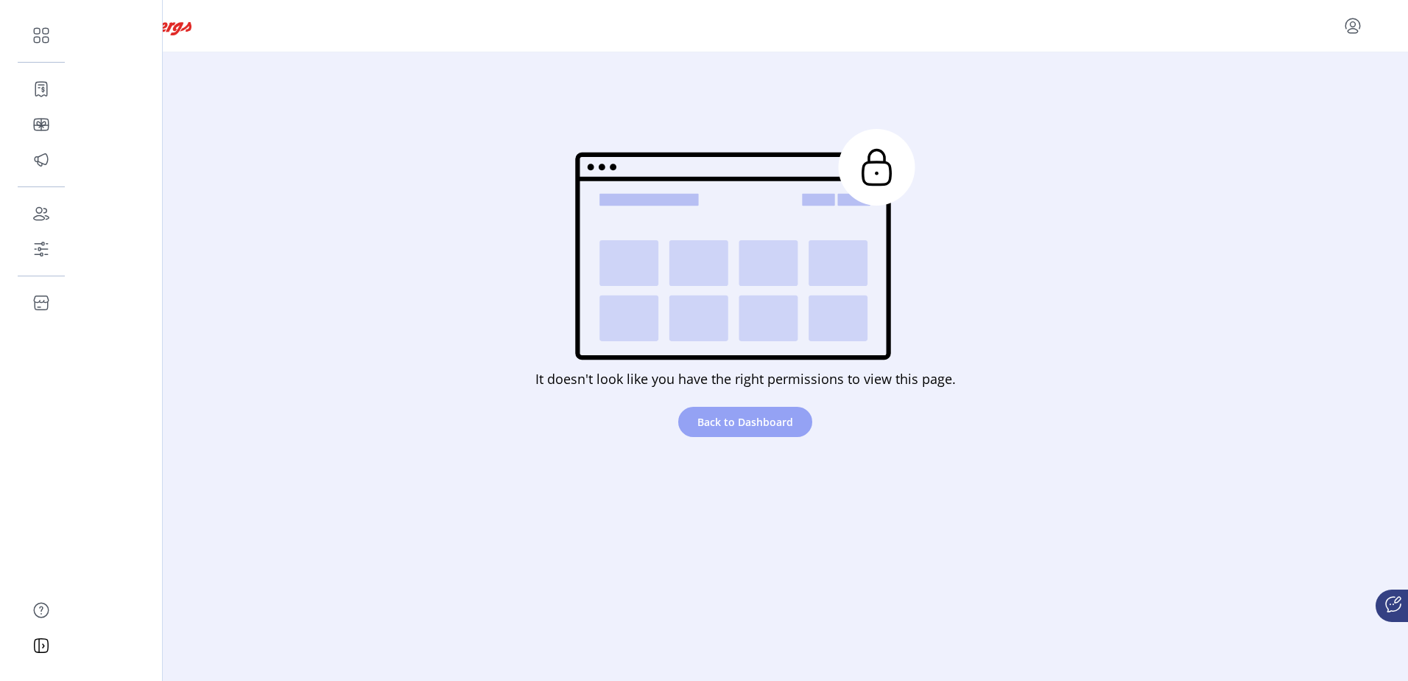
click at [770, 409] on button "Back to Dashboard" at bounding box center [745, 422] width 134 height 30
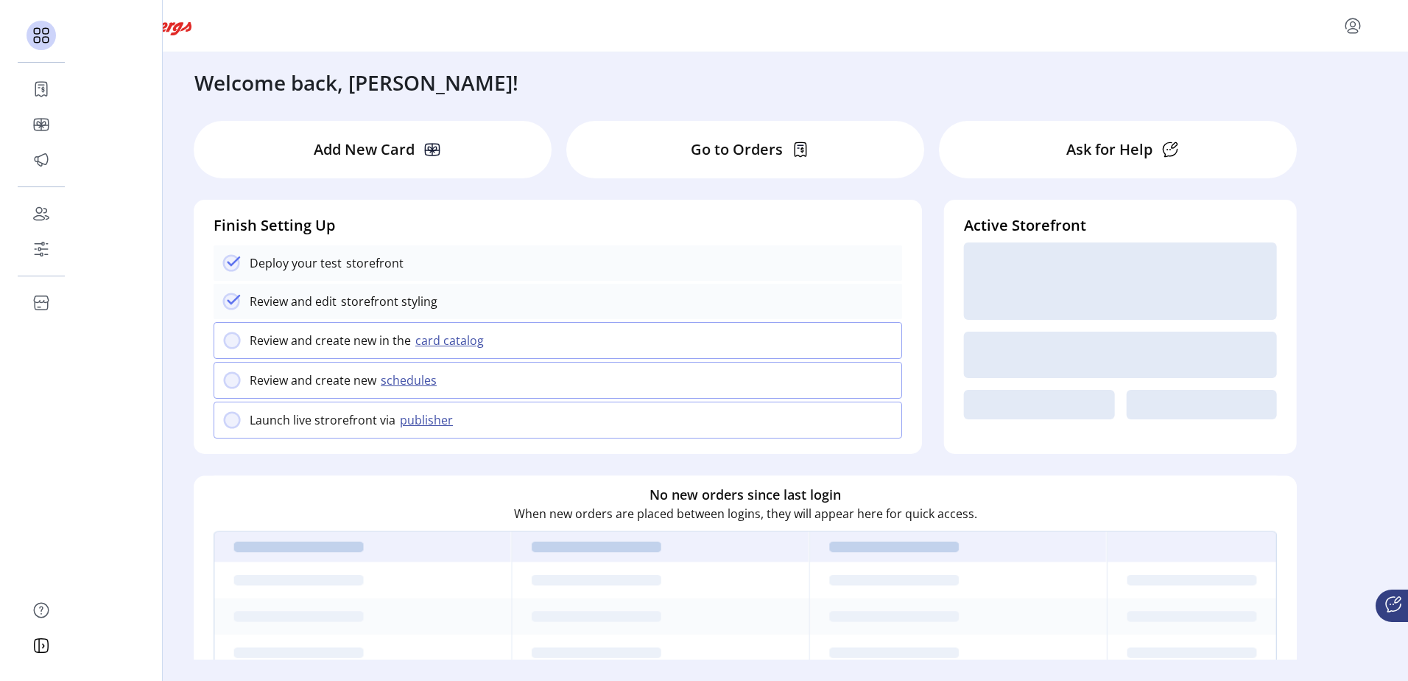
click at [1390, 606] on icon at bounding box center [1394, 604] width 18 height 18
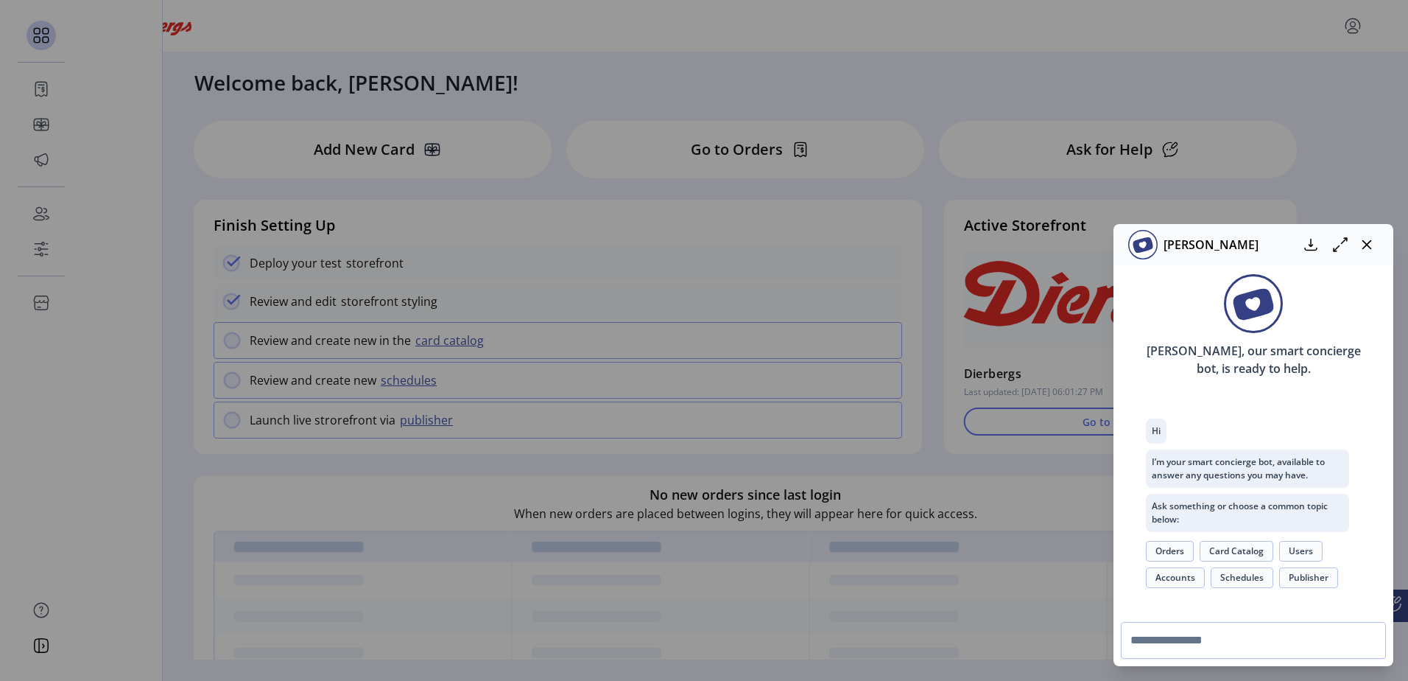
click at [1179, 558] on button "Orders" at bounding box center [1170, 551] width 48 height 21
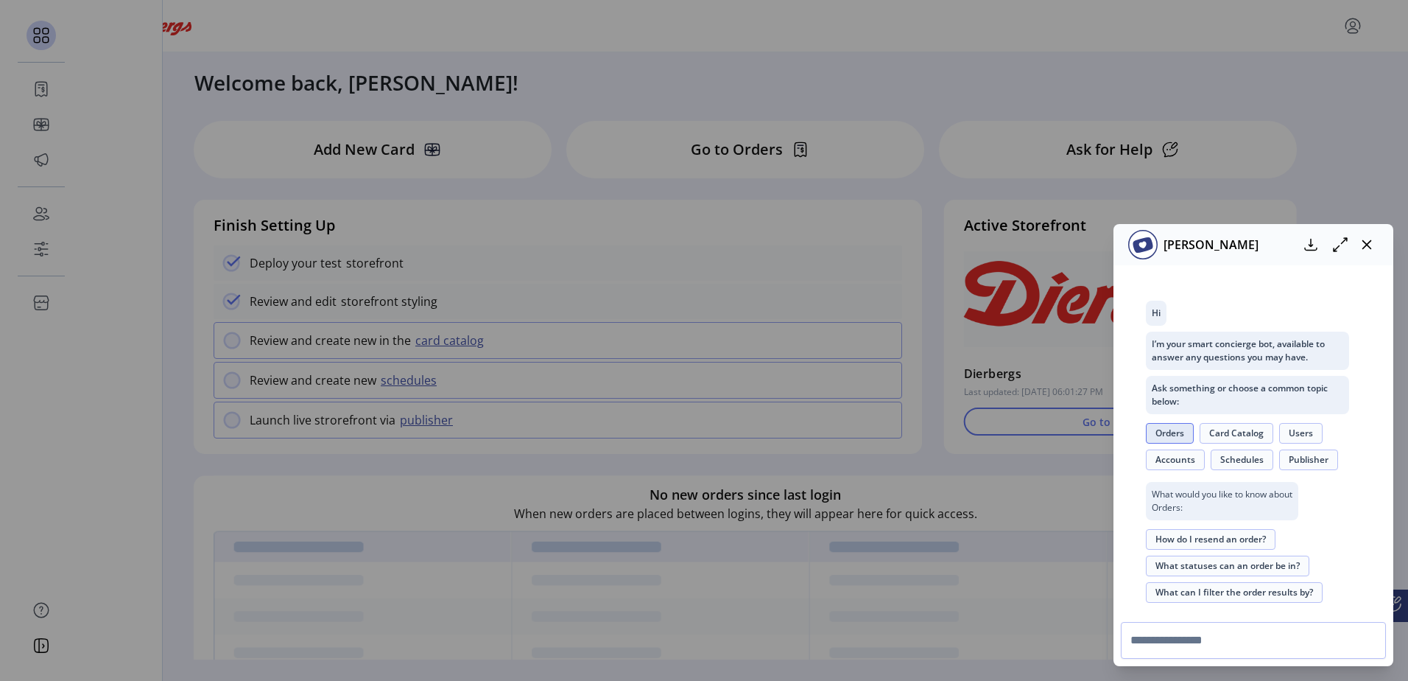
click at [1170, 532] on button "How do I resend an order?" at bounding box center [1211, 539] width 130 height 21
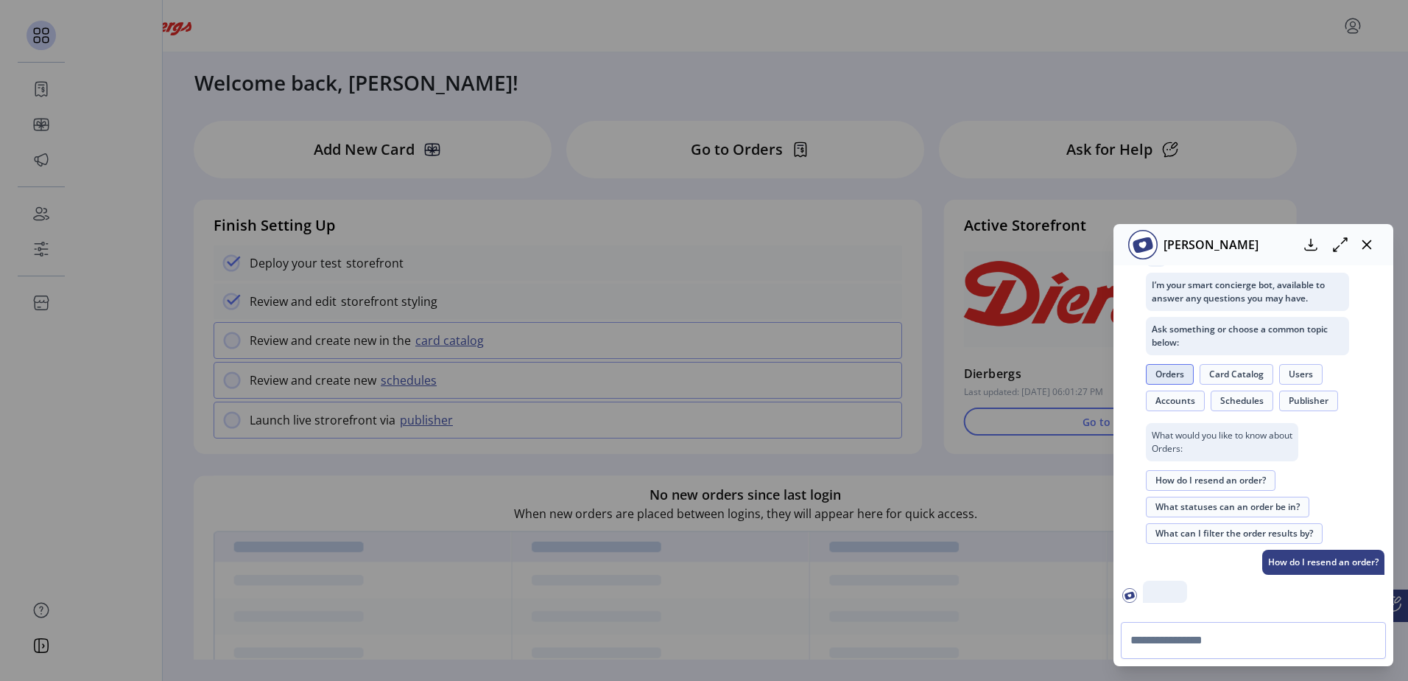
scroll to position [273, 0]
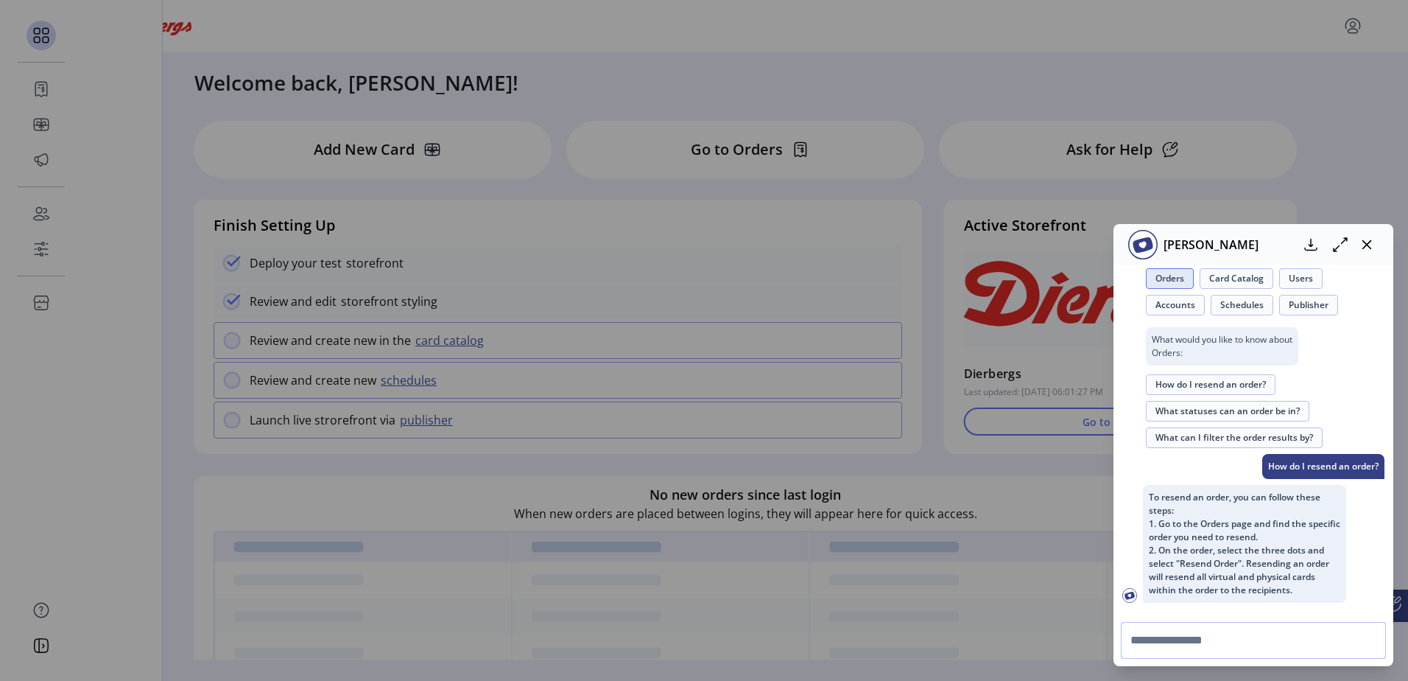
click at [1250, 650] on input "text" at bounding box center [1253, 640] width 265 height 37
type input "**********"
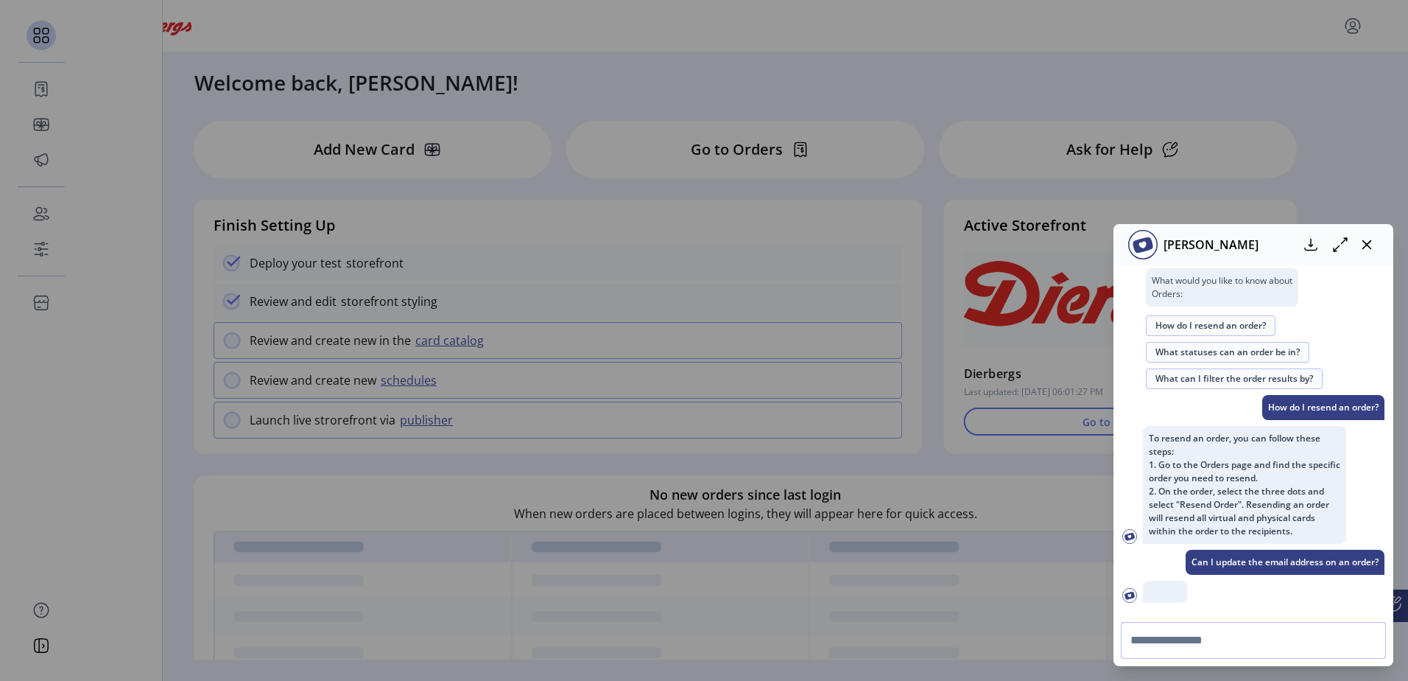
scroll to position [507, 0]
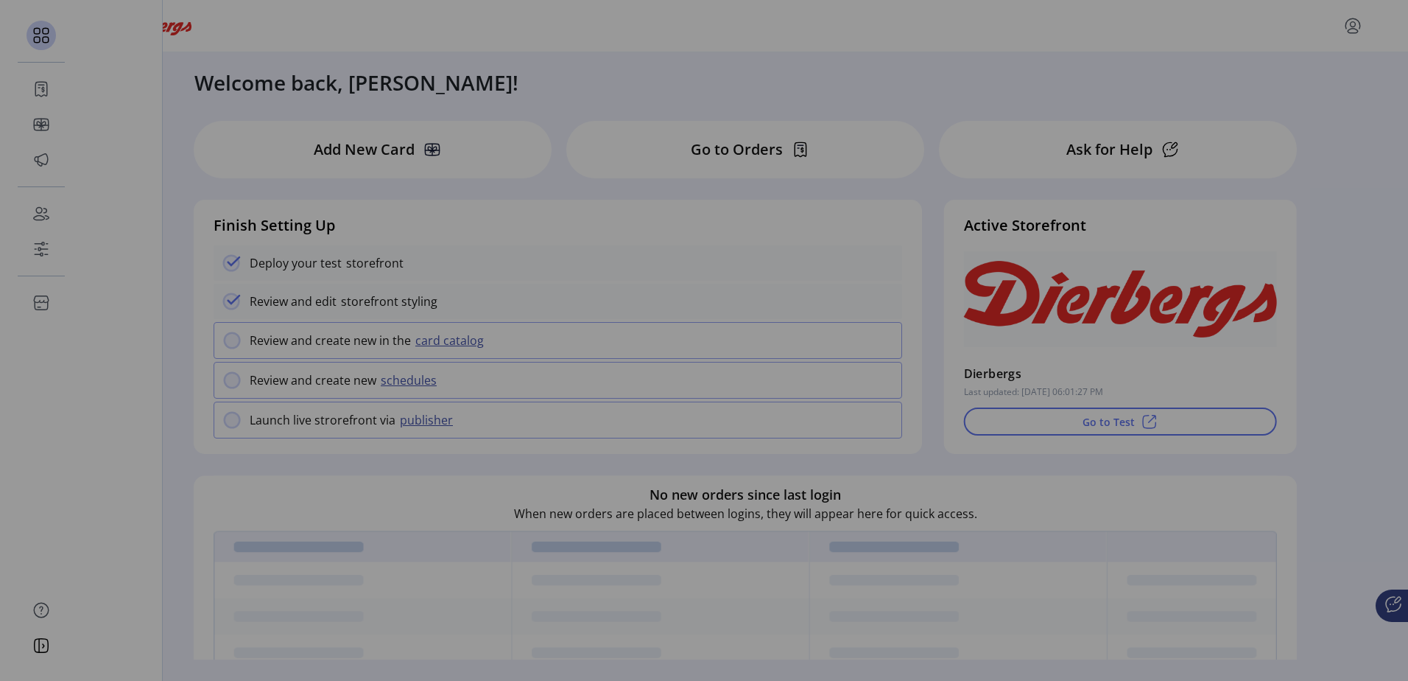
click at [457, 505] on div "[PERSON_NAME] [PERSON_NAME], our smart concierge bot, is ready to help. Hi I’m …" at bounding box center [704, 340] width 1408 height 681
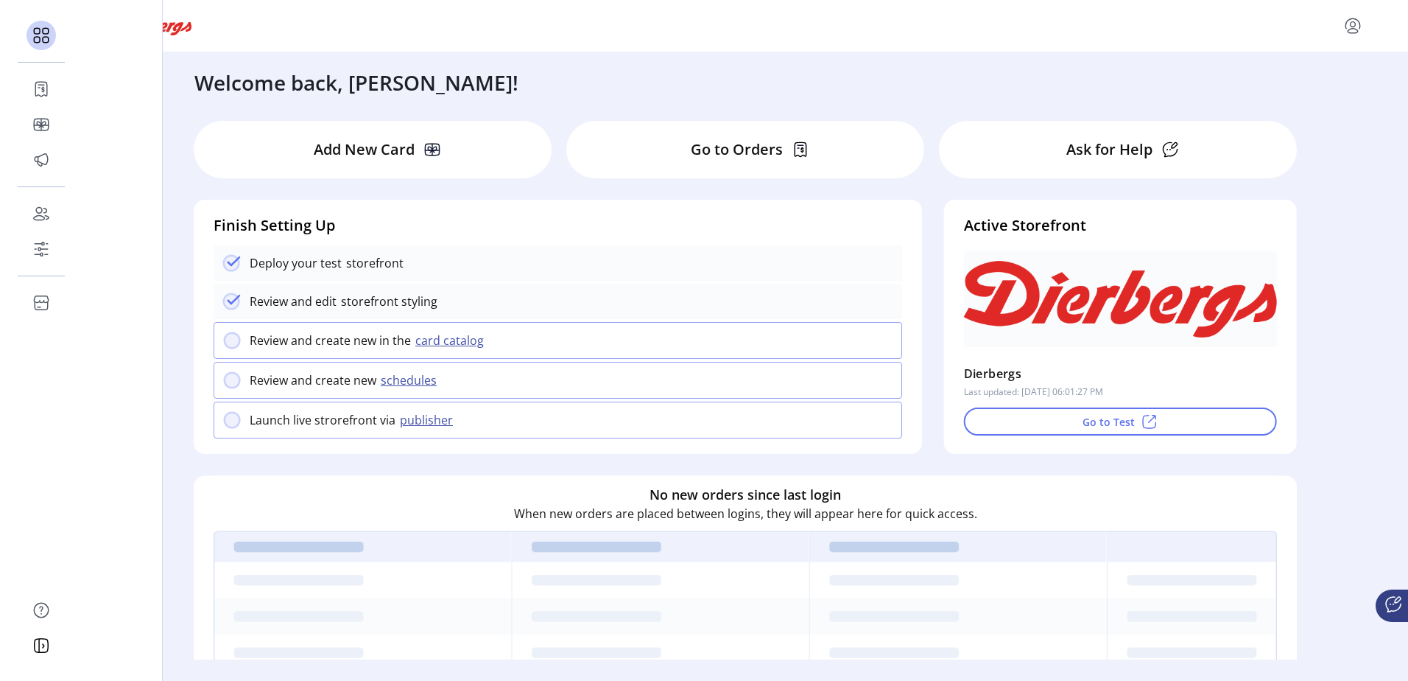
click at [662, 155] on div "Go to Orders" at bounding box center [745, 149] width 358 height 57
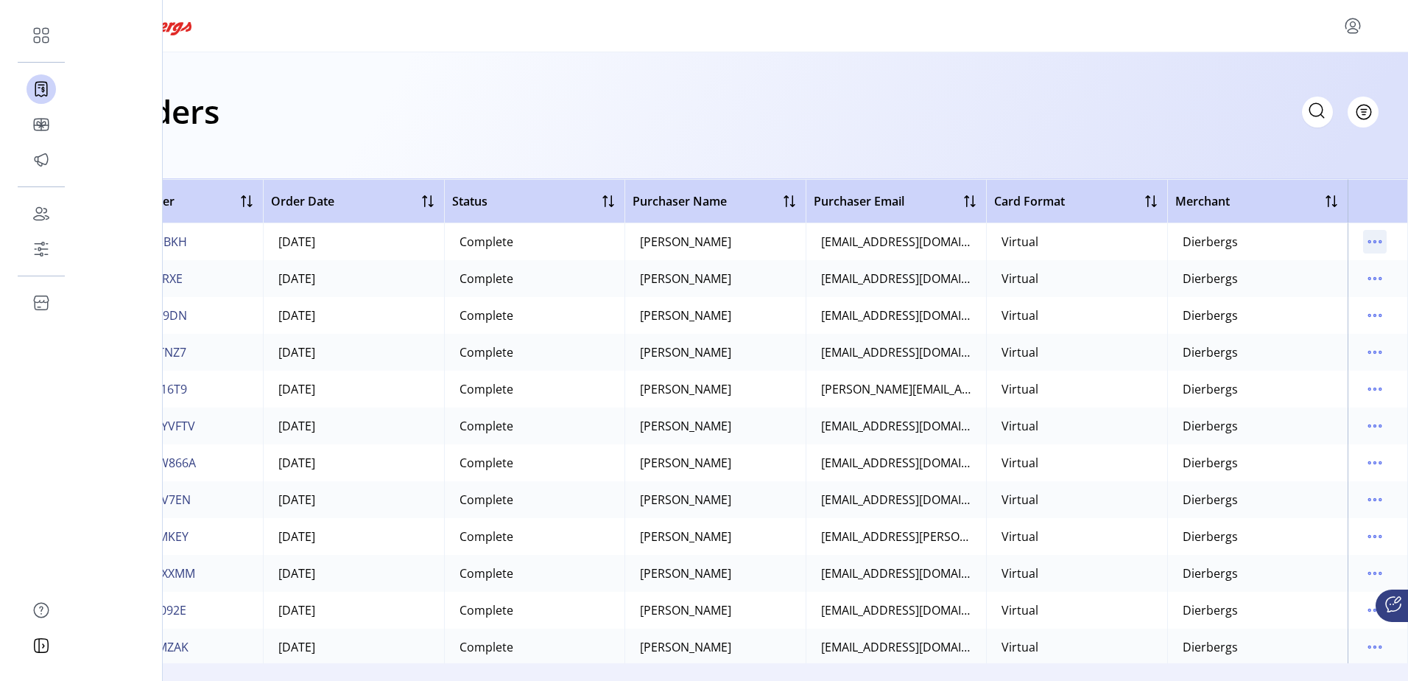
click at [1374, 242] on icon "menu" at bounding box center [1375, 242] width 2 height 2
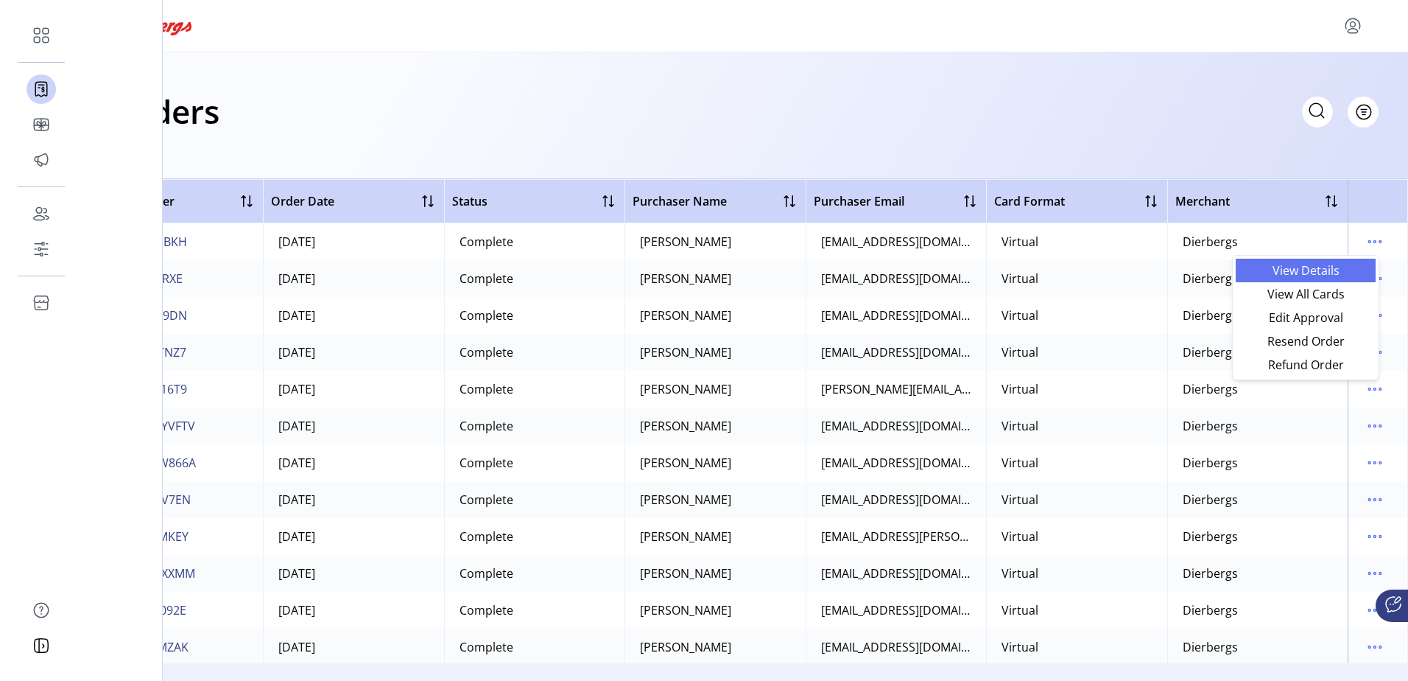
click at [1349, 265] on span "View Details" at bounding box center [1306, 270] width 122 height 12
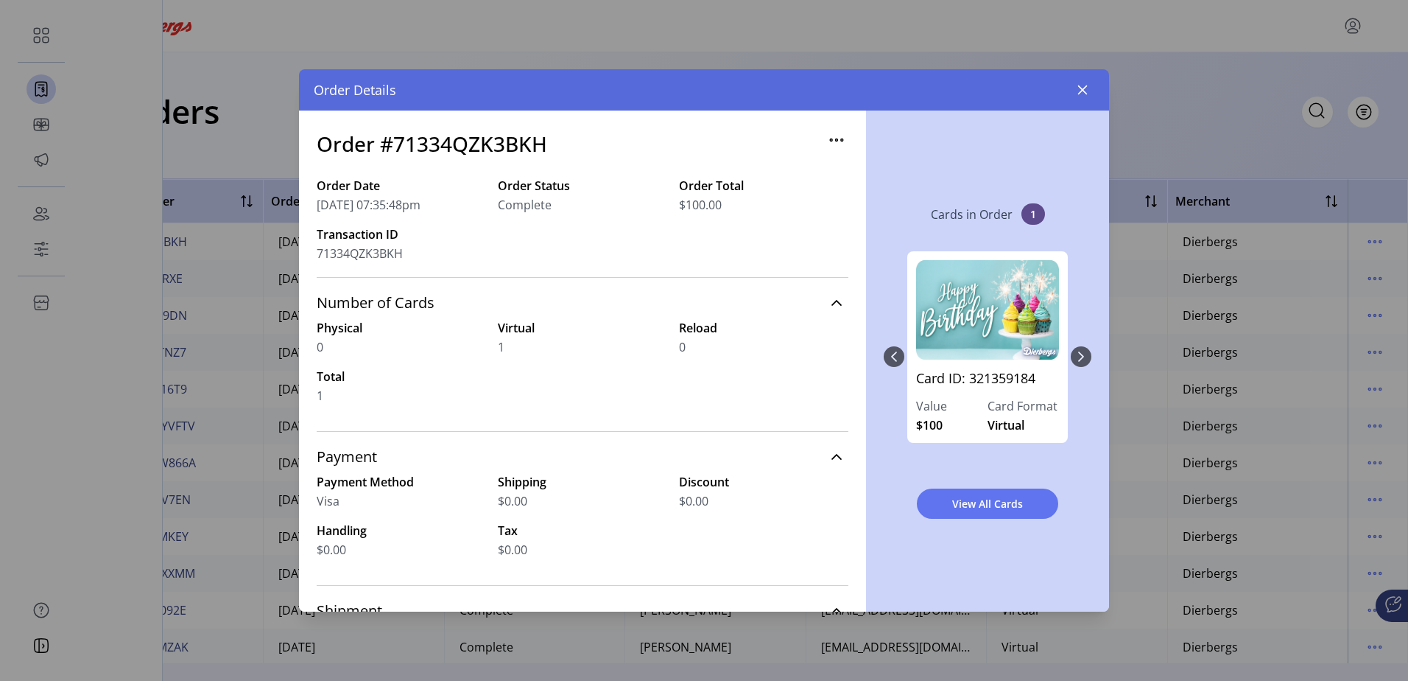
click at [825, 132] on icon "button" at bounding box center [837, 140] width 24 height 24
click at [1021, 502] on span "View All Cards" at bounding box center [987, 503] width 103 height 15
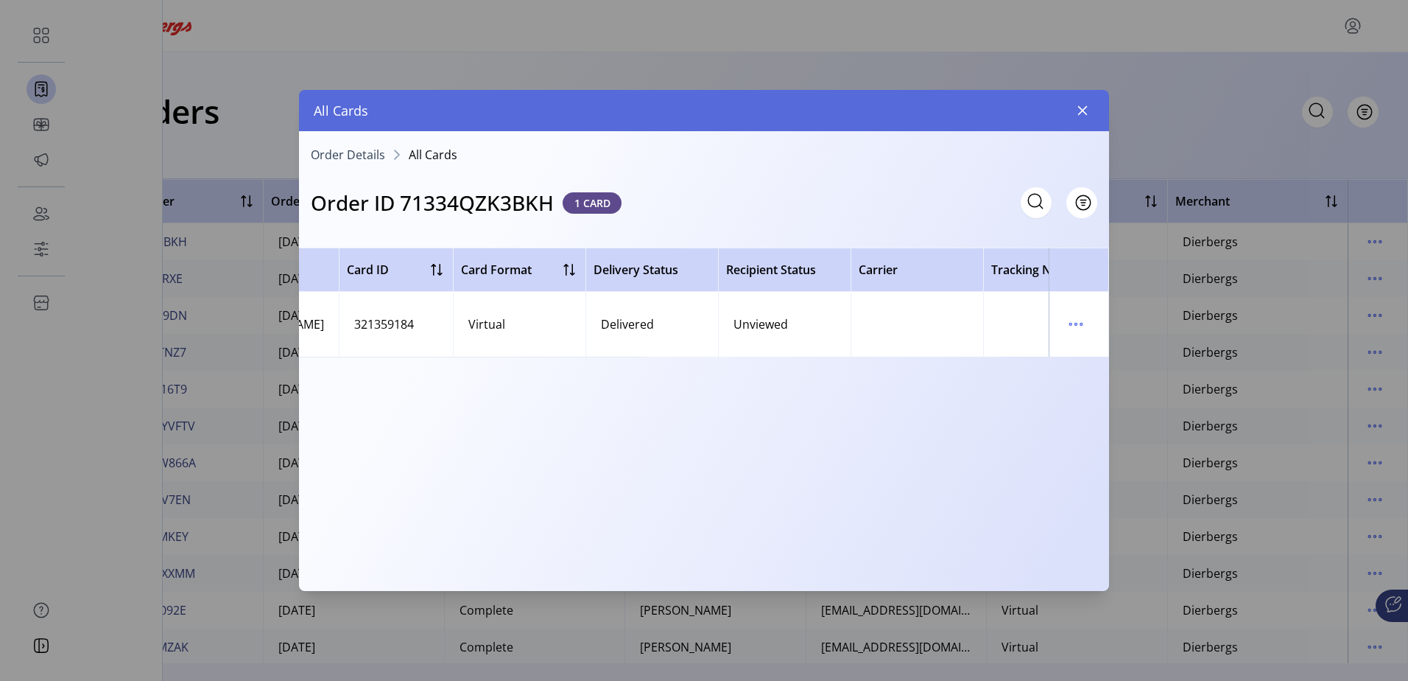
scroll to position [0, 529]
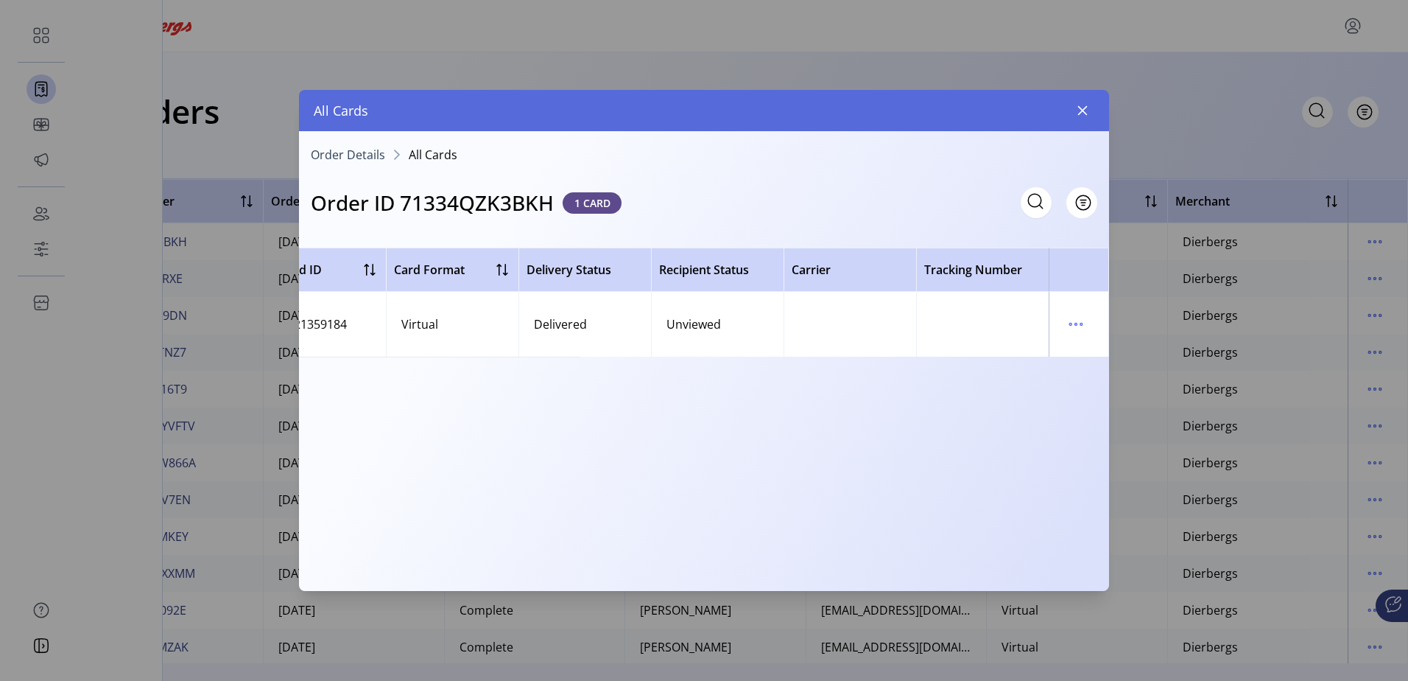
click at [1063, 332] on td at bounding box center [1079, 324] width 60 height 65
click at [1069, 328] on icon "menu" at bounding box center [1076, 324] width 24 height 24
click at [1089, 344] on link "View Card Details" at bounding box center [1138, 353] width 140 height 24
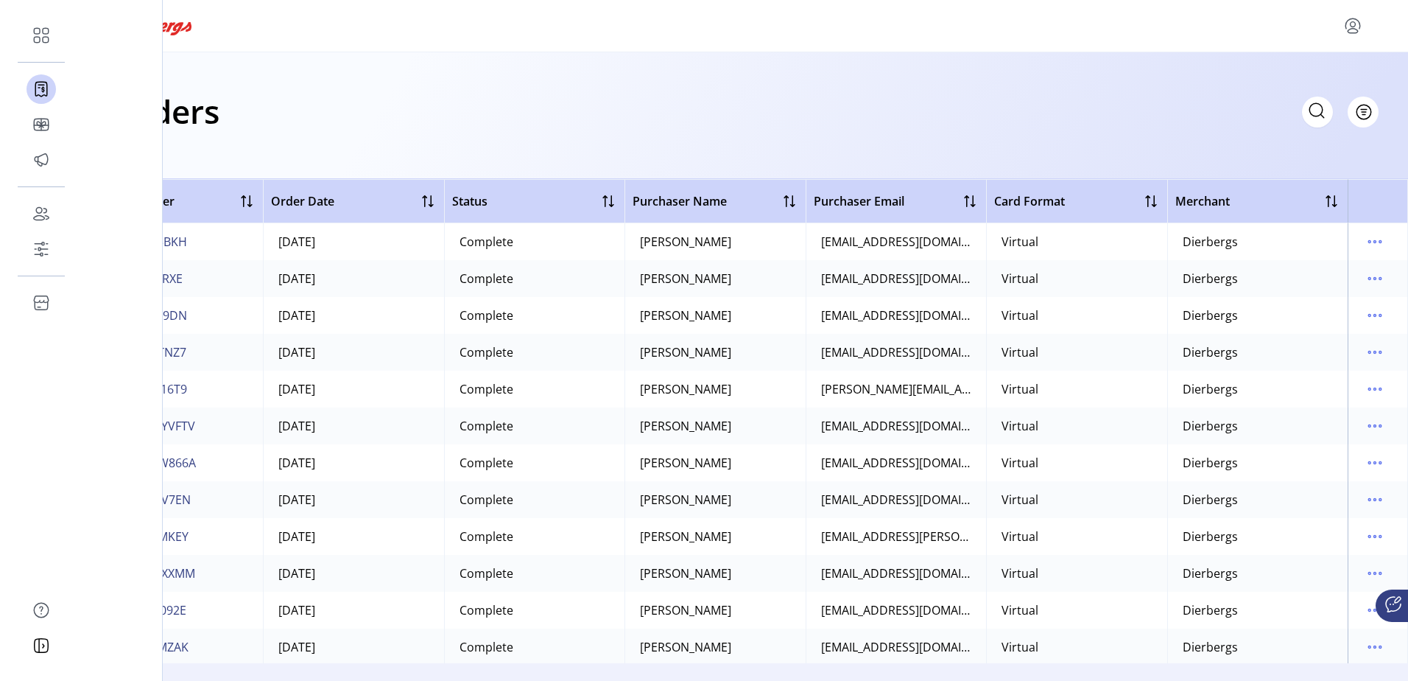
click at [1388, 591] on div at bounding box center [1392, 605] width 32 height 32
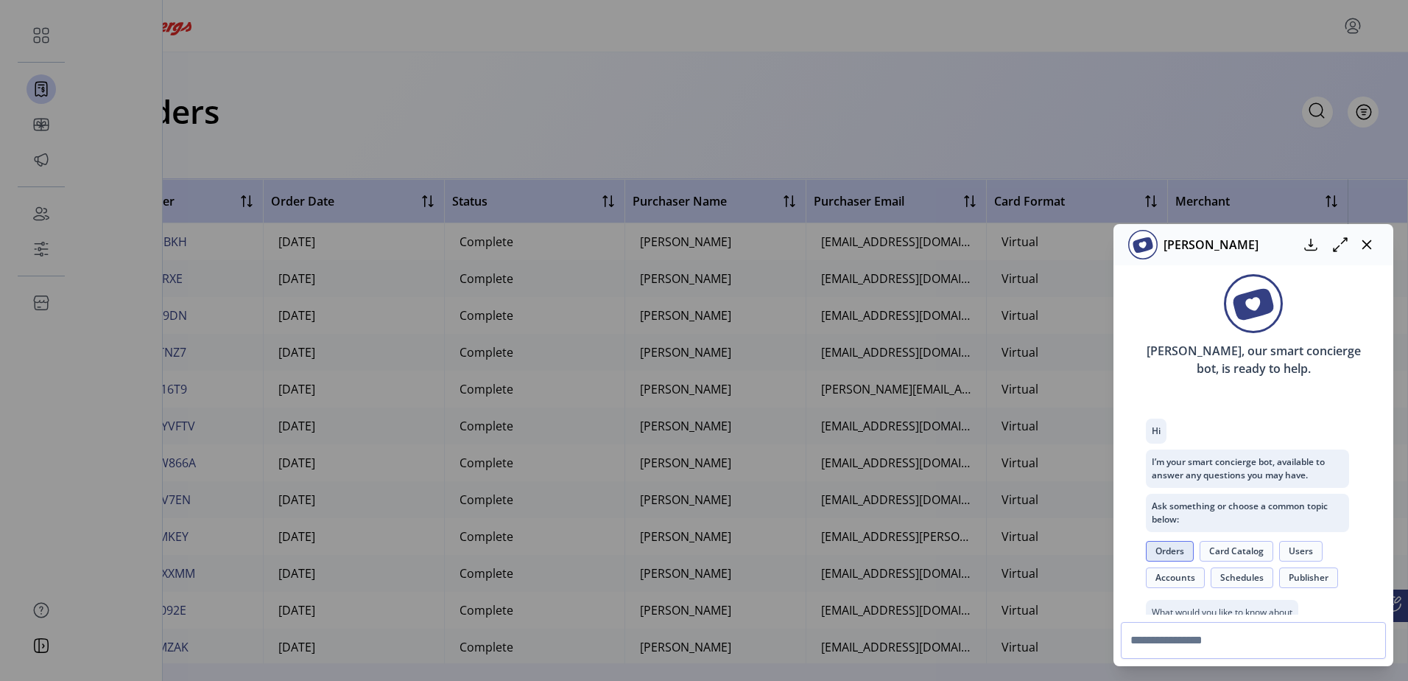
scroll to position [507, 0]
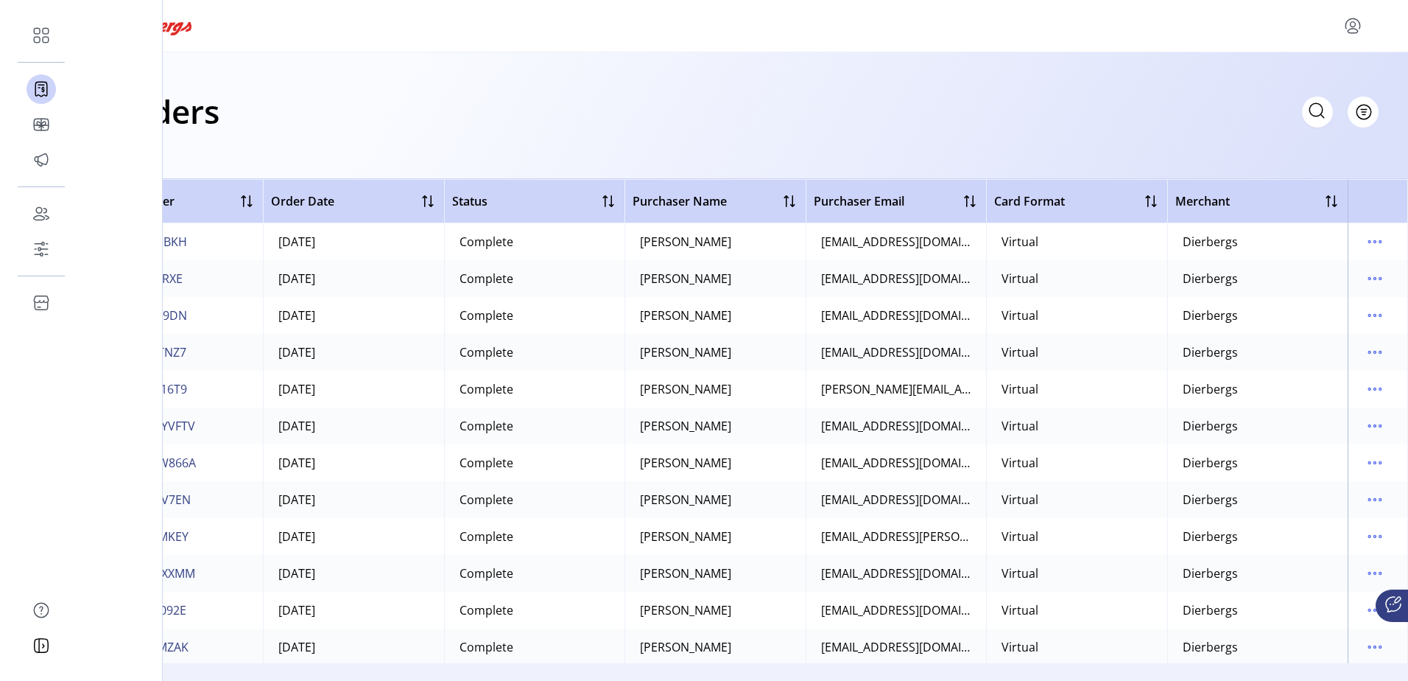
click at [885, 127] on div "[PERSON_NAME] [PERSON_NAME], our smart concierge bot, is ready to help. Hi I’m …" at bounding box center [704, 340] width 1408 height 681
click at [1366, 276] on icon "menu" at bounding box center [1375, 279] width 24 height 24
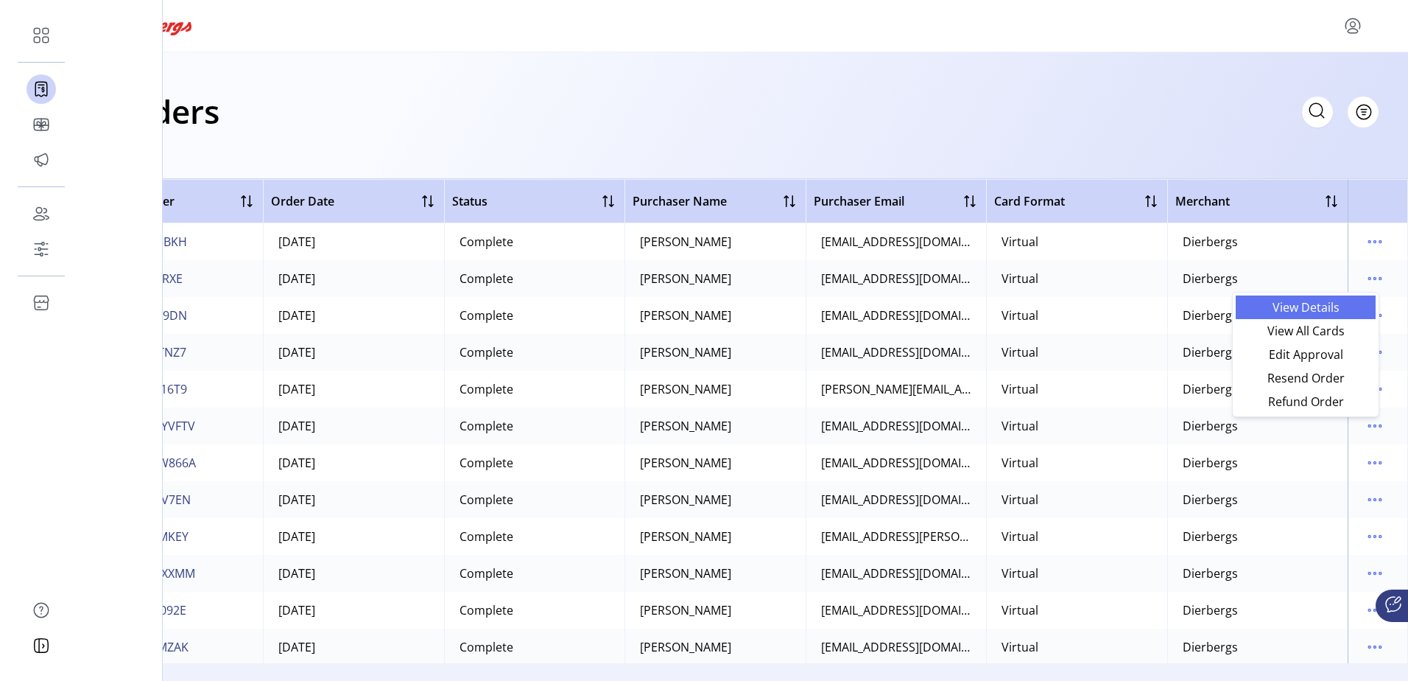
click at [1344, 306] on span "View Details" at bounding box center [1306, 307] width 122 height 12
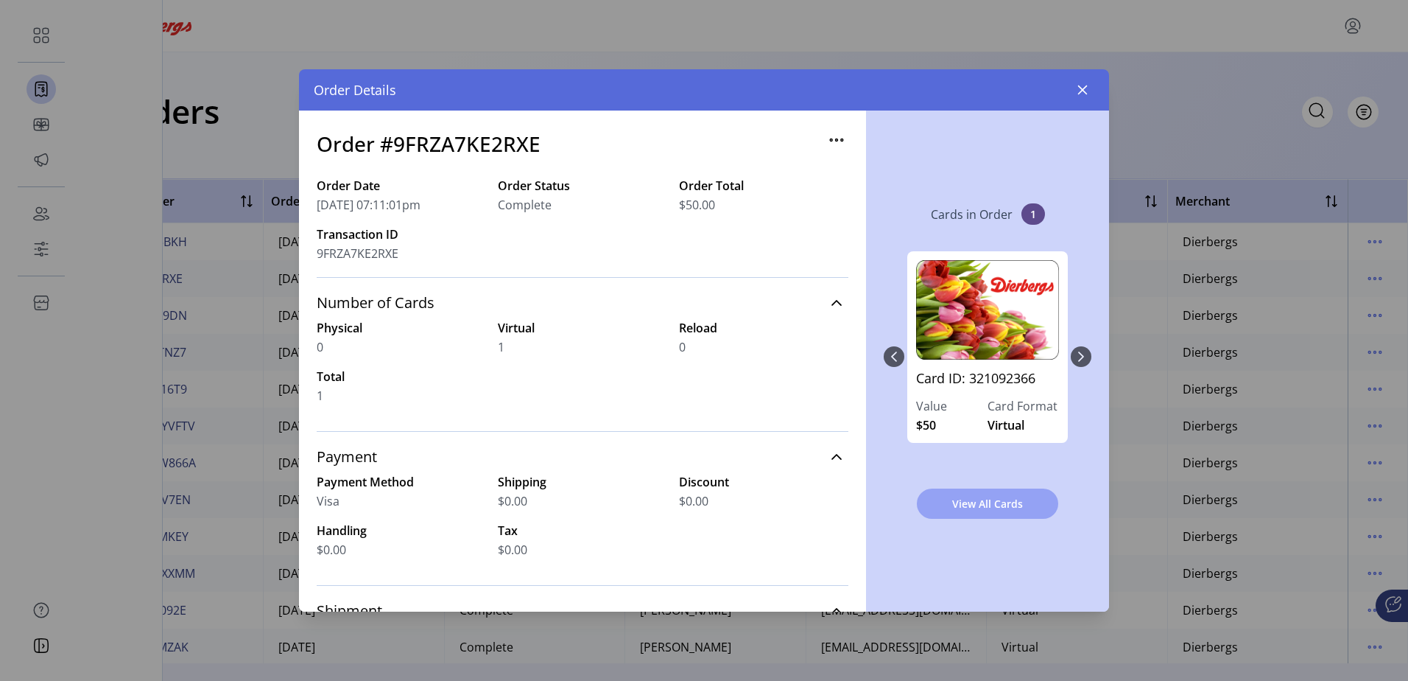
click at [936, 516] on button "View All Cards" at bounding box center [987, 503] width 141 height 30
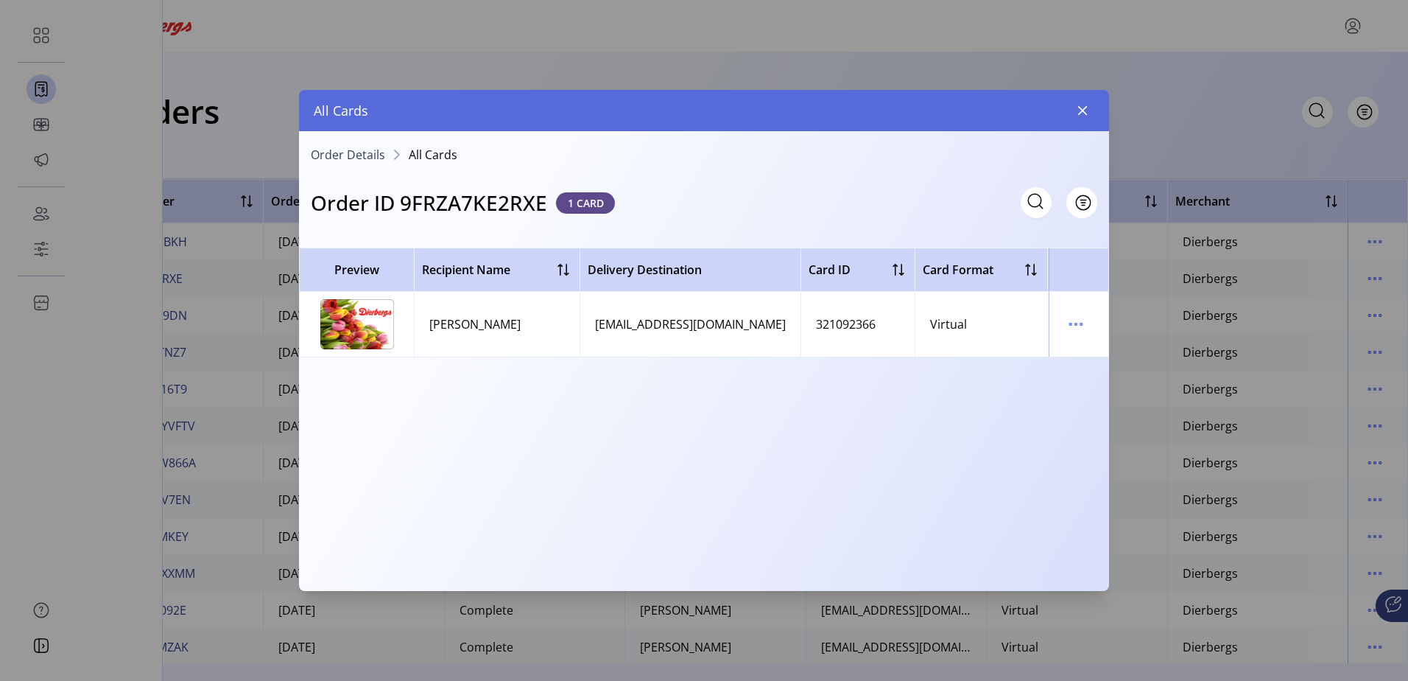
scroll to position [0, 4]
click at [1077, 334] on icon "menu" at bounding box center [1076, 324] width 24 height 24
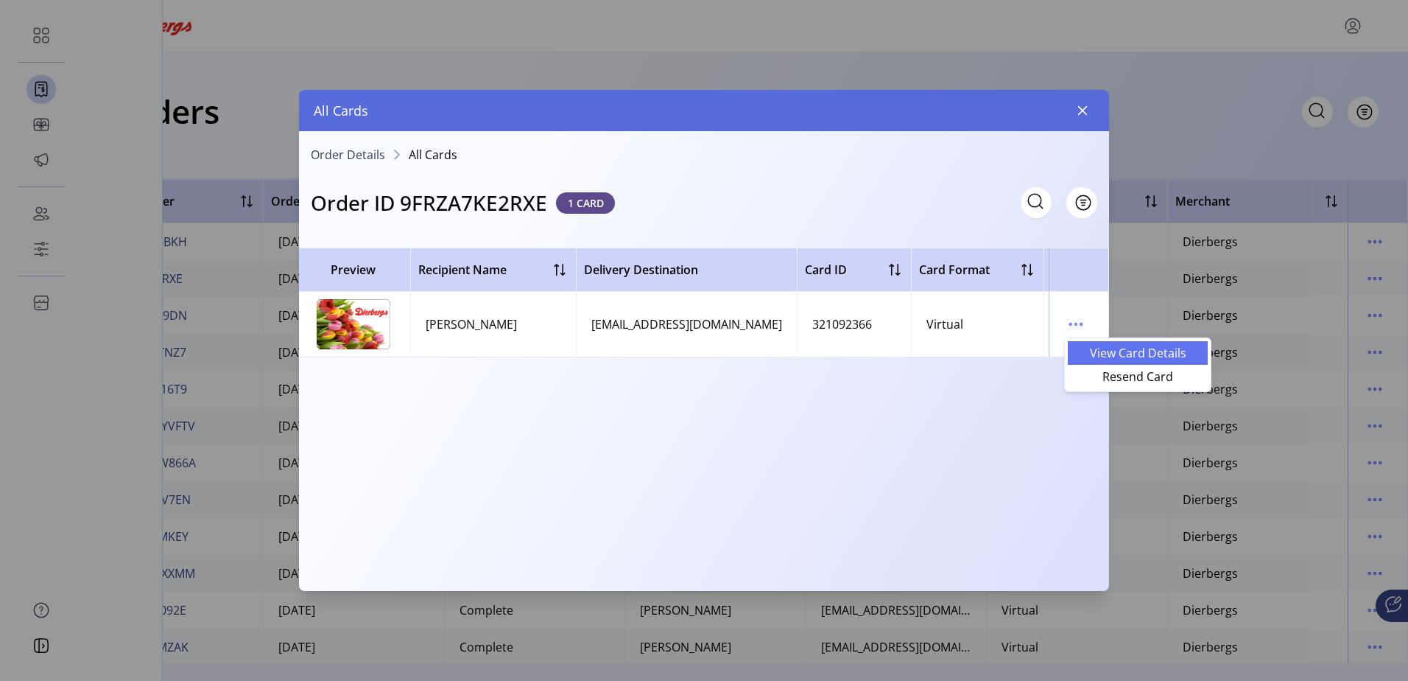
click at [1076, 359] on link "View Card Details" at bounding box center [1138, 353] width 140 height 24
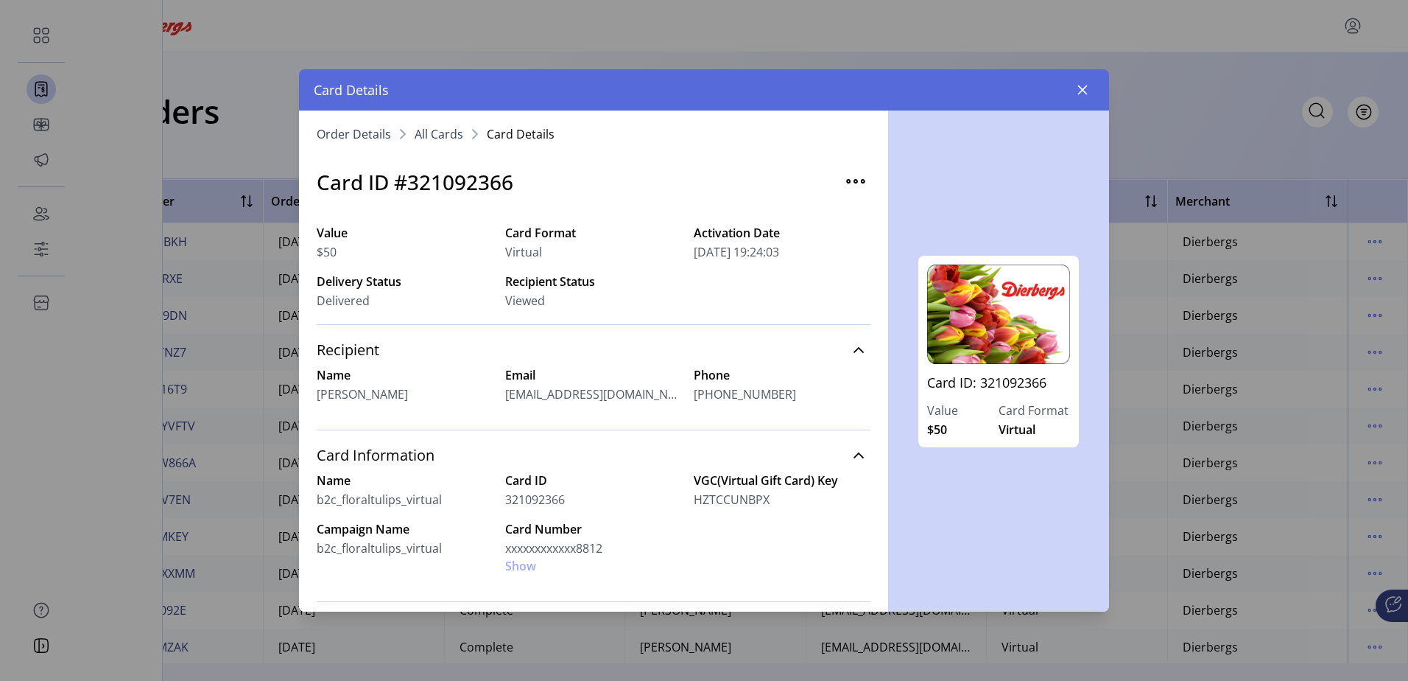
click at [841, 184] on button "button" at bounding box center [855, 180] width 29 height 29
click at [844, 184] on img "button" at bounding box center [856, 181] width 24 height 24
click at [588, 396] on span "[EMAIL_ADDRESS][DOMAIN_NAME]" at bounding box center [593, 394] width 177 height 18
click at [853, 348] on icon at bounding box center [859, 350] width 12 height 12
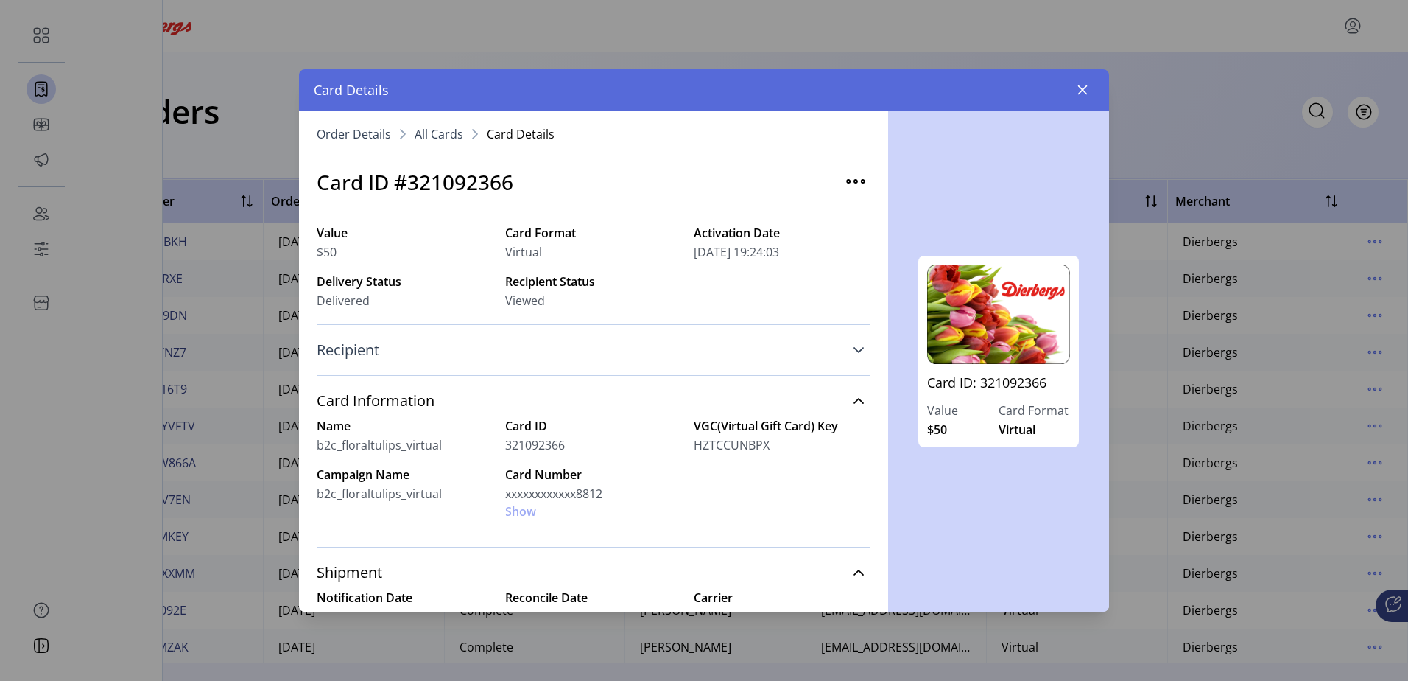
click at [854, 348] on icon at bounding box center [859, 350] width 10 height 6
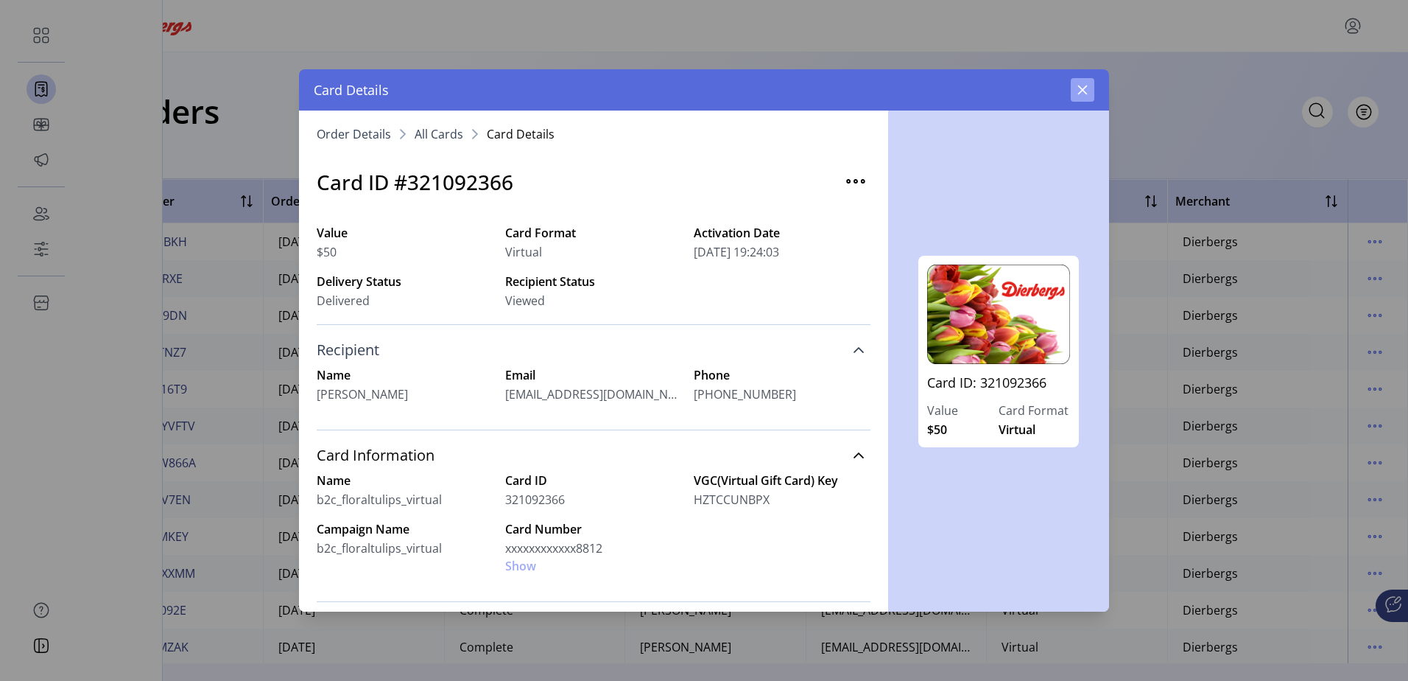
click at [1082, 78] on button "button" at bounding box center [1083, 90] width 24 height 24
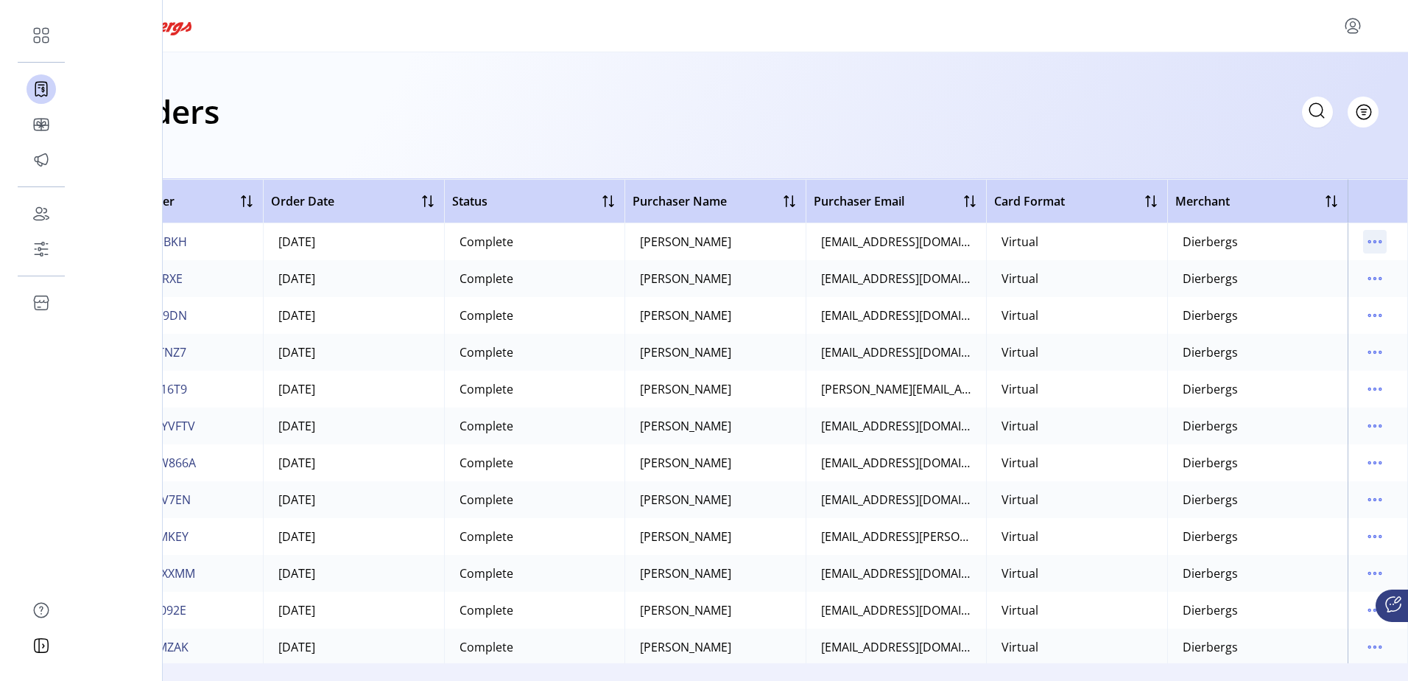
click at [1365, 242] on icon "menu" at bounding box center [1375, 242] width 24 height 24
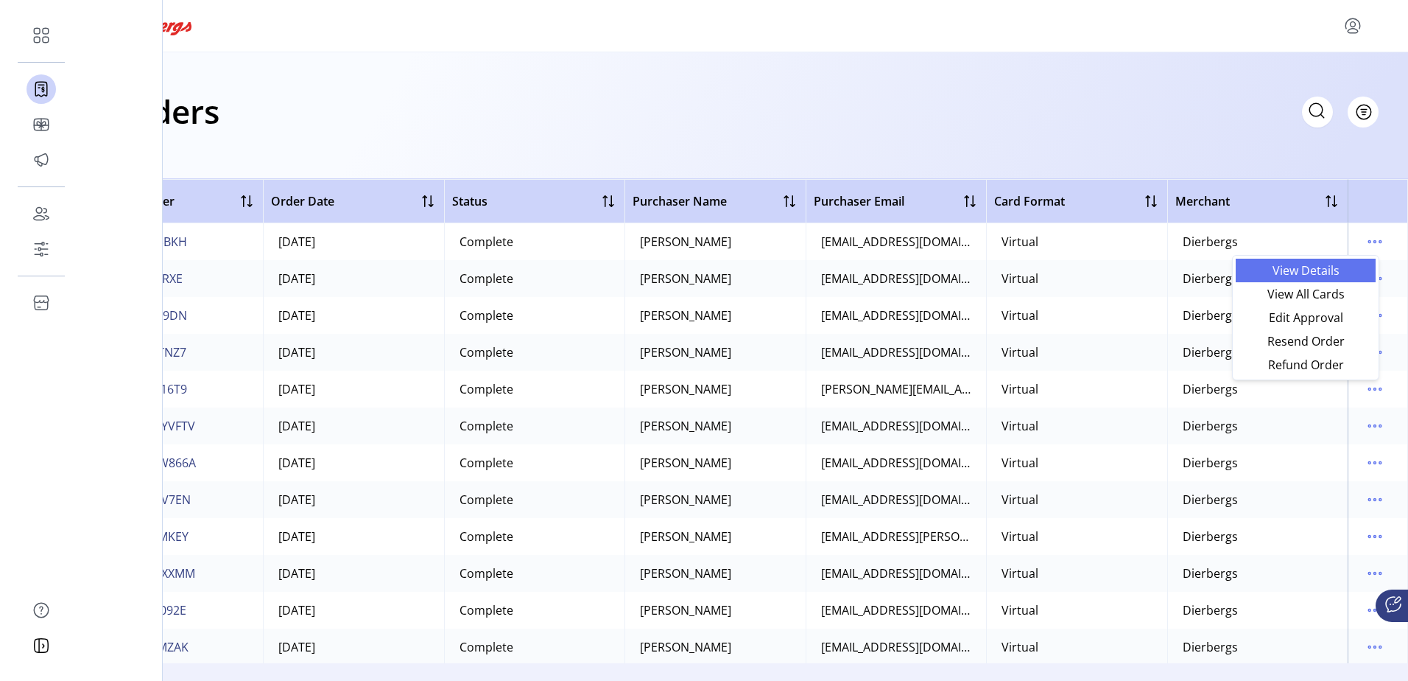
click at [1317, 261] on link "View Details" at bounding box center [1306, 271] width 140 height 24
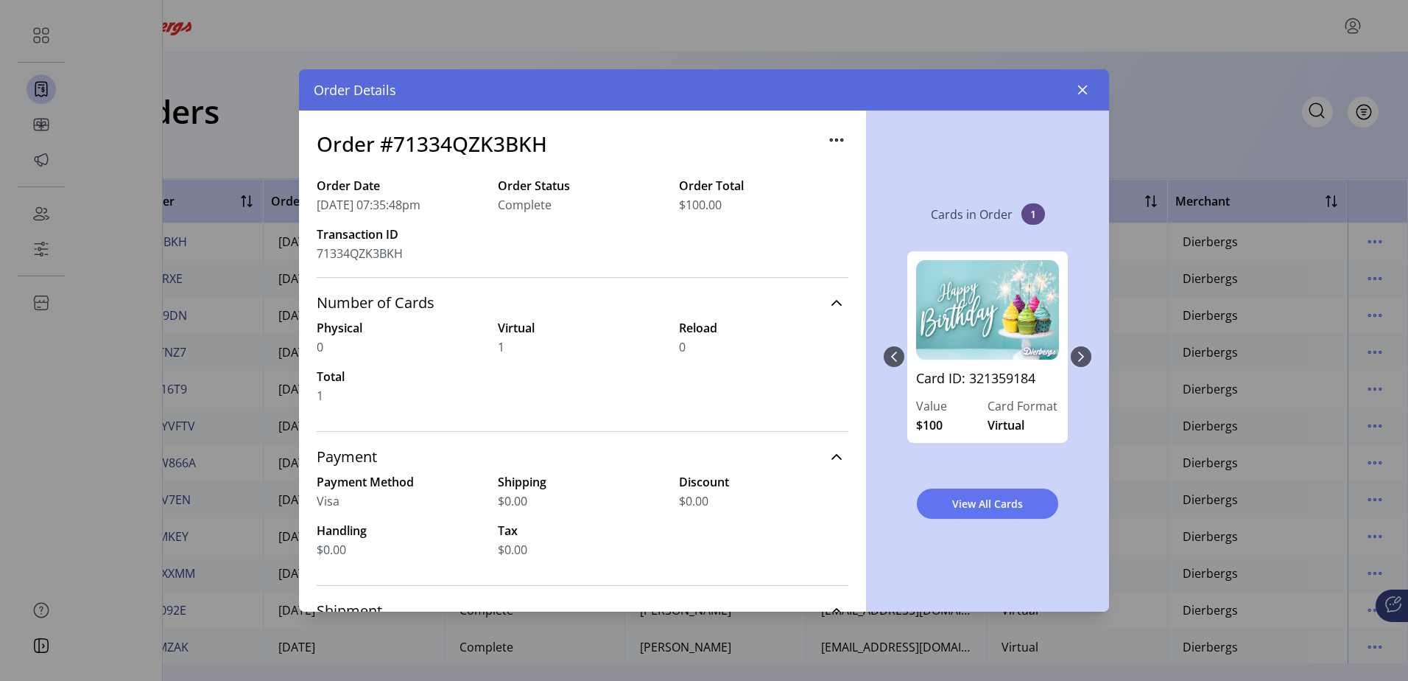
click at [828, 136] on icon "button" at bounding box center [837, 140] width 24 height 24
click at [984, 505] on span "View All Cards" at bounding box center [987, 503] width 103 height 15
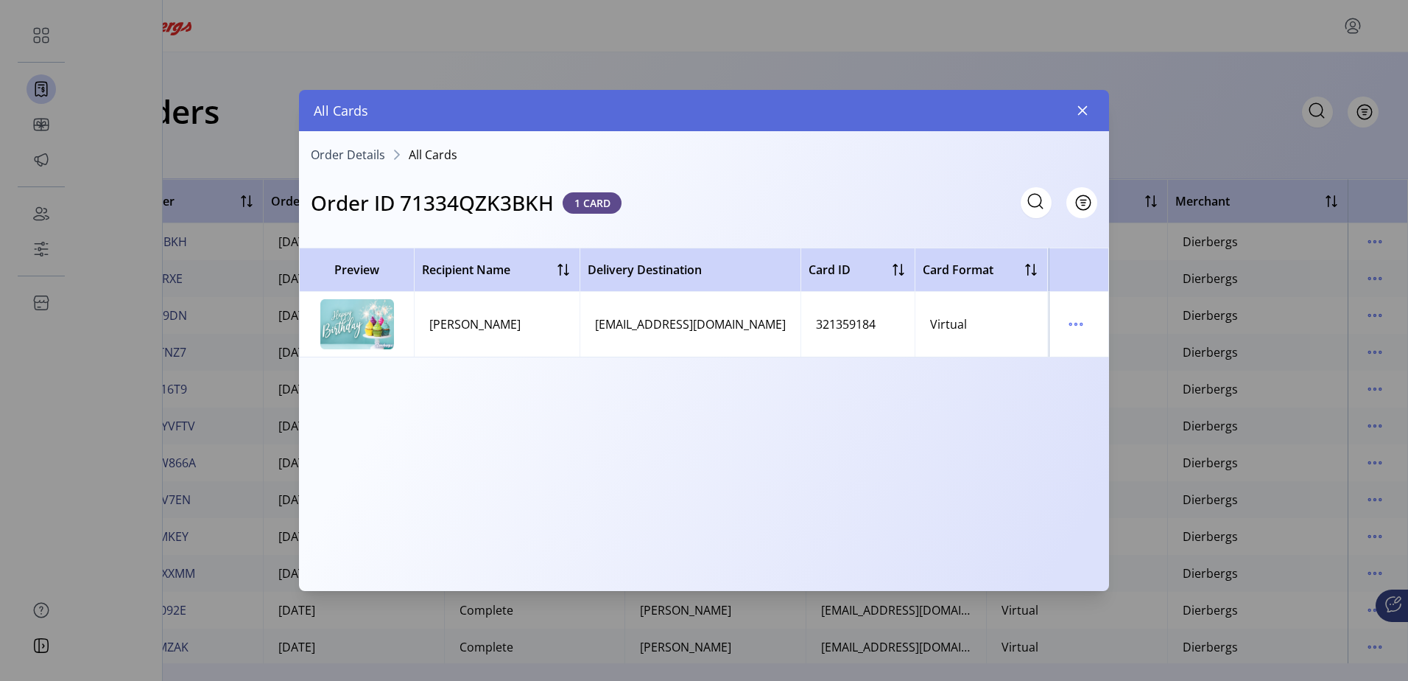
click at [724, 320] on td "[EMAIL_ADDRESS][DOMAIN_NAME]" at bounding box center [690, 324] width 221 height 65
click at [708, 317] on div "[EMAIL_ADDRESS][DOMAIN_NAME]" at bounding box center [690, 324] width 191 height 18
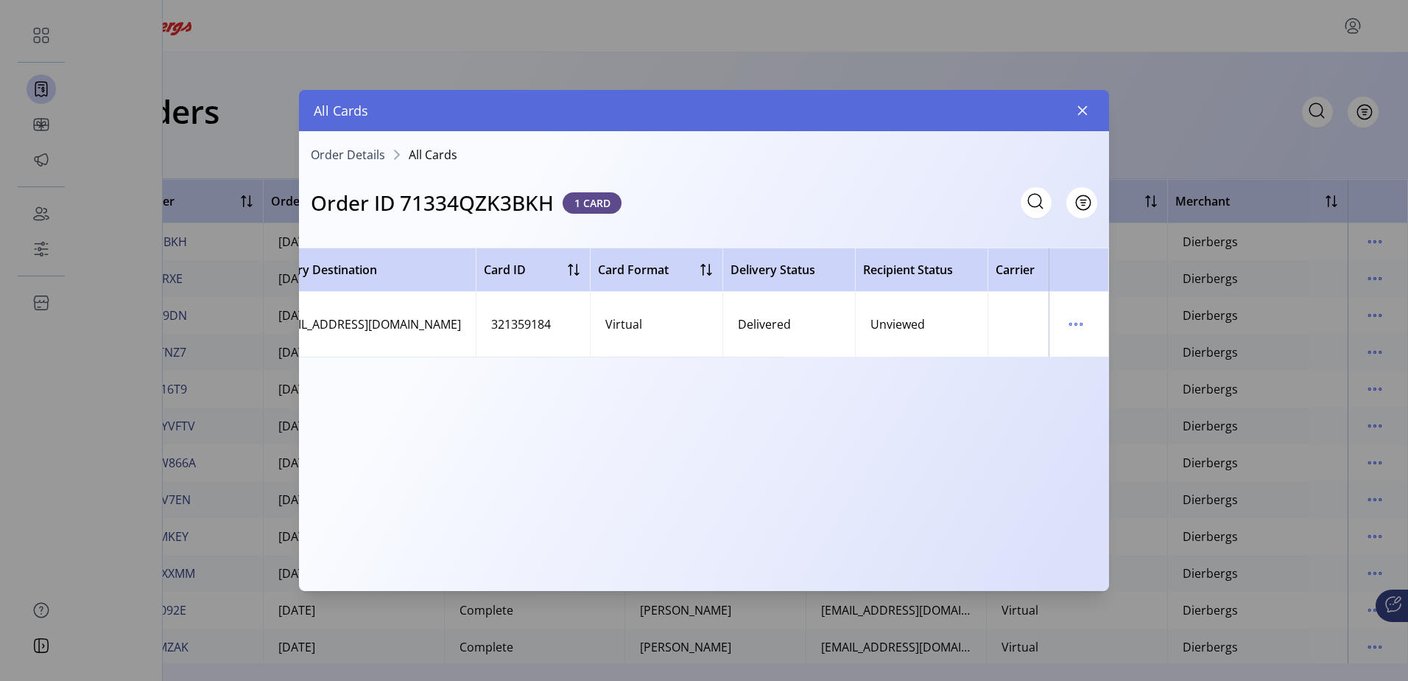
scroll to position [0, 529]
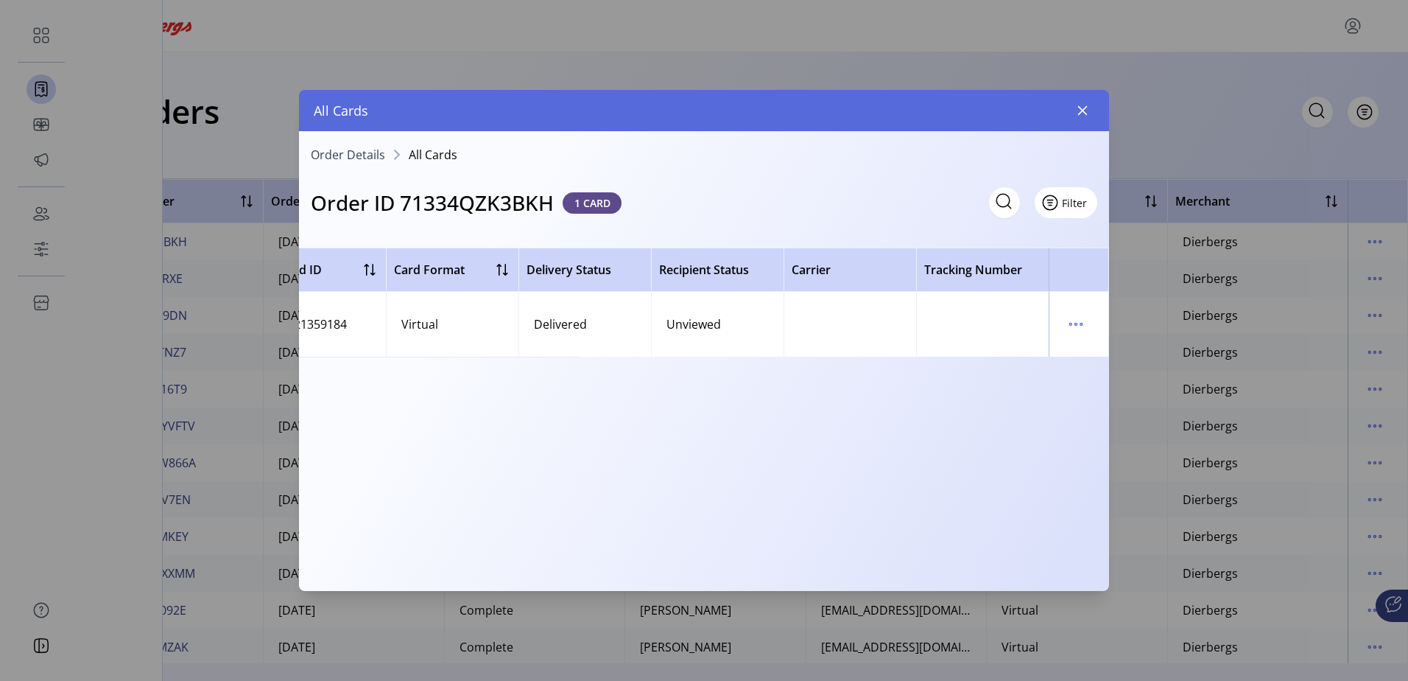
click at [1089, 203] on button "Filter" at bounding box center [1066, 202] width 63 height 31
click at [1074, 328] on icon "menu" at bounding box center [1076, 324] width 24 height 24
click at [1090, 349] on span "View Card Details" at bounding box center [1138, 353] width 122 height 12
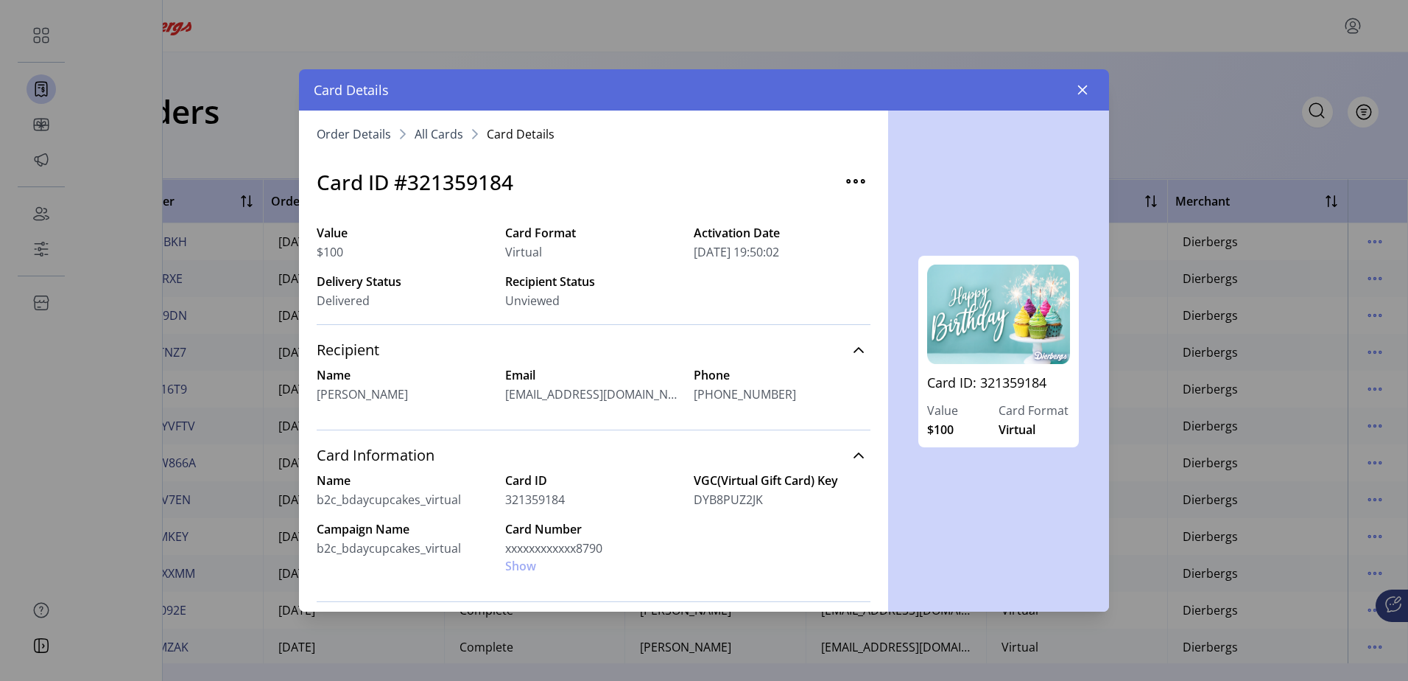
click at [513, 382] on label "Email" at bounding box center [593, 375] width 177 height 18
click at [851, 181] on img "button" at bounding box center [856, 181] width 24 height 24
click at [862, 215] on span "Resend Card" at bounding box center [907, 213] width 122 height 12
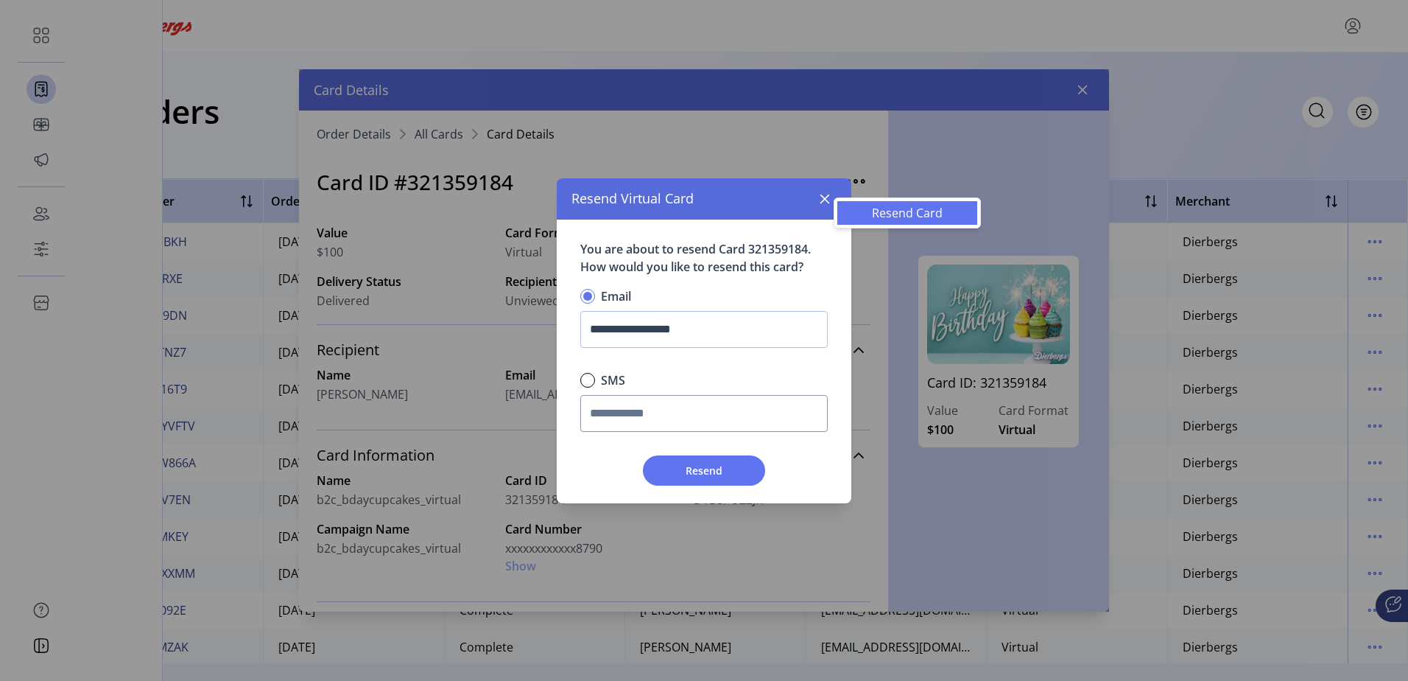
scroll to position [9, 5]
click at [593, 376] on div at bounding box center [587, 380] width 15 height 15
click at [589, 308] on div "**********" at bounding box center [703, 329] width 247 height 49
click at [590, 305] on div "**********" at bounding box center [703, 329] width 247 height 49
click at [586, 289] on div at bounding box center [587, 296] width 15 height 15
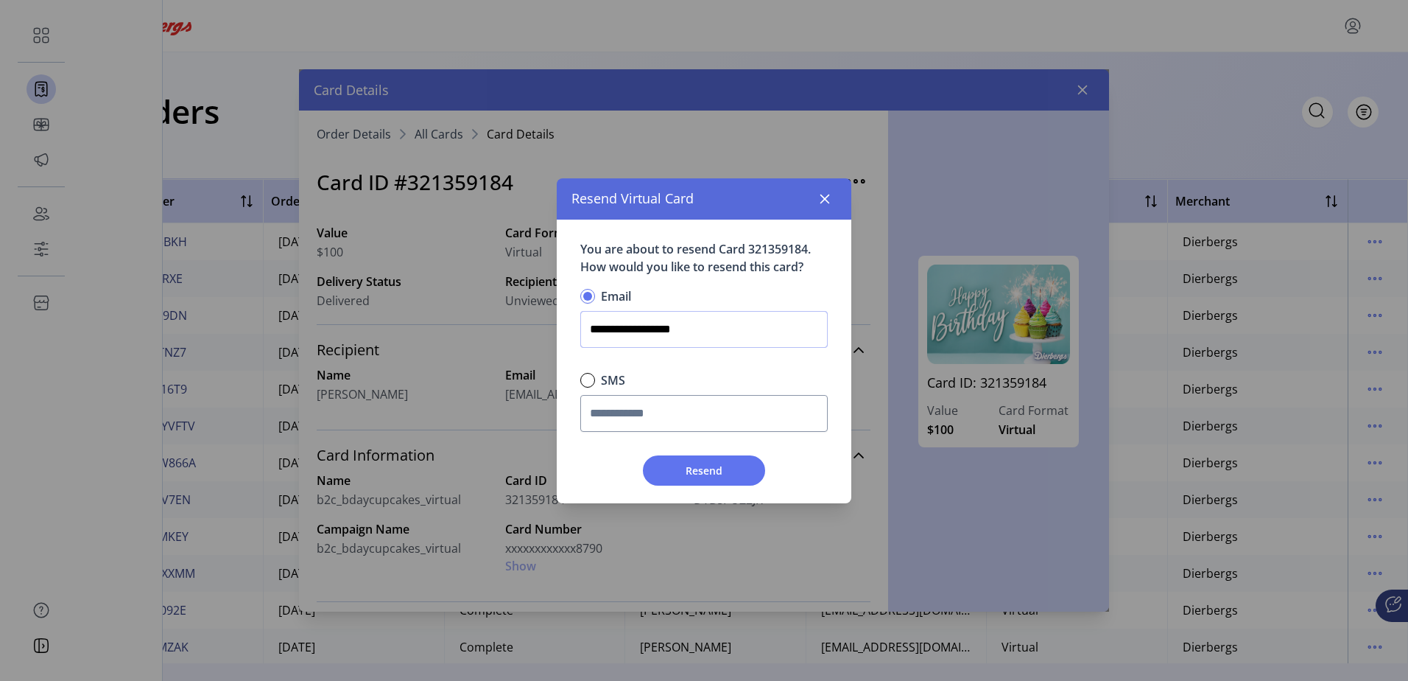
drag, startPoint x: 587, startPoint y: 331, endPoint x: 819, endPoint y: 319, distance: 232.3
click at [819, 319] on input "**********" at bounding box center [703, 329] width 247 height 37
click at [809, 222] on div "**********" at bounding box center [704, 361] width 295 height 284
drag, startPoint x: 767, startPoint y: 331, endPoint x: 463, endPoint y: 323, distance: 305.0
click at [463, 323] on div "**********" at bounding box center [704, 340] width 810 height 542
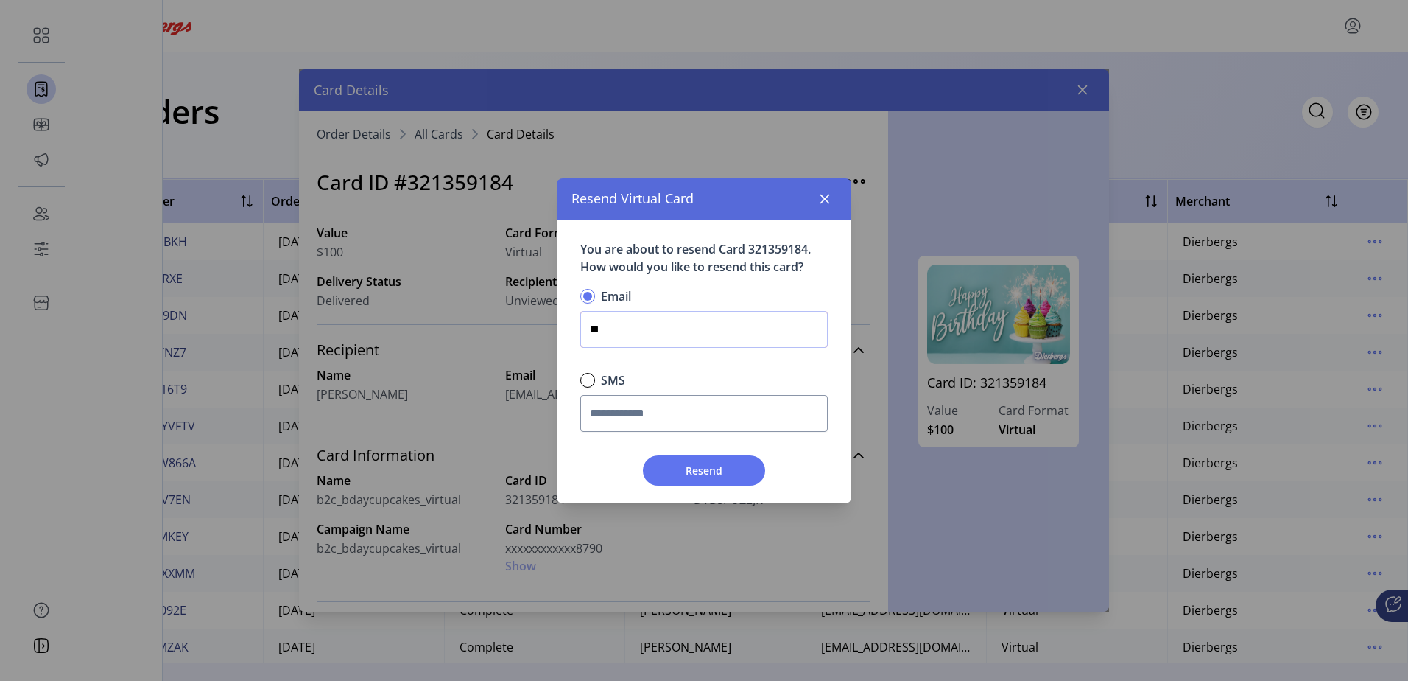
type input "*"
click at [814, 189] on button "button" at bounding box center [825, 199] width 24 height 24
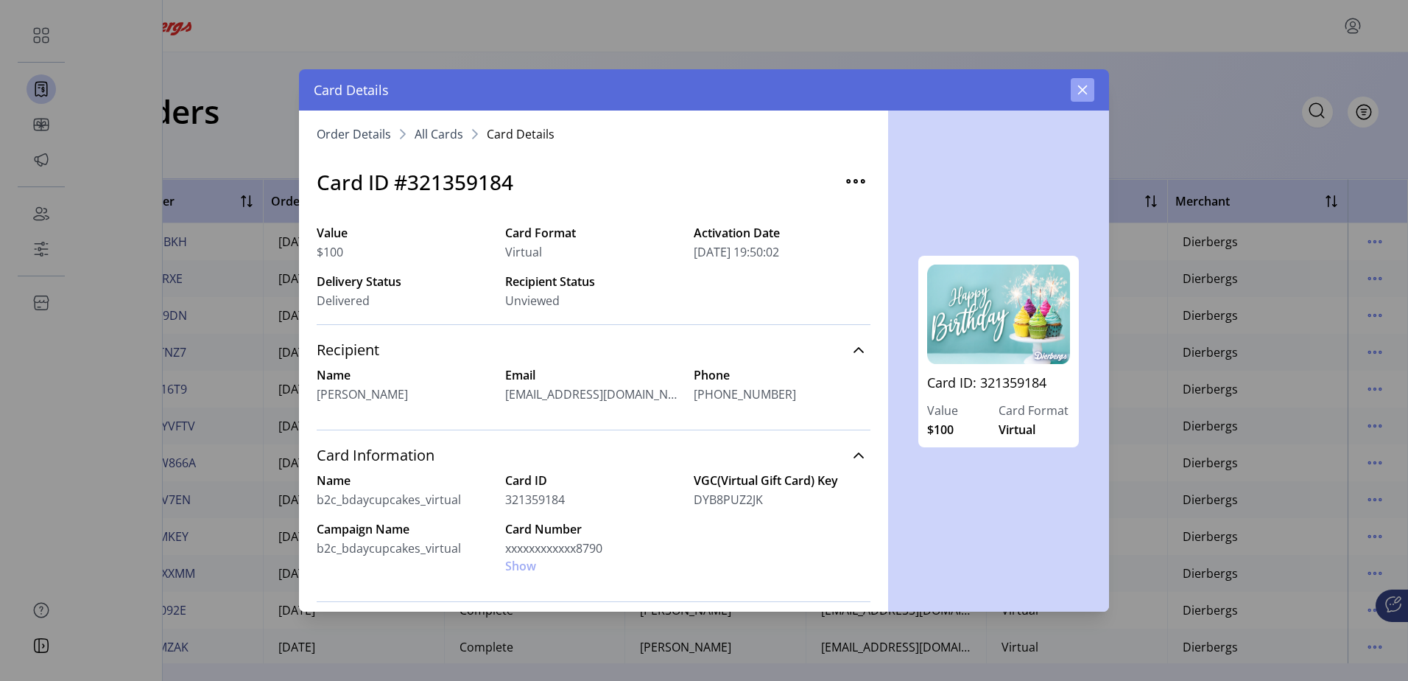
click at [1083, 91] on icon "button" at bounding box center [1083, 90] width 10 height 10
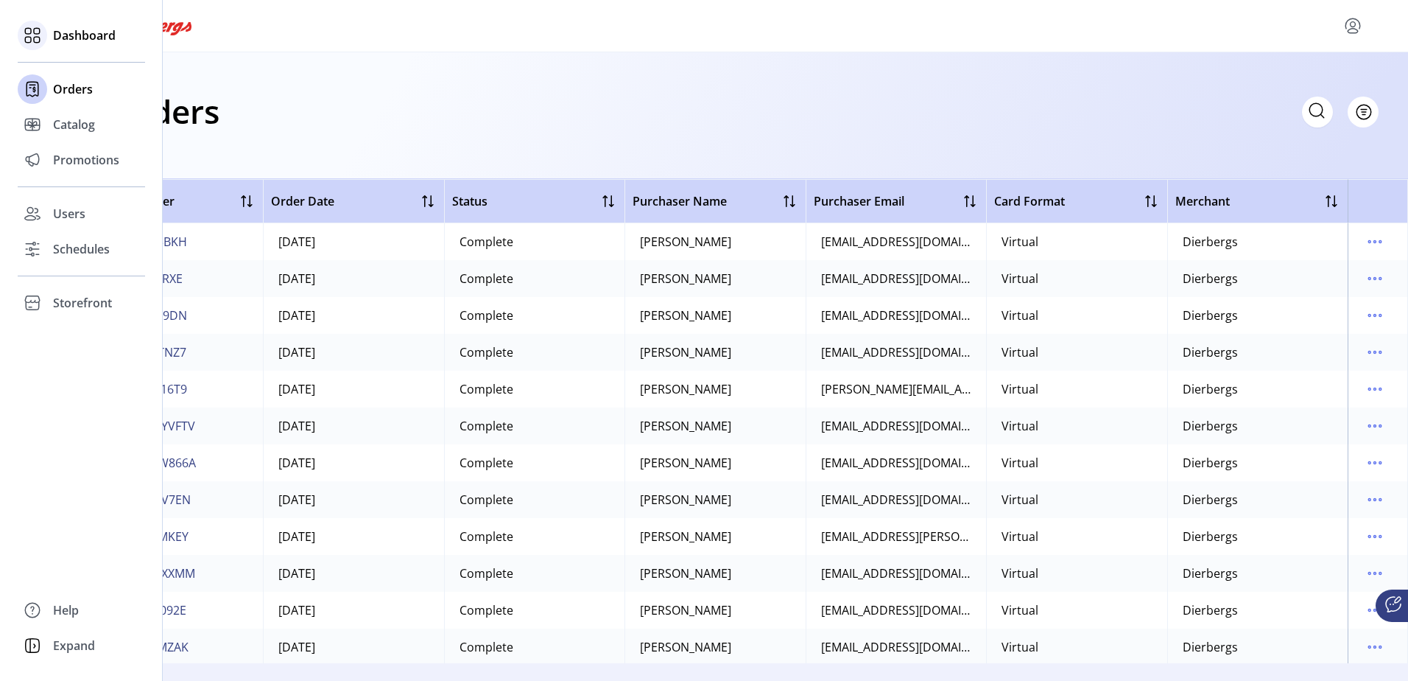
click at [28, 21] on div at bounding box center [32, 35] width 29 height 29
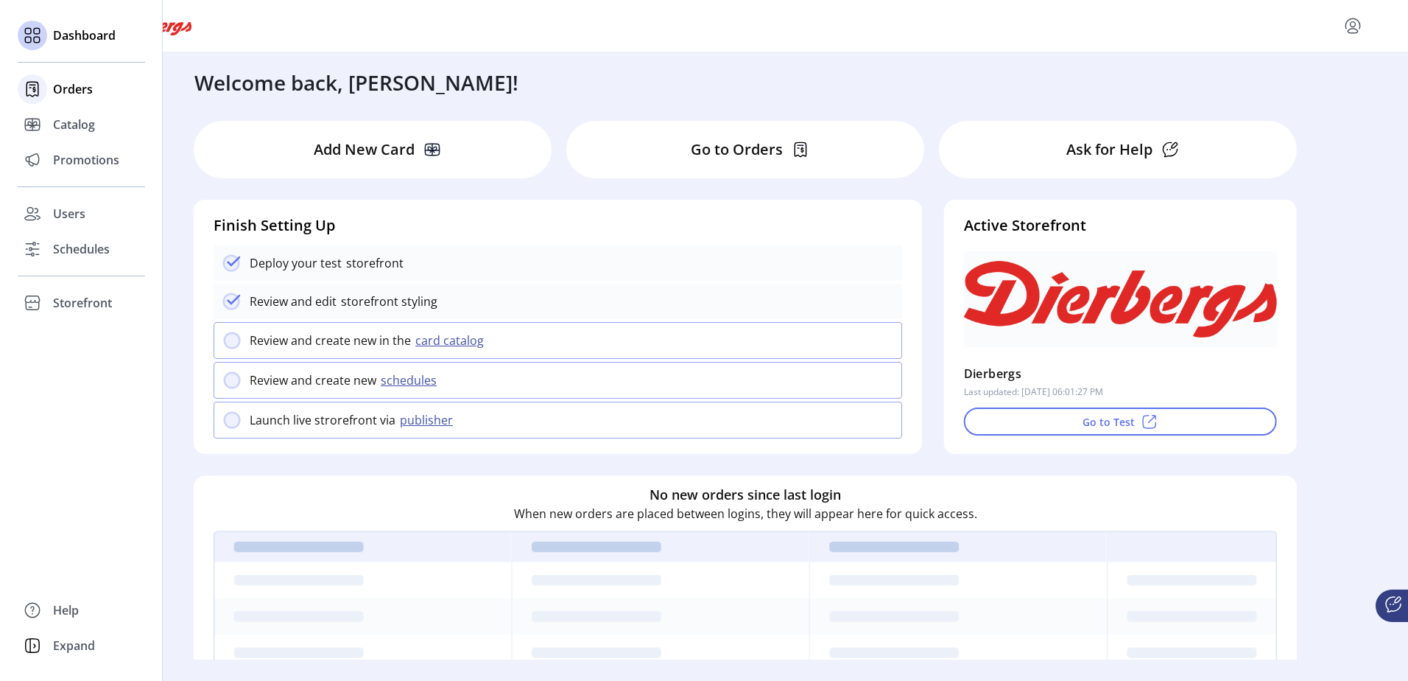
click at [82, 91] on span "Orders" at bounding box center [73, 89] width 40 height 18
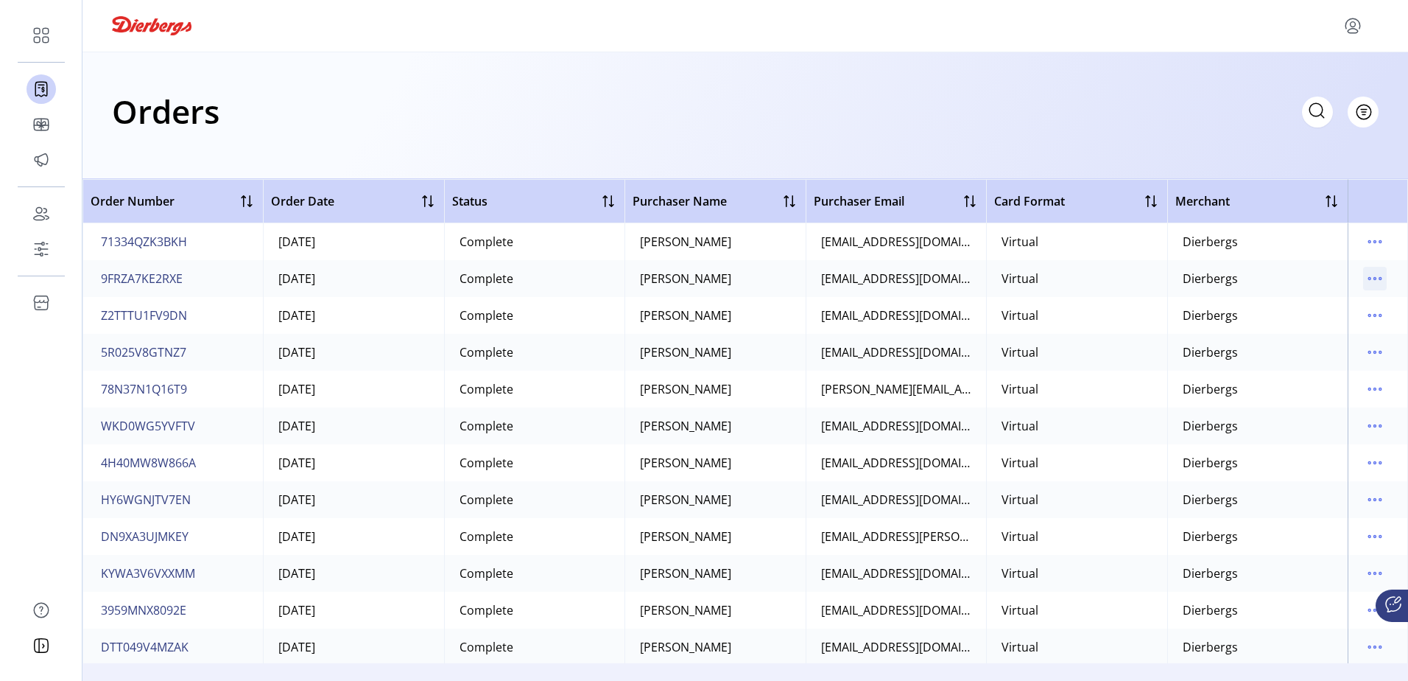
click at [1370, 276] on icon "menu" at bounding box center [1375, 279] width 24 height 24
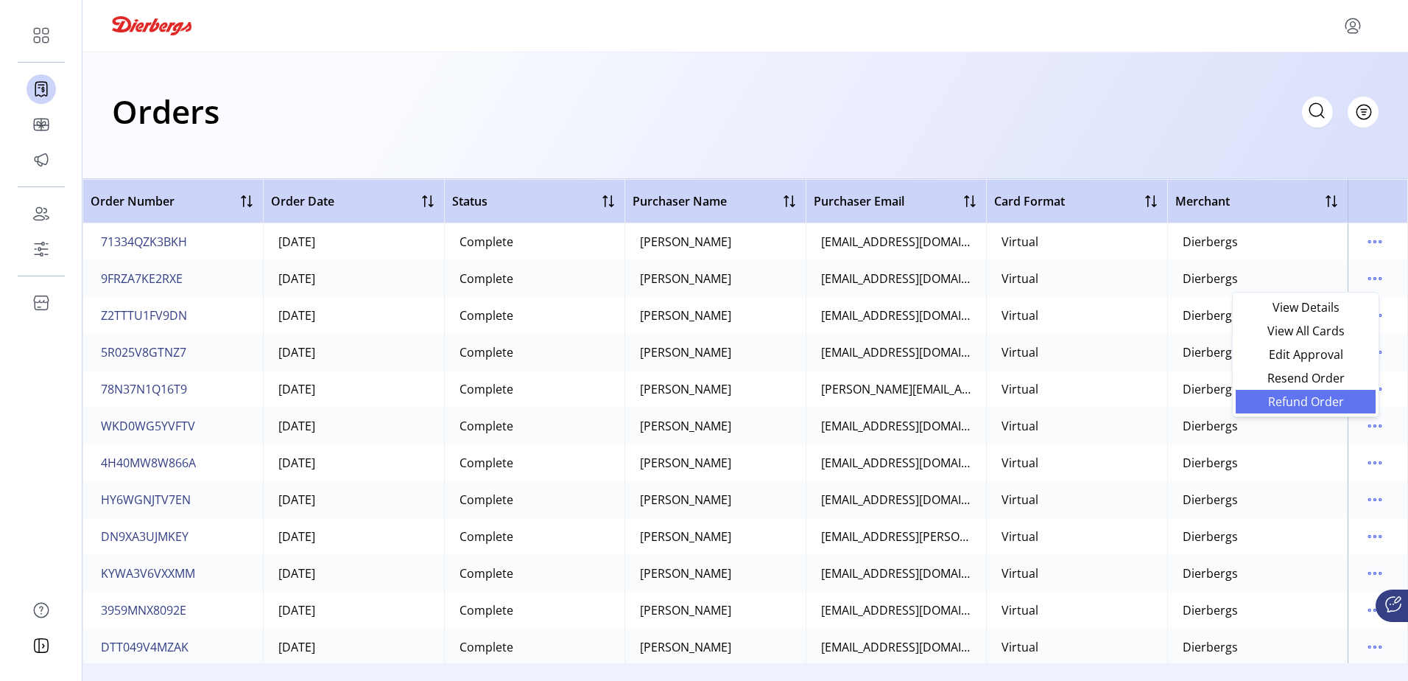
click at [1353, 402] on span "Refund Order" at bounding box center [1306, 402] width 122 height 12
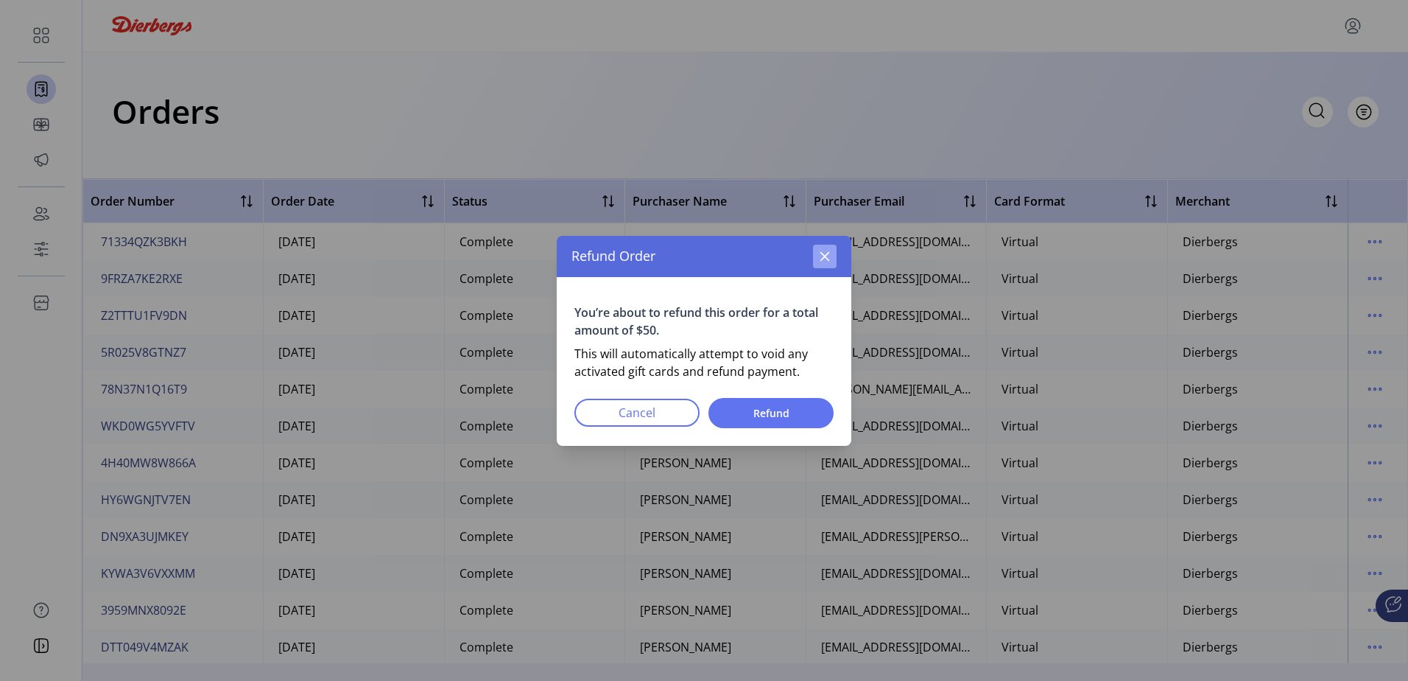
click at [832, 248] on button "button" at bounding box center [825, 257] width 24 height 24
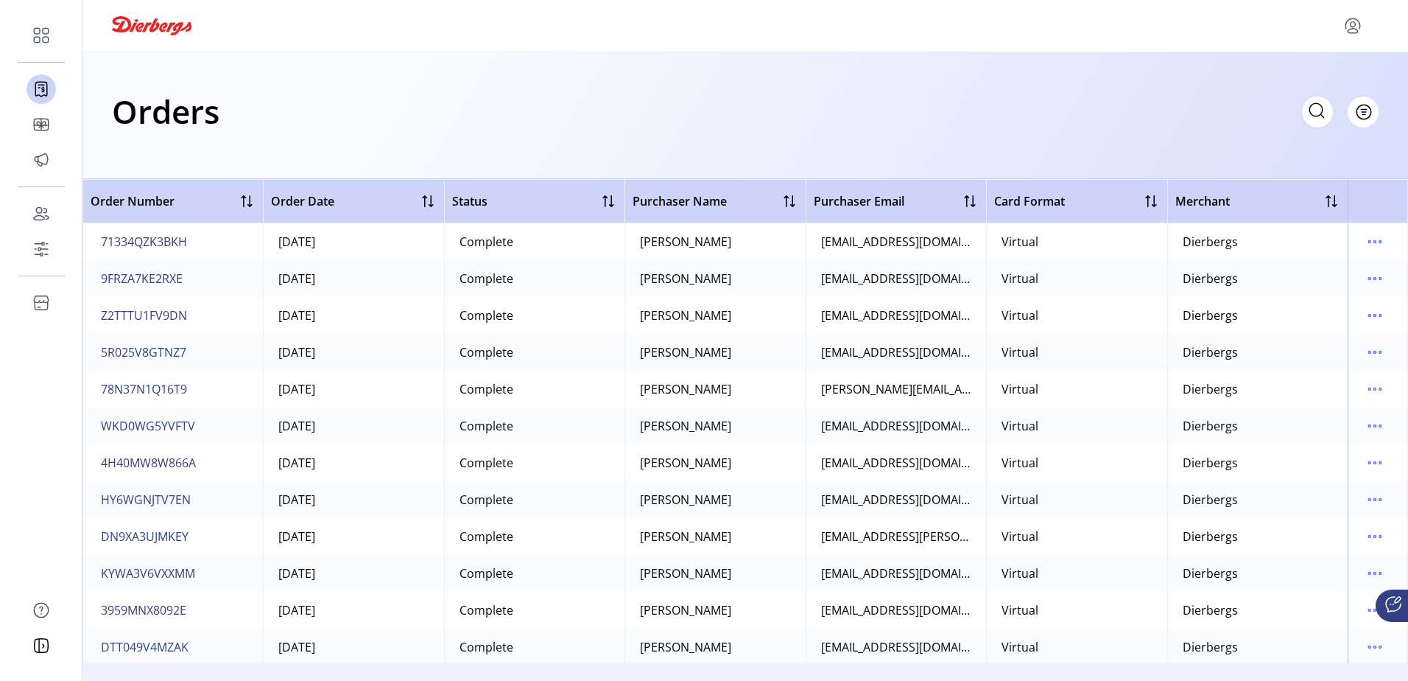
click at [1007, 108] on div "Orders Filter Focused All Orders" at bounding box center [745, 111] width 1267 height 52
click at [1360, 26] on icon "menu" at bounding box center [1353, 23] width 14 height 10
click at [1321, 61] on span "Profile" at bounding box center [1300, 61] width 110 height 12
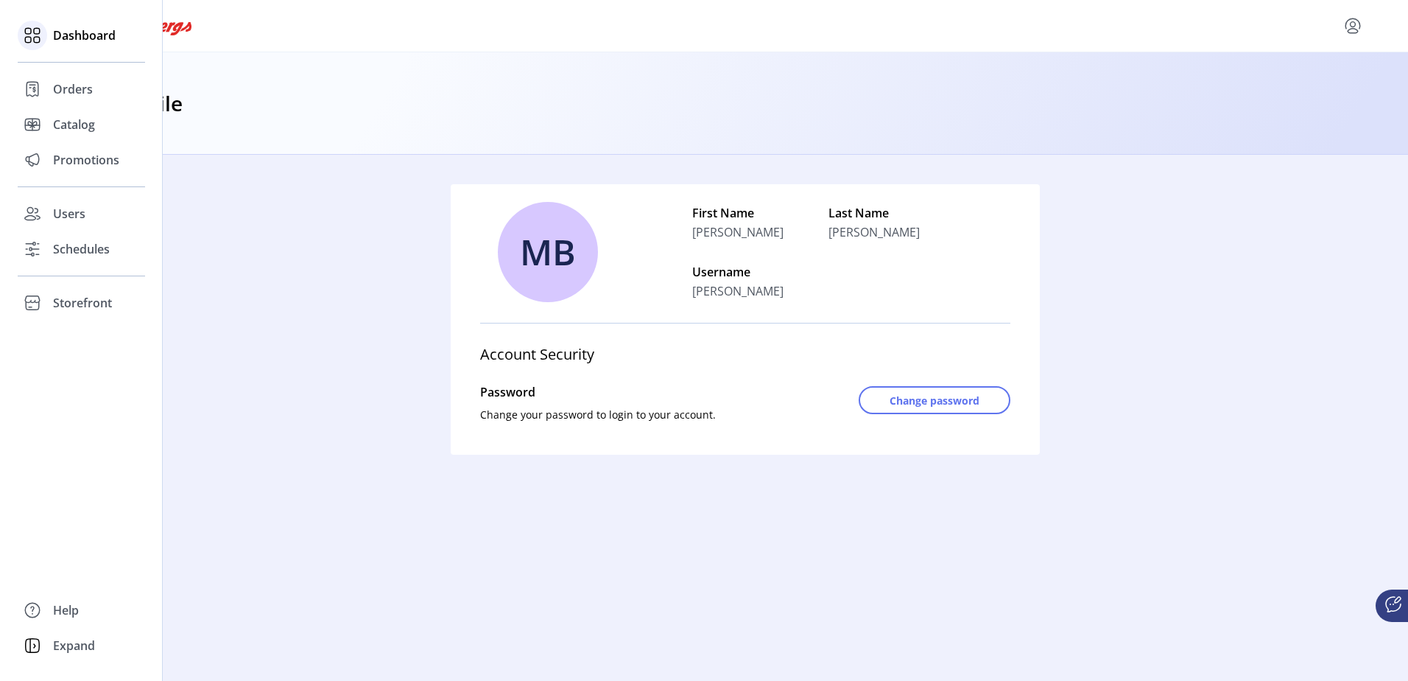
click at [41, 43] on icon at bounding box center [33, 36] width 24 height 24
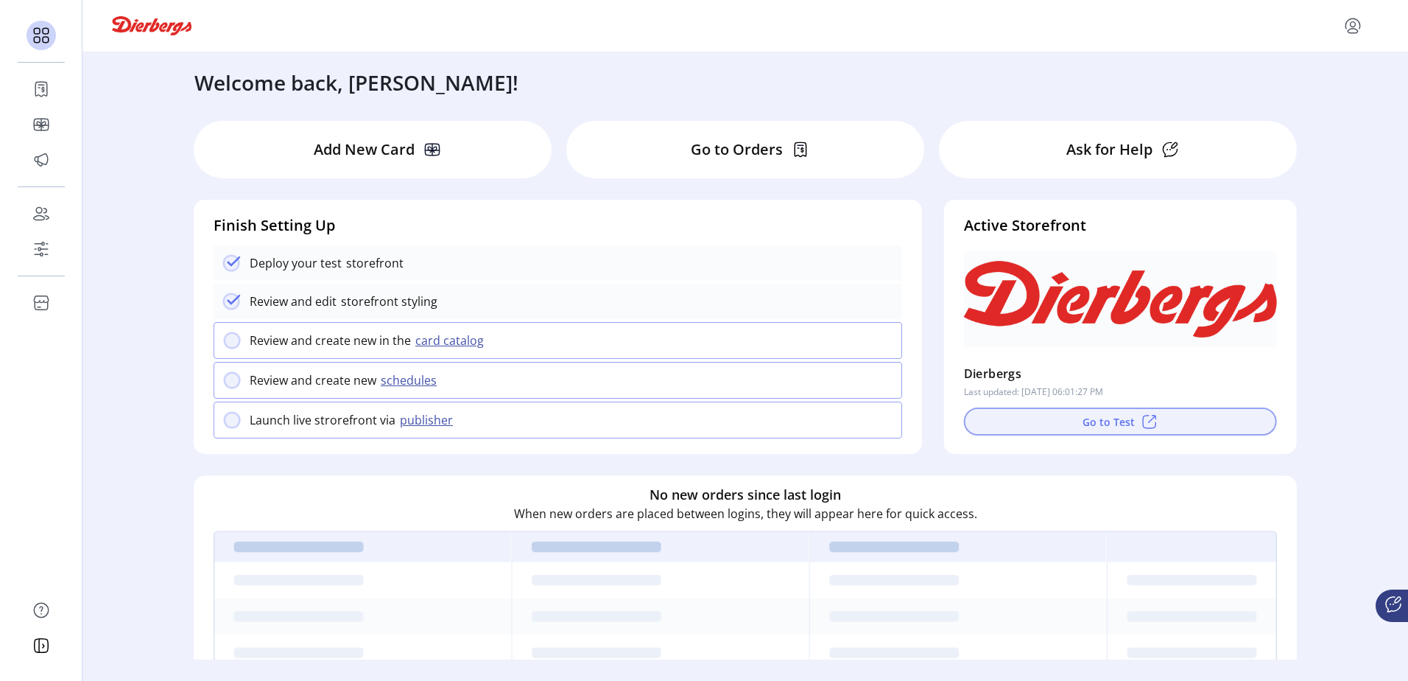
click at [1123, 433] on button "Go to Test" at bounding box center [1120, 421] width 313 height 28
